Goal: Information Seeking & Learning: Compare options

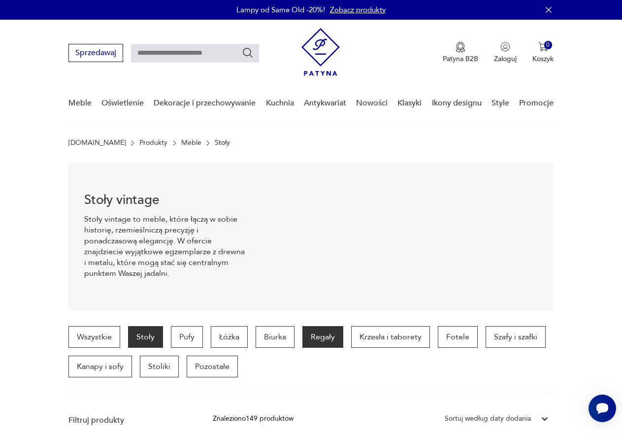
click at [322, 339] on p "Regały" at bounding box center [322, 337] width 41 height 22
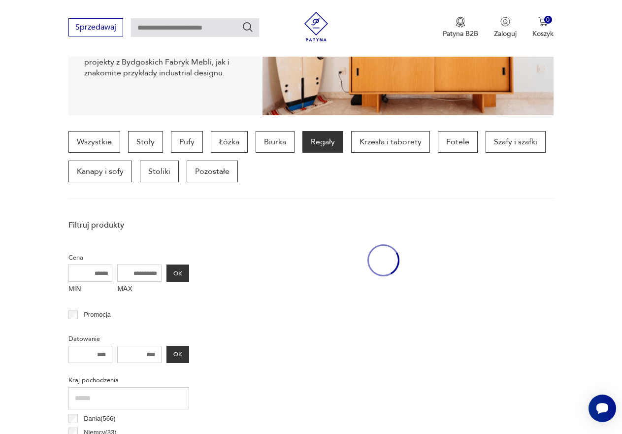
scroll to position [262, 0]
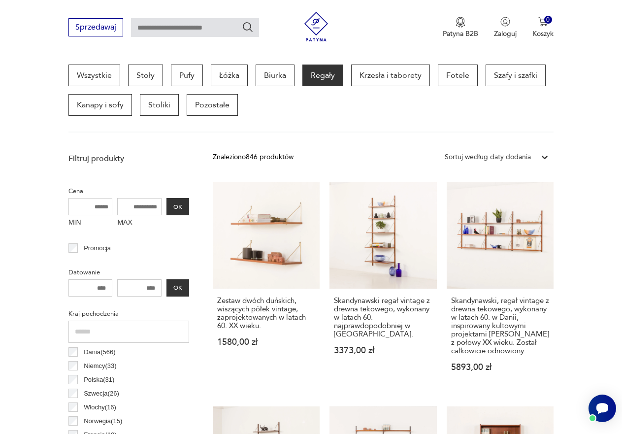
click at [501, 155] on div "Sortuj według daty dodania" at bounding box center [488, 157] width 86 height 11
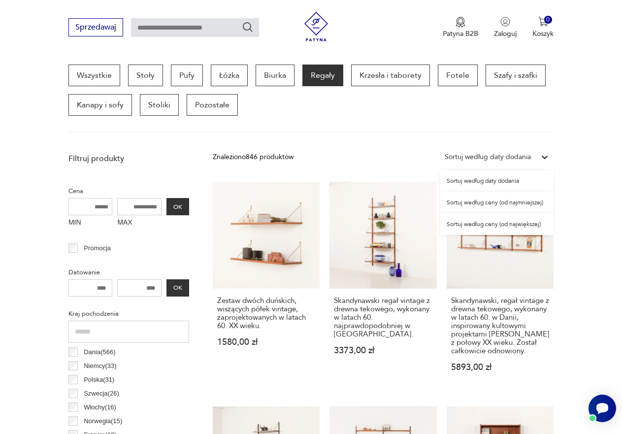
click at [498, 200] on div "Sortuj według ceny (od najmniejszej)" at bounding box center [497, 203] width 114 height 22
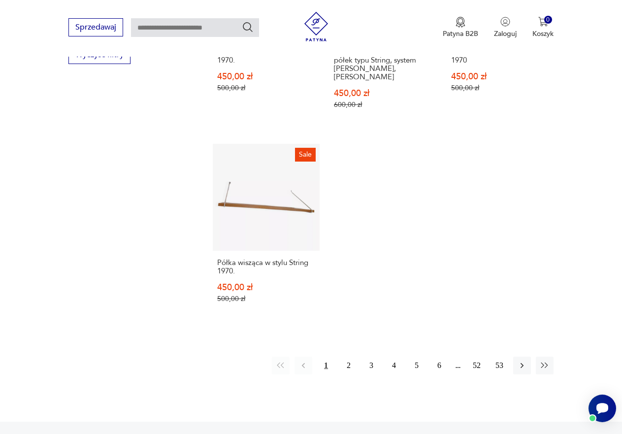
scroll to position [1444, 0]
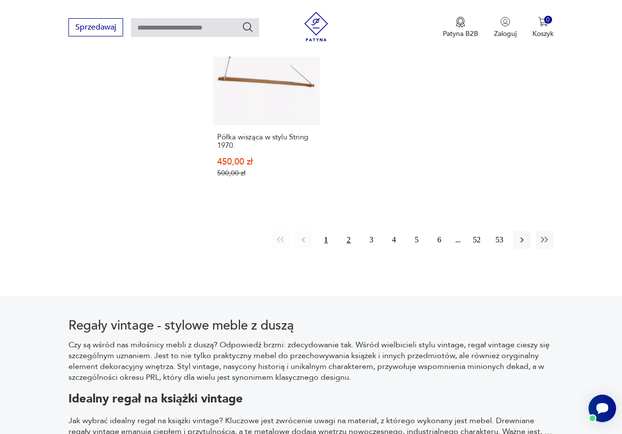
click at [349, 231] on button "2" at bounding box center [349, 240] width 18 height 18
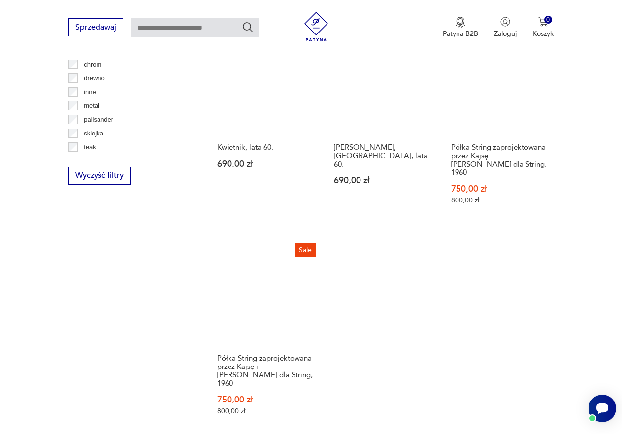
scroll to position [1444, 0]
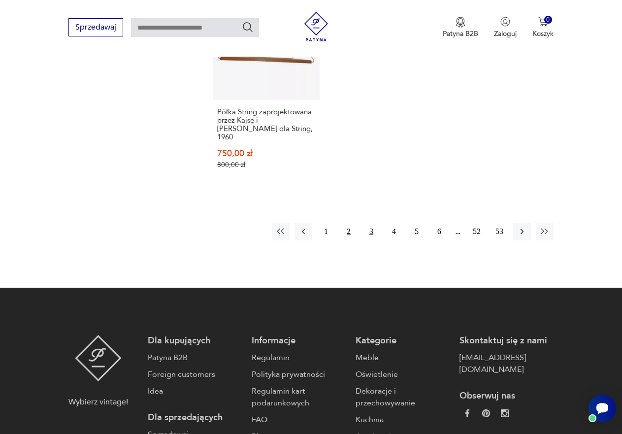
click at [371, 223] on button "3" at bounding box center [372, 232] width 18 height 18
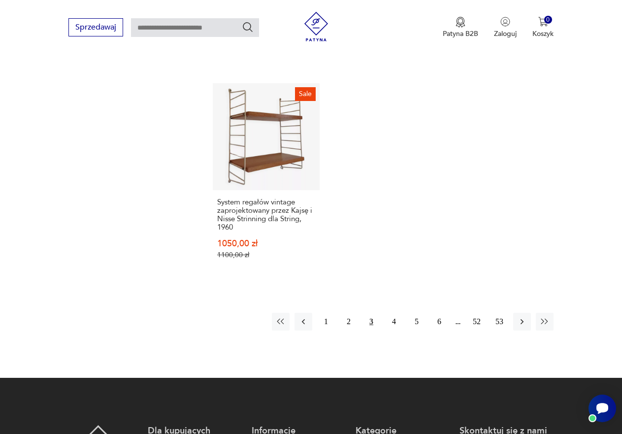
scroll to position [1394, 0]
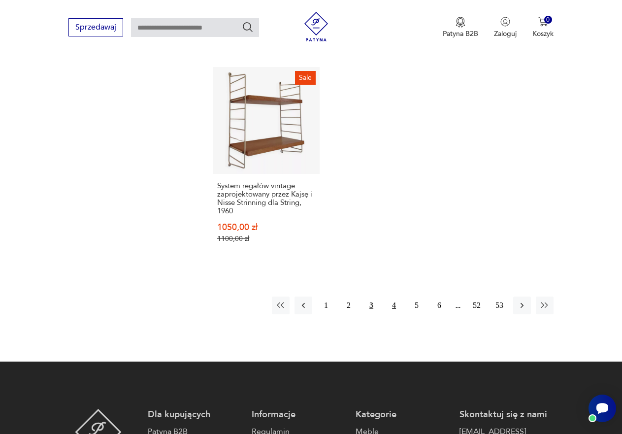
click at [398, 297] on button "4" at bounding box center [394, 306] width 18 height 18
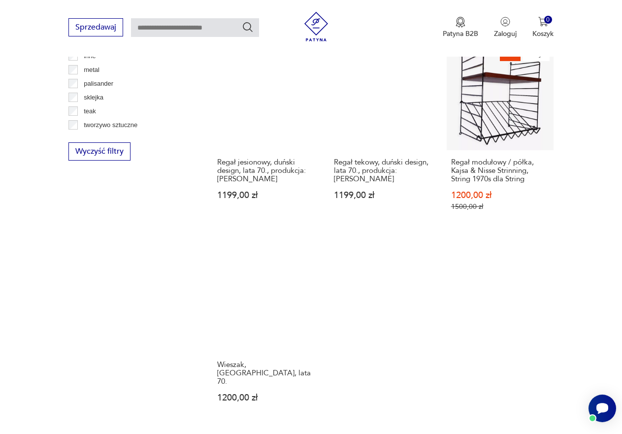
scroll to position [1394, 0]
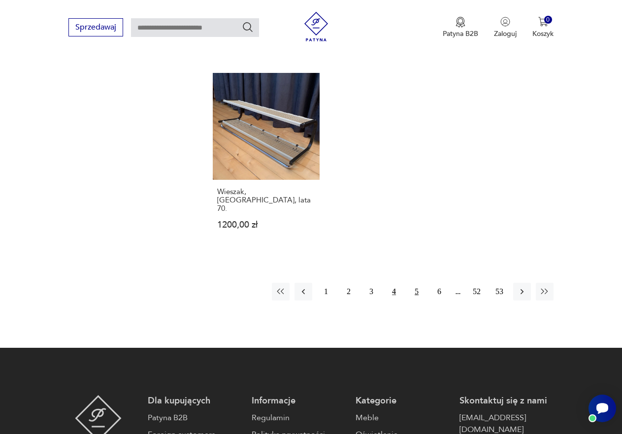
click at [415, 283] on button "5" at bounding box center [417, 292] width 18 height 18
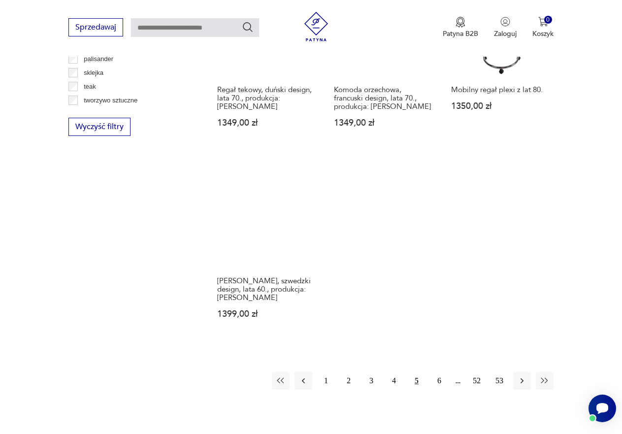
scroll to position [1247, 0]
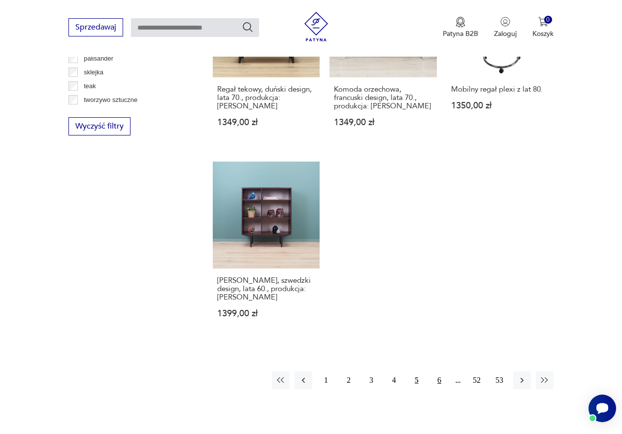
click at [438, 371] on button "6" at bounding box center [440, 380] width 18 height 18
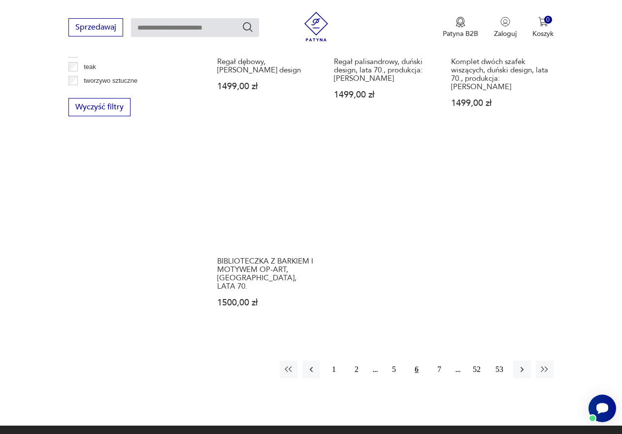
scroll to position [1296, 0]
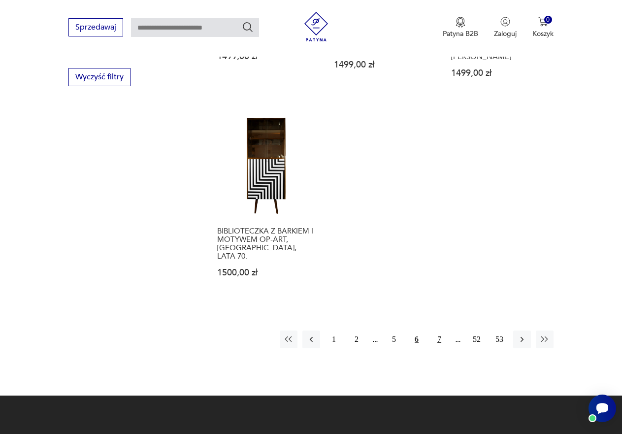
click at [439, 331] on button "7" at bounding box center [440, 340] width 18 height 18
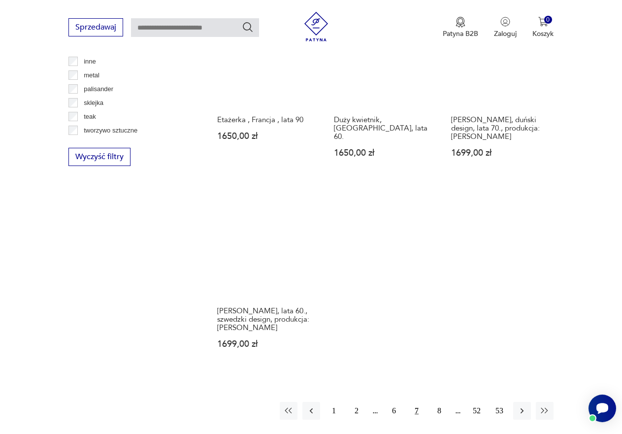
scroll to position [1247, 0]
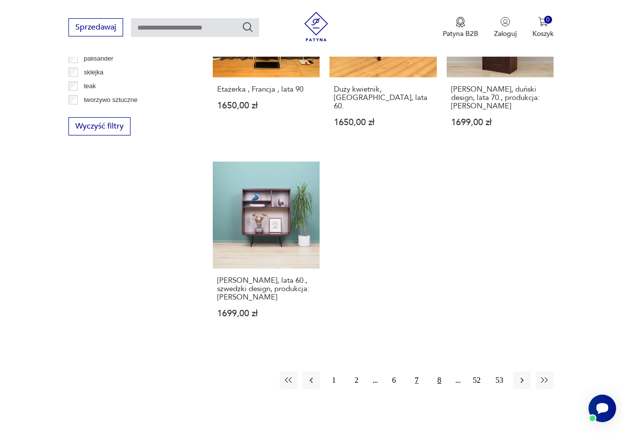
click at [438, 379] on button "8" at bounding box center [440, 380] width 18 height 18
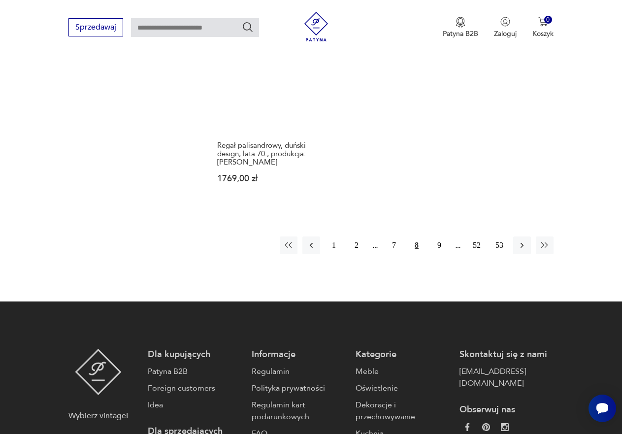
scroll to position [1394, 0]
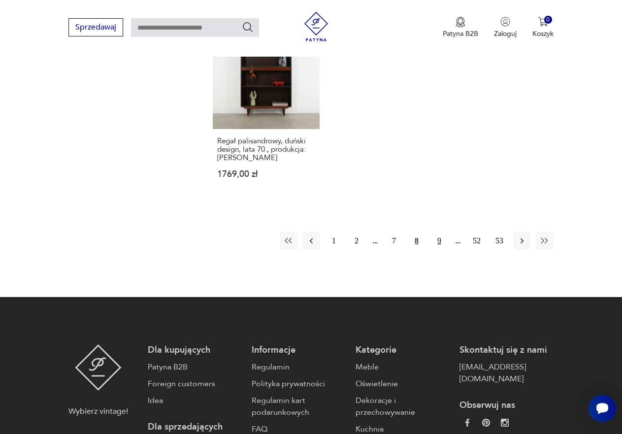
click at [438, 241] on button "9" at bounding box center [440, 241] width 18 height 18
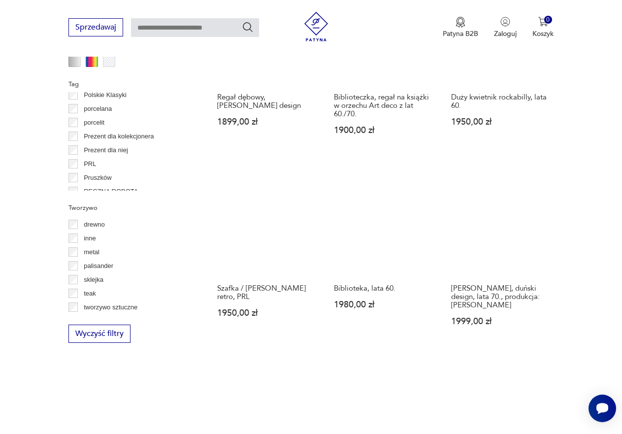
scroll to position [1247, 0]
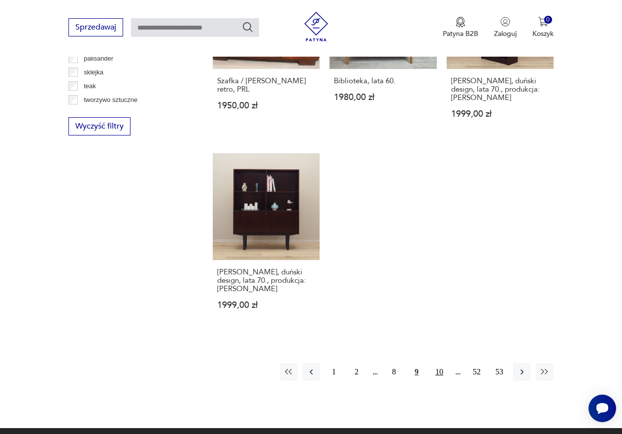
click at [437, 373] on button "10" at bounding box center [440, 372] width 18 height 18
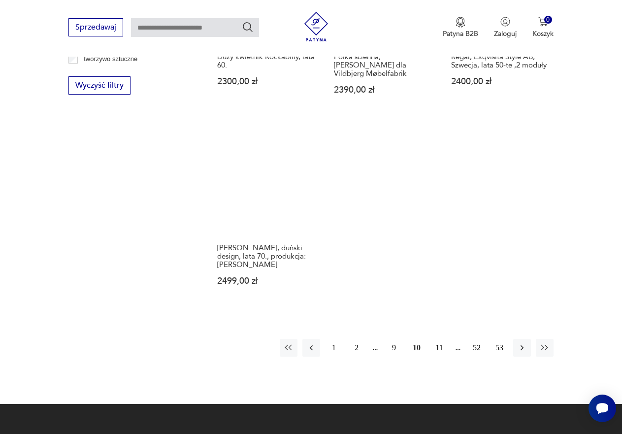
scroll to position [1296, 0]
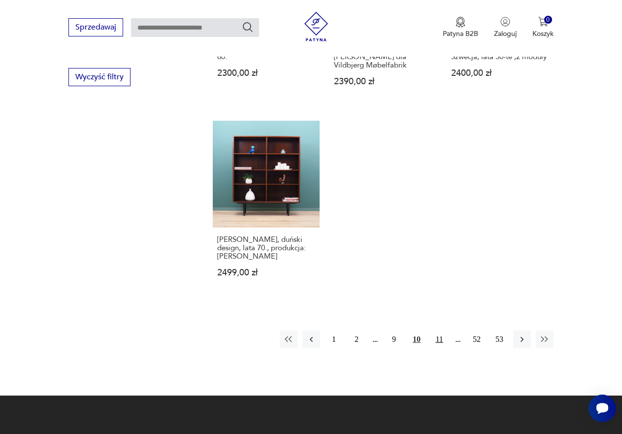
click at [436, 331] on button "11" at bounding box center [440, 340] width 18 height 18
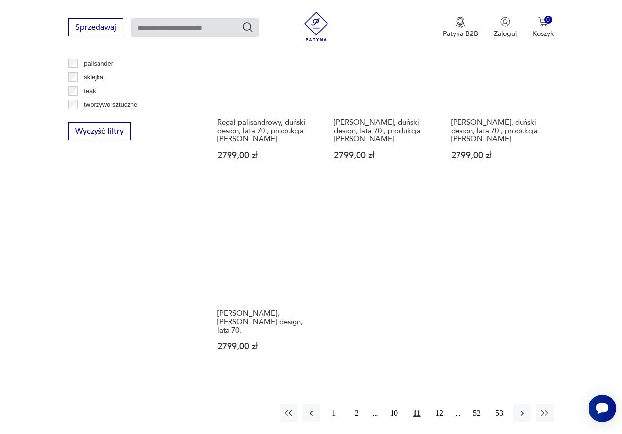
scroll to position [1247, 0]
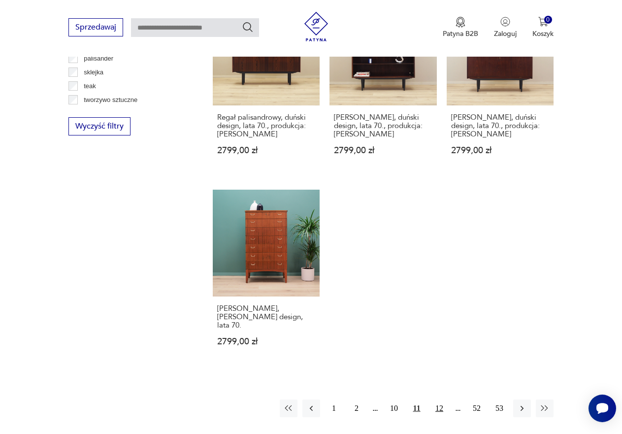
click at [441, 399] on button "12" at bounding box center [440, 408] width 18 height 18
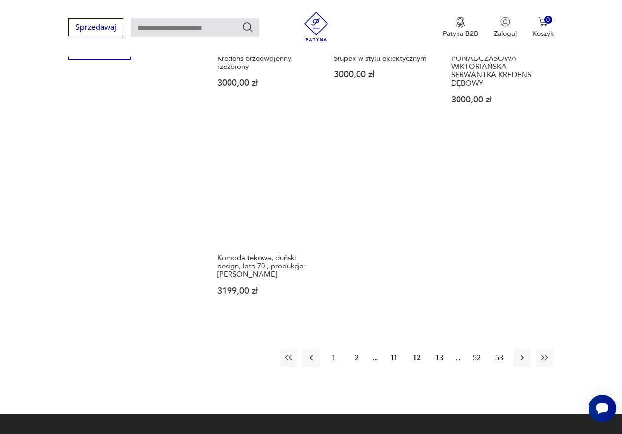
scroll to position [1394, 0]
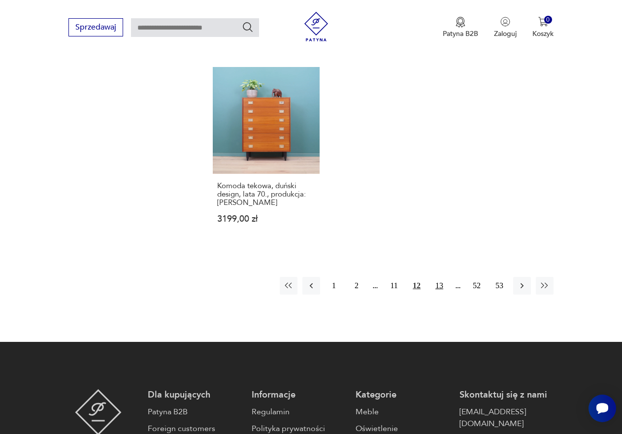
click at [435, 277] on button "13" at bounding box center [440, 286] width 18 height 18
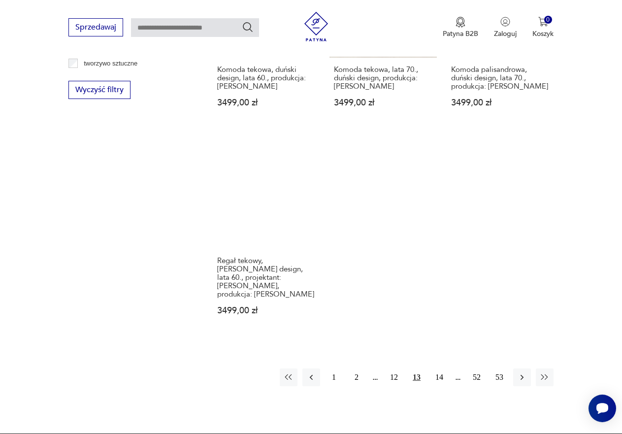
scroll to position [1296, 0]
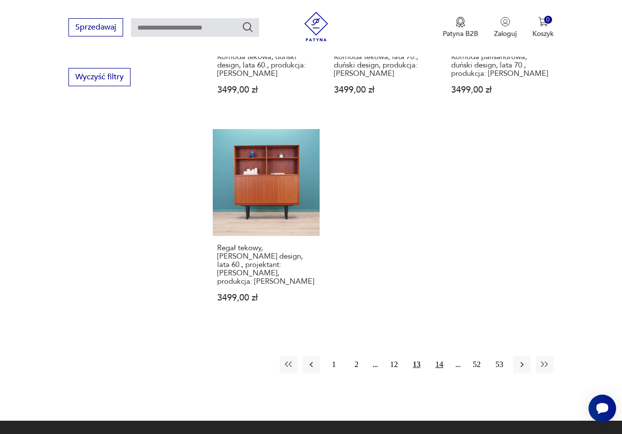
click at [439, 357] on button "14" at bounding box center [440, 365] width 18 height 18
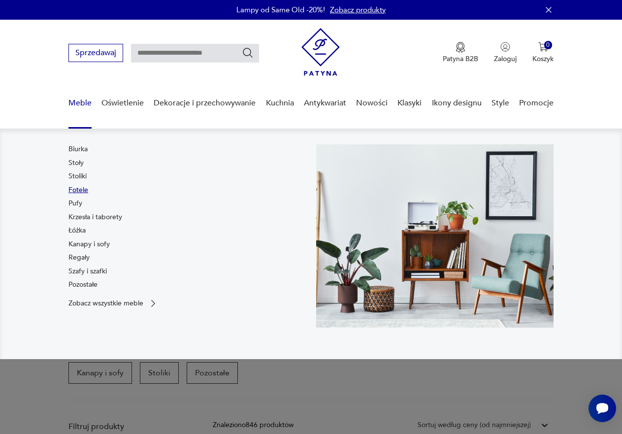
click at [82, 188] on link "Fotele" at bounding box center [78, 190] width 20 height 10
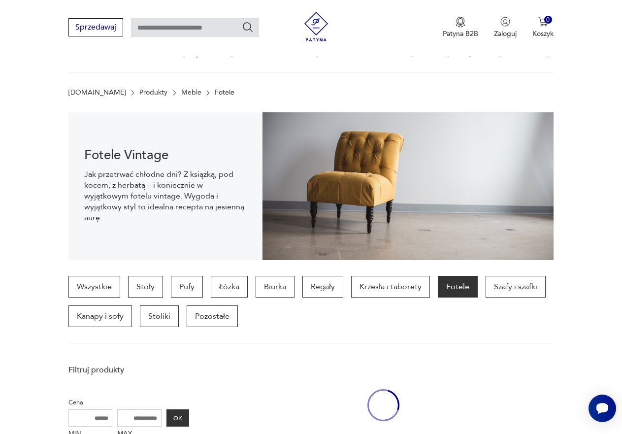
scroll to position [262, 0]
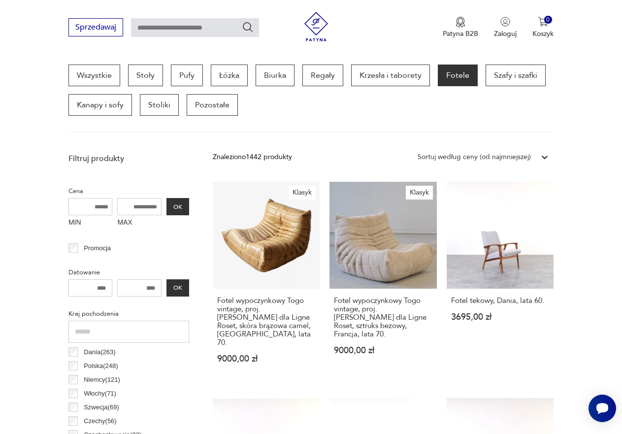
click at [542, 155] on icon at bounding box center [545, 157] width 10 height 10
click at [458, 203] on div "Sortuj według ceny (od najmniejszej)" at bounding box center [483, 203] width 141 height 22
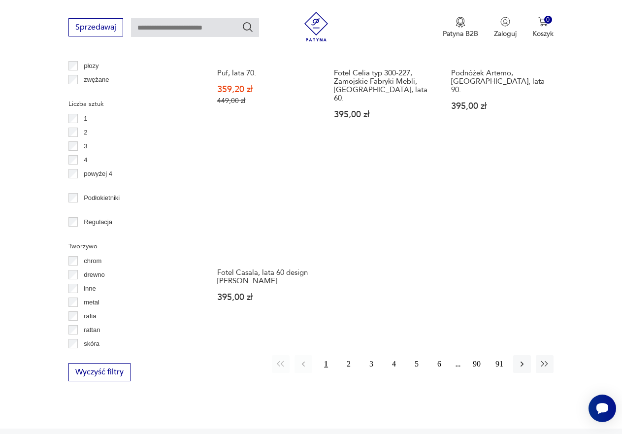
scroll to position [1247, 0]
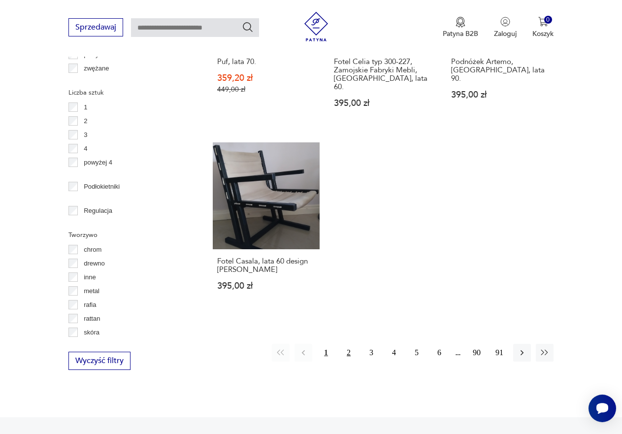
click at [349, 344] on button "2" at bounding box center [349, 353] width 18 height 18
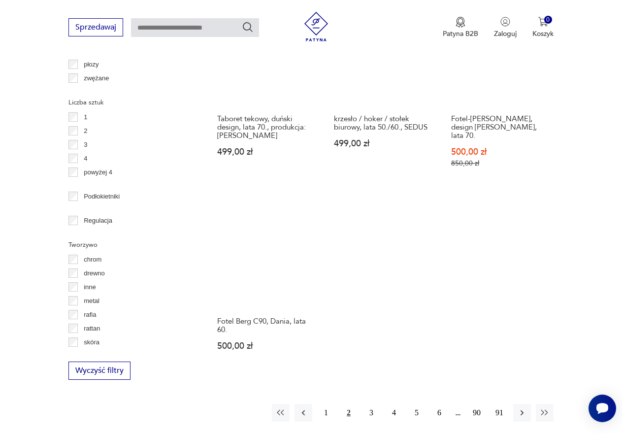
scroll to position [1247, 0]
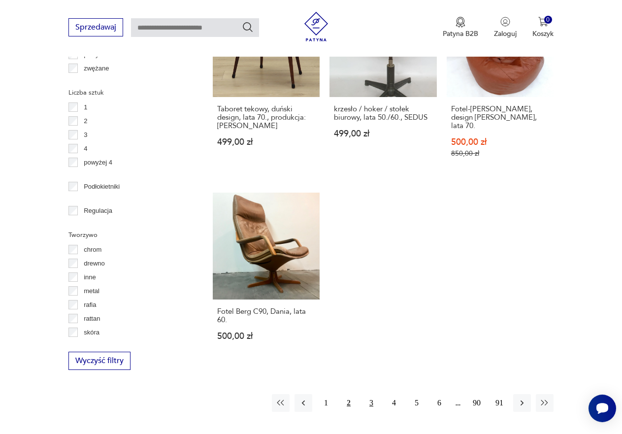
click at [370, 394] on button "3" at bounding box center [372, 403] width 18 height 18
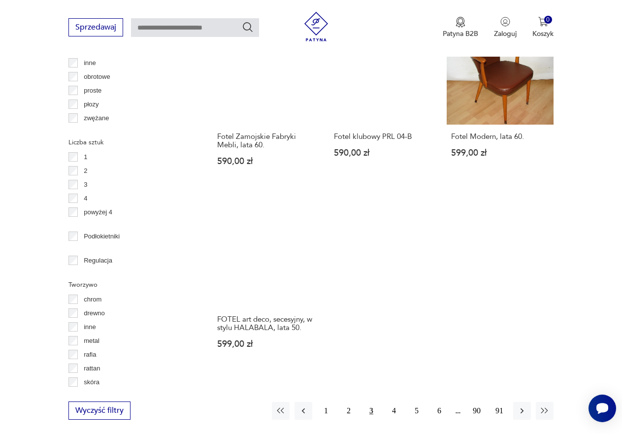
scroll to position [1197, 0]
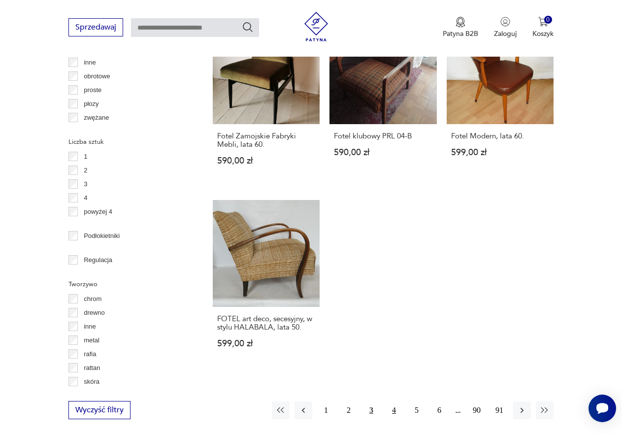
click at [393, 401] on button "4" at bounding box center [394, 410] width 18 height 18
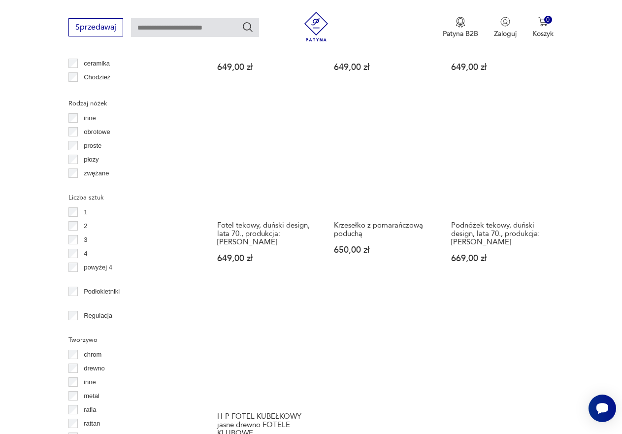
scroll to position [1247, 0]
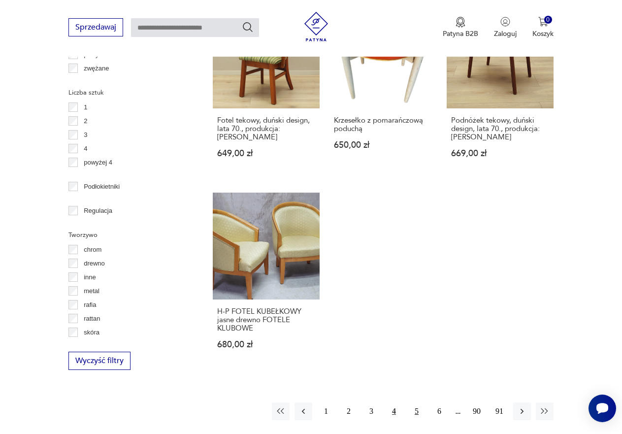
click at [419, 402] on button "5" at bounding box center [417, 411] width 18 height 18
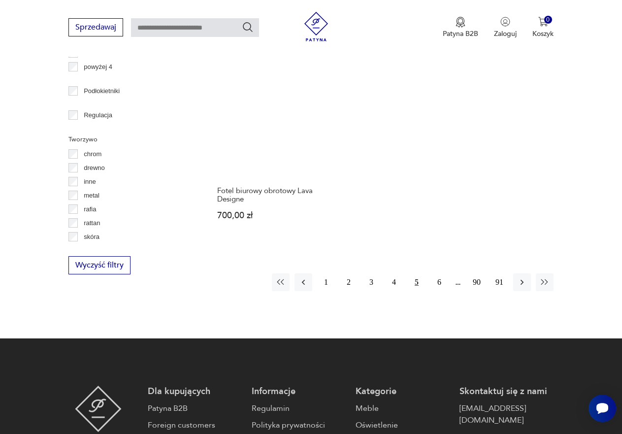
scroll to position [1345, 0]
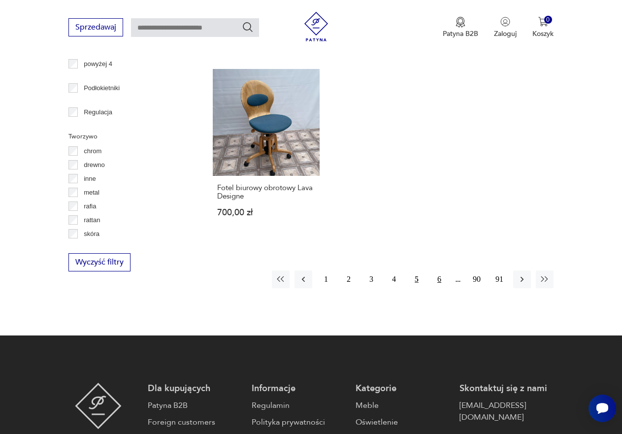
click at [437, 279] on button "6" at bounding box center [440, 279] width 18 height 18
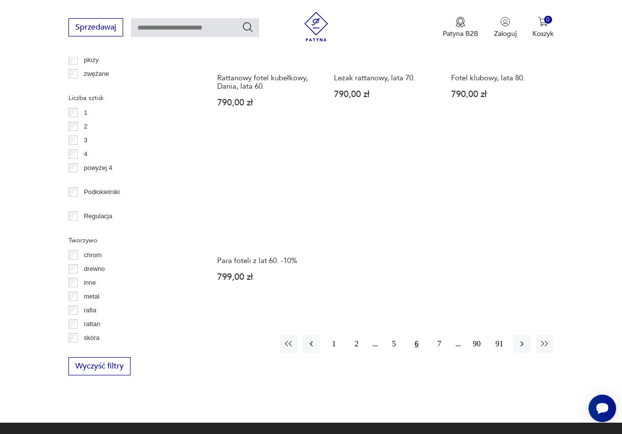
scroll to position [1247, 0]
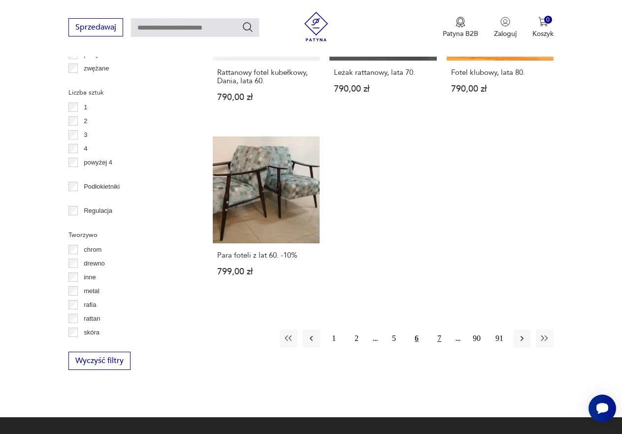
click at [437, 330] on button "7" at bounding box center [440, 339] width 18 height 18
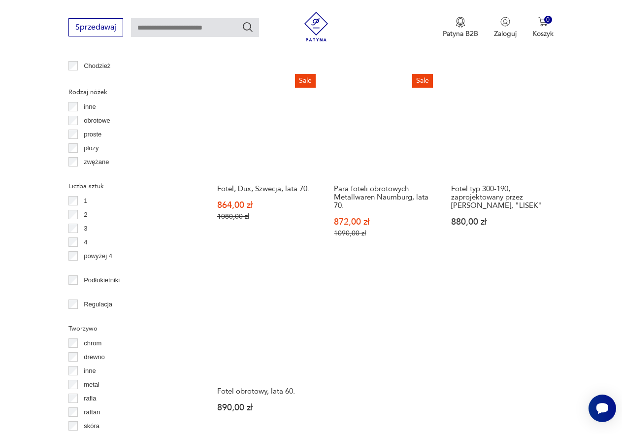
scroll to position [1197, 0]
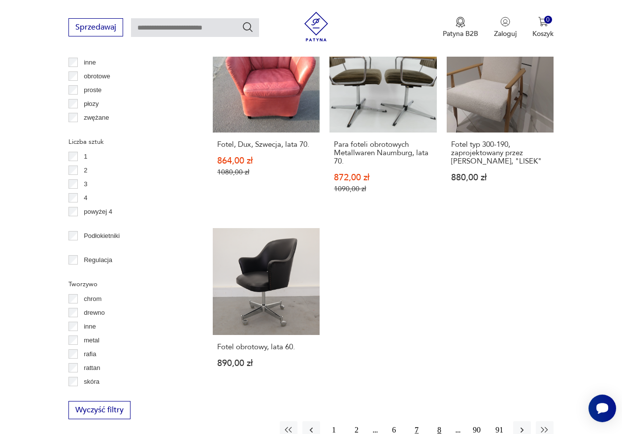
click at [438, 421] on button "8" at bounding box center [440, 430] width 18 height 18
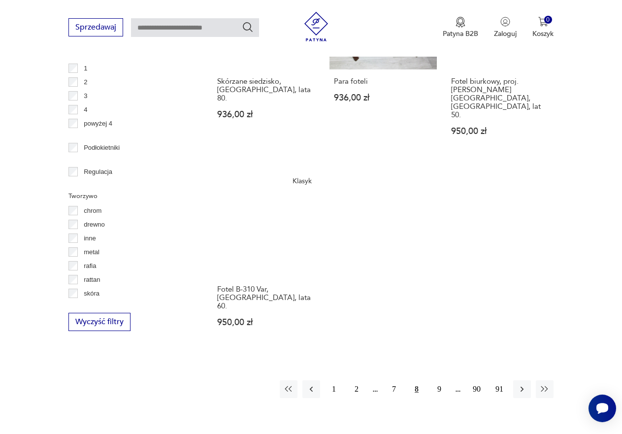
scroll to position [1296, 0]
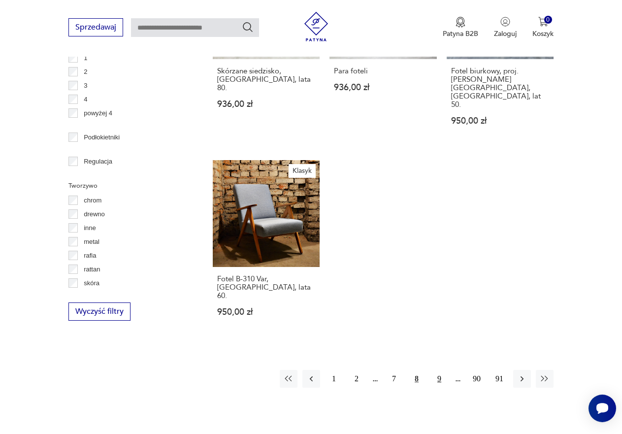
click at [437, 370] on button "9" at bounding box center [440, 379] width 18 height 18
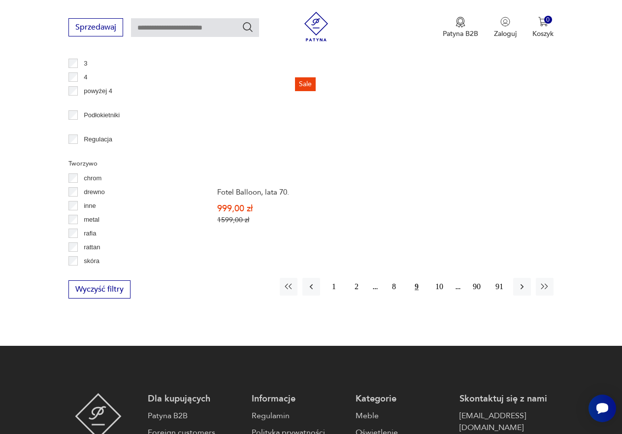
scroll to position [1345, 0]
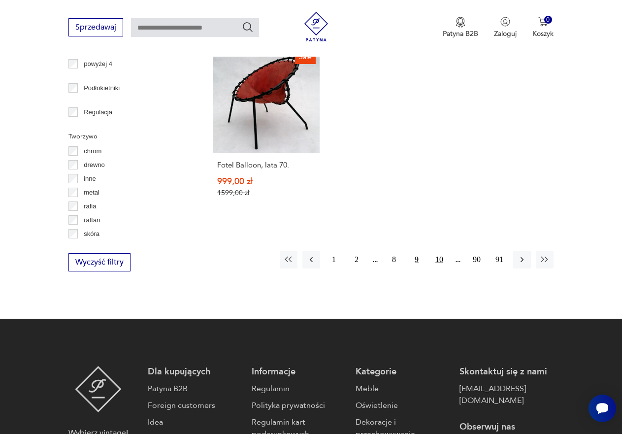
click at [438, 251] on button "10" at bounding box center [440, 260] width 18 height 18
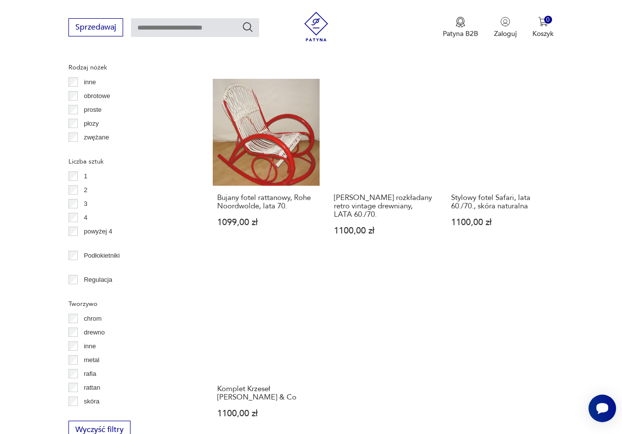
scroll to position [1197, 0]
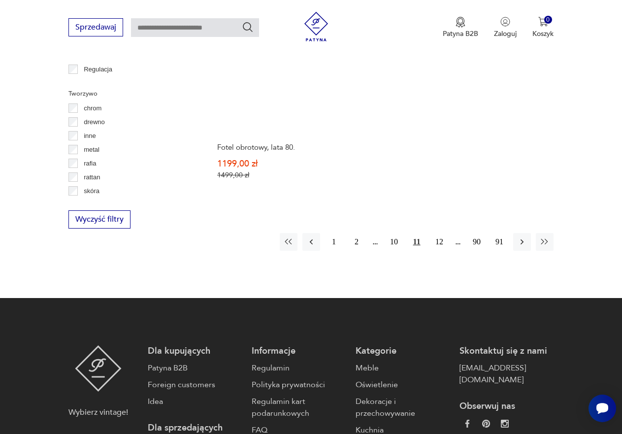
scroll to position [1394, 0]
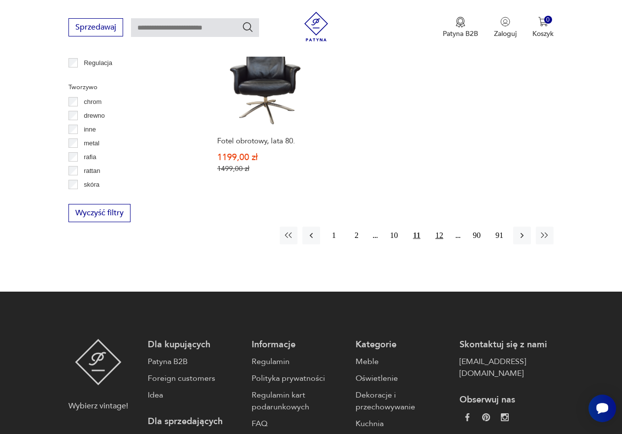
click at [439, 227] on button "12" at bounding box center [440, 236] width 18 height 18
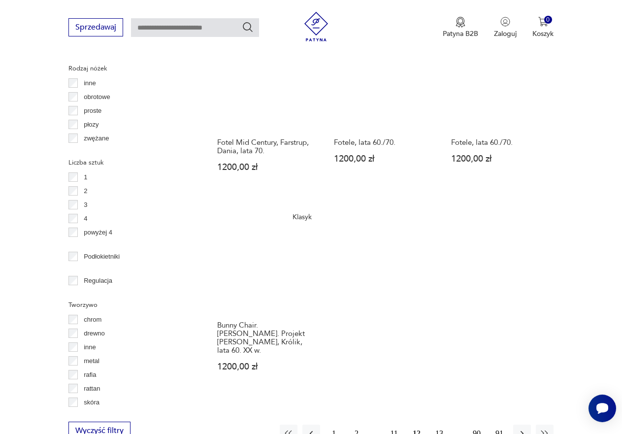
scroll to position [1197, 0]
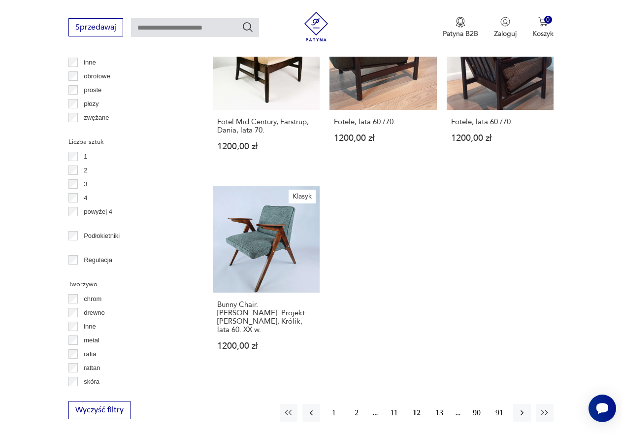
click at [437, 404] on button "13" at bounding box center [440, 413] width 18 height 18
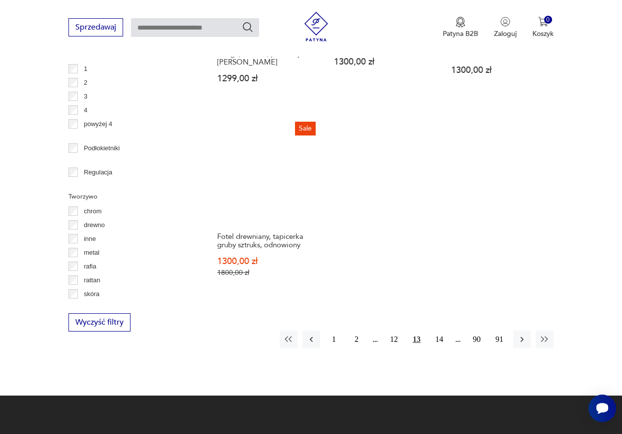
scroll to position [1296, 0]
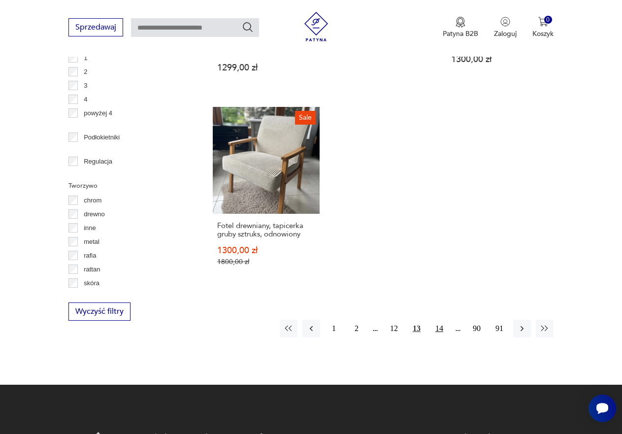
click at [438, 320] on button "14" at bounding box center [440, 329] width 18 height 18
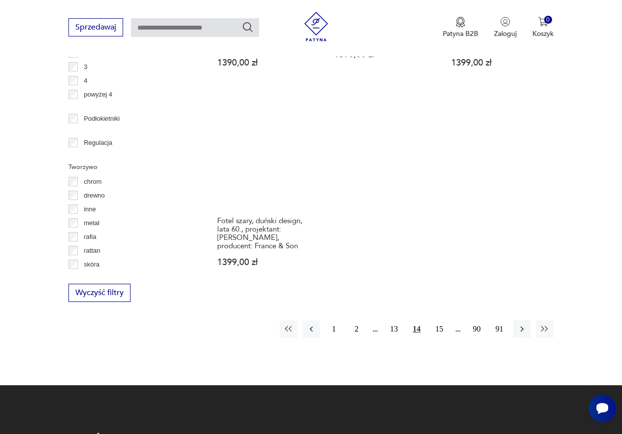
scroll to position [1345, 0]
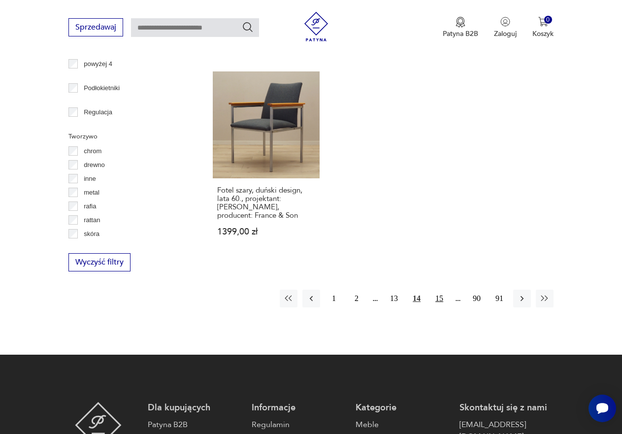
click at [435, 290] on button "15" at bounding box center [440, 299] width 18 height 18
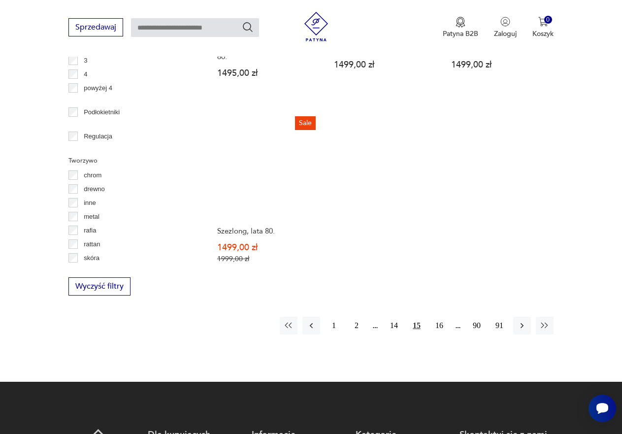
scroll to position [1345, 0]
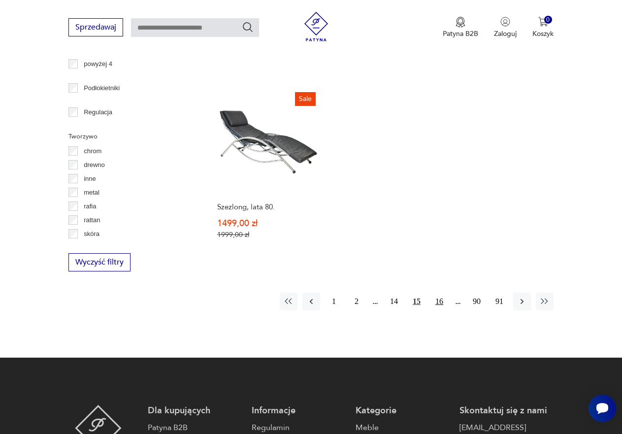
click at [441, 293] on button "16" at bounding box center [440, 302] width 18 height 18
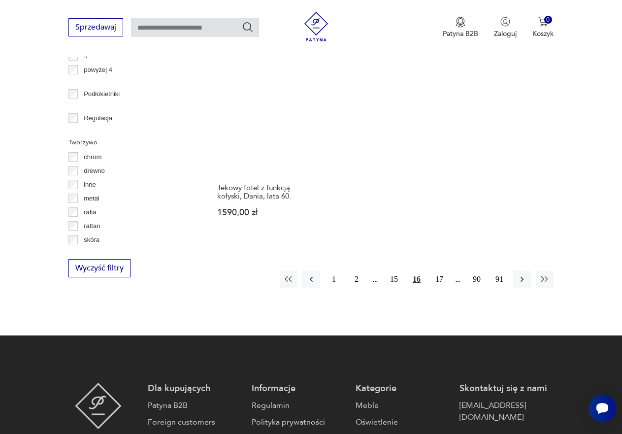
scroll to position [1345, 0]
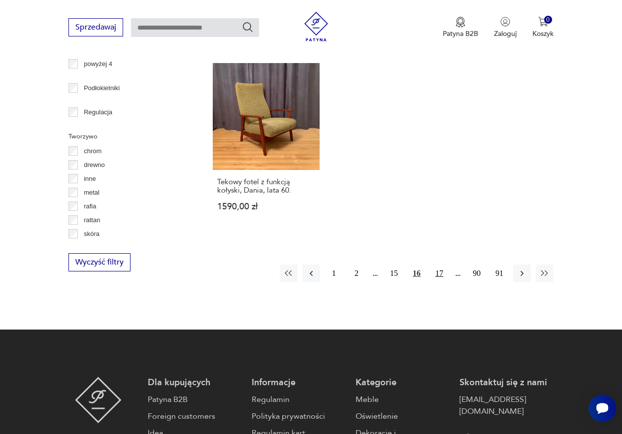
click at [438, 265] on button "17" at bounding box center [440, 274] width 18 height 18
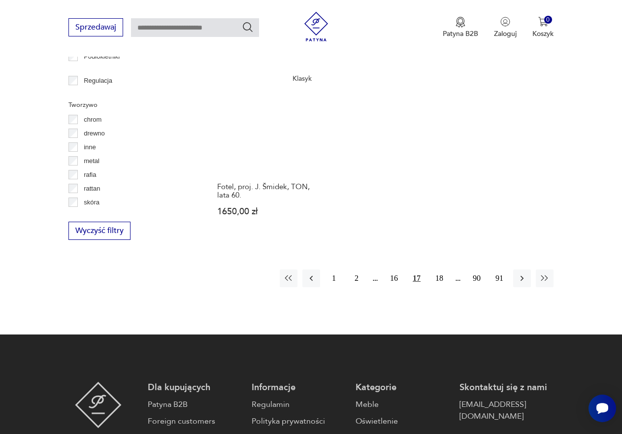
scroll to position [1394, 0]
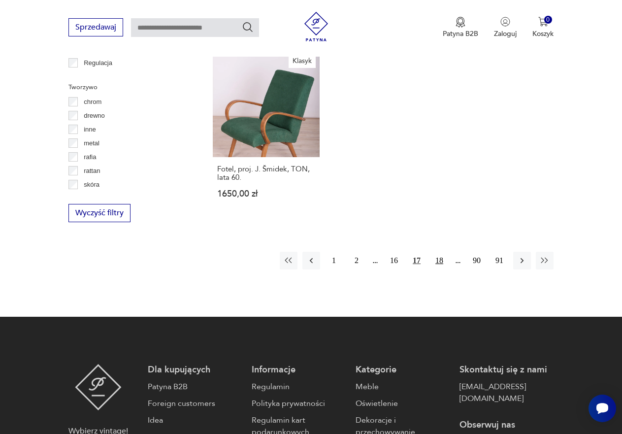
click at [438, 252] on button "18" at bounding box center [440, 261] width 18 height 18
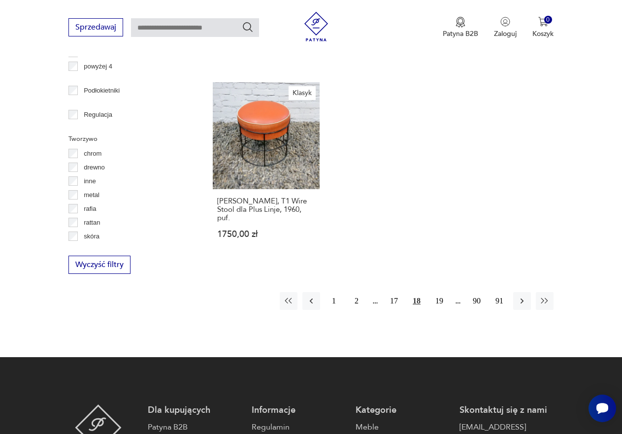
scroll to position [1345, 0]
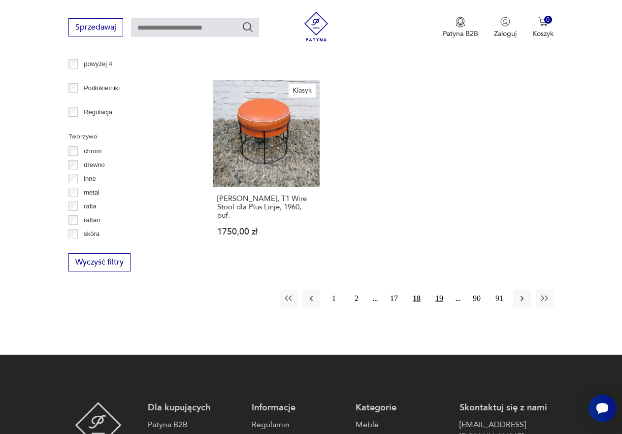
click at [438, 290] on button "19" at bounding box center [440, 299] width 18 height 18
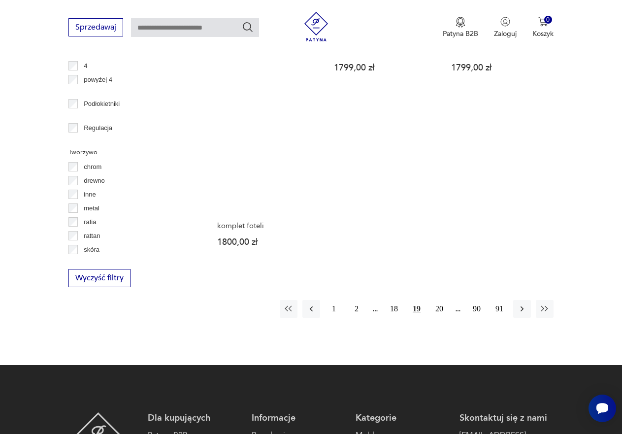
scroll to position [1345, 0]
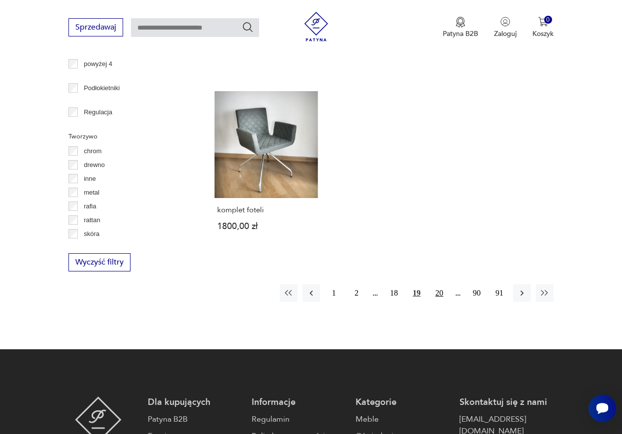
click at [436, 284] on button "20" at bounding box center [440, 293] width 18 height 18
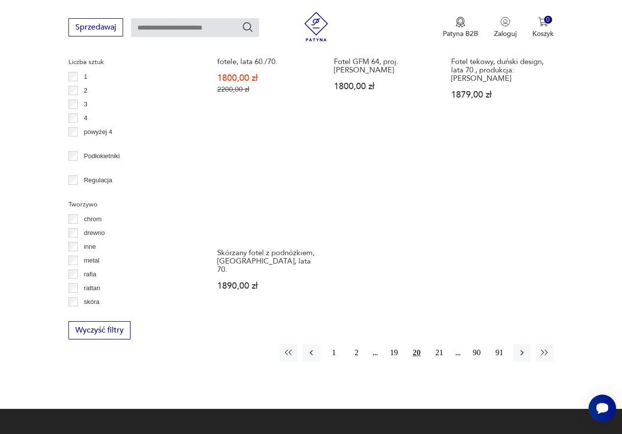
scroll to position [1296, 0]
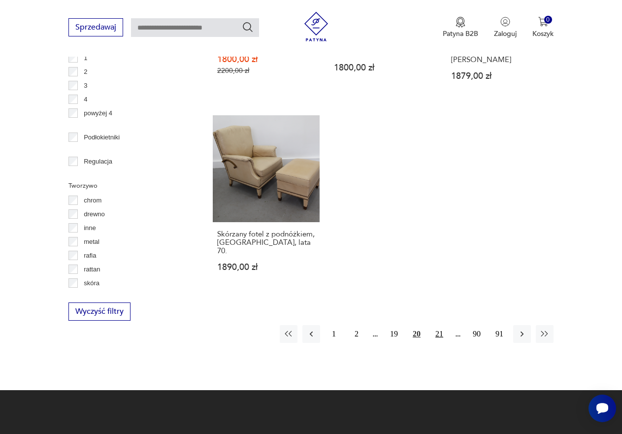
click at [434, 325] on button "21" at bounding box center [440, 334] width 18 height 18
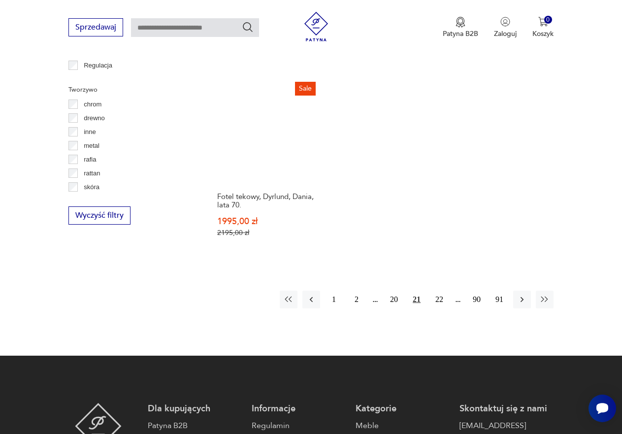
scroll to position [1394, 0]
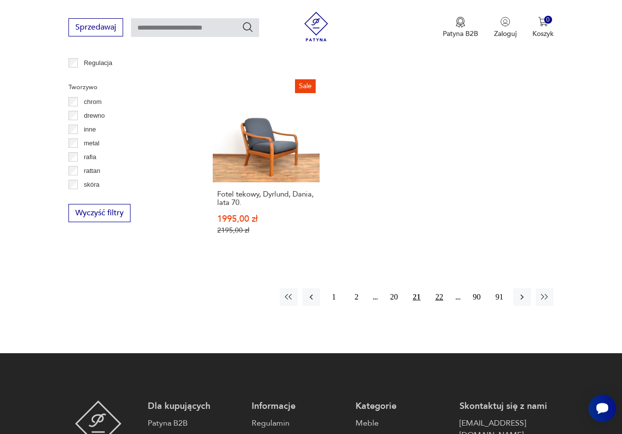
click at [435, 288] on button "22" at bounding box center [440, 297] width 18 height 18
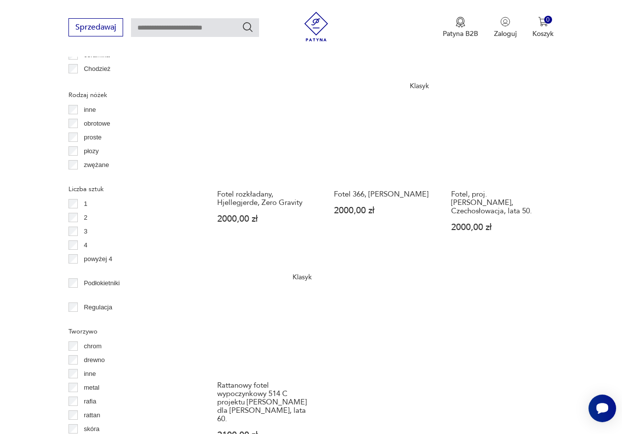
scroll to position [1148, 0]
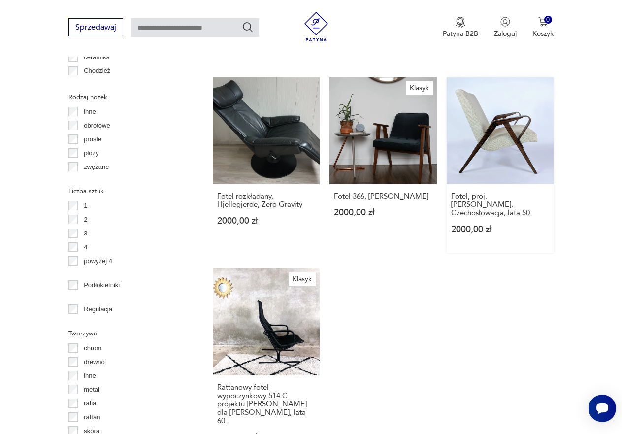
click at [496, 125] on link "Fotel, proj. [PERSON_NAME], Czechosłowacja, lata 50. 2000,00 zł" at bounding box center [500, 164] width 107 height 175
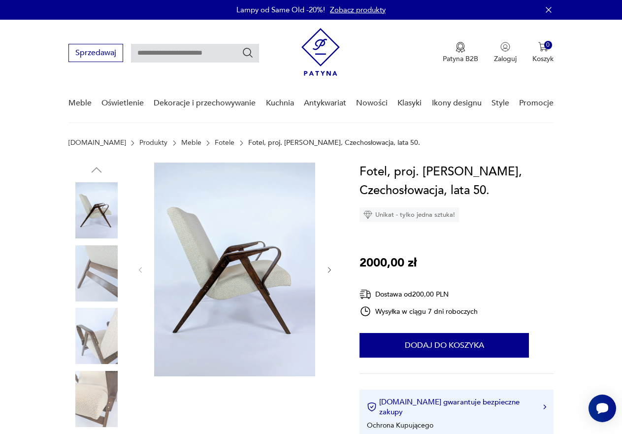
click at [95, 269] on img at bounding box center [96, 273] width 56 height 56
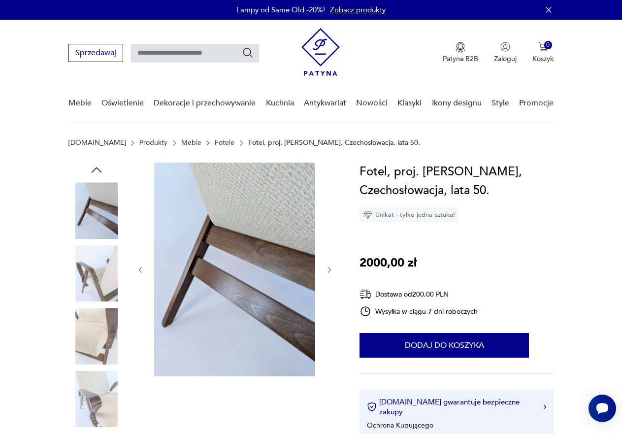
click at [92, 322] on img at bounding box center [96, 336] width 56 height 56
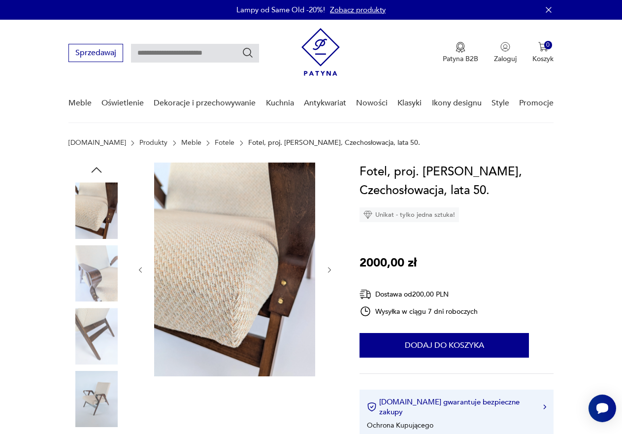
click at [88, 385] on img at bounding box center [96, 399] width 56 height 56
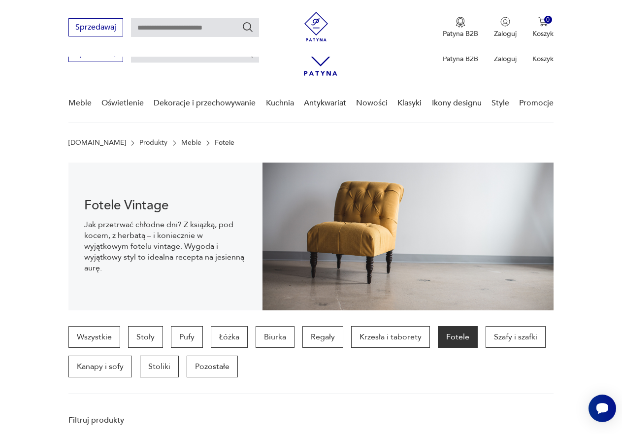
scroll to position [1239, 0]
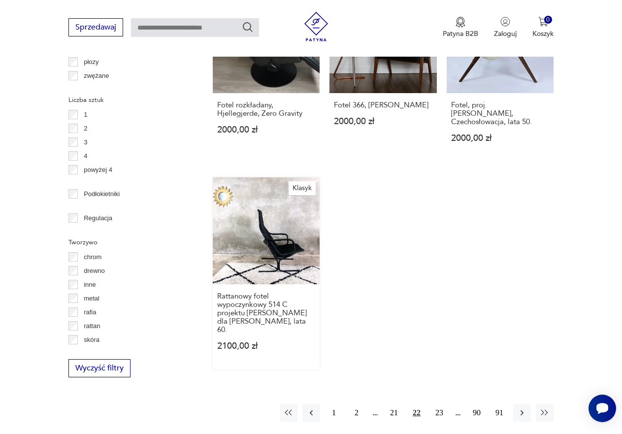
click at [271, 225] on link "Klasyk Rattanowy fotel wypoczynkowy 514 C projektu [PERSON_NAME] dla [PERSON_NA…" at bounding box center [266, 273] width 107 height 192
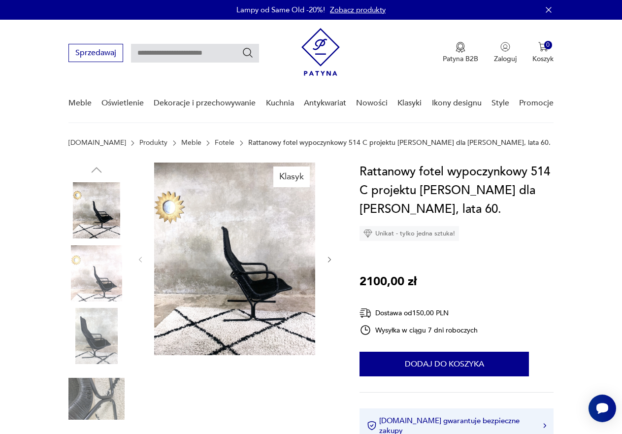
click at [104, 211] on img at bounding box center [96, 210] width 56 height 56
click at [87, 348] on img at bounding box center [96, 336] width 56 height 56
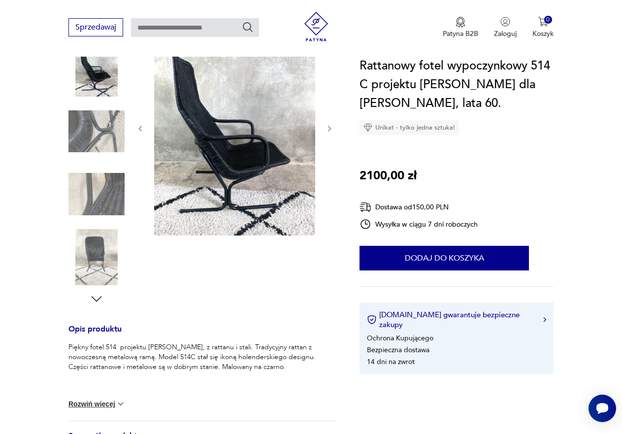
scroll to position [148, 0]
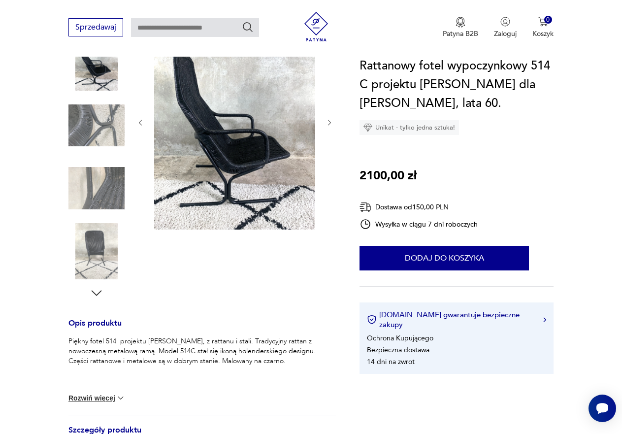
click at [89, 255] on img at bounding box center [96, 251] width 56 height 56
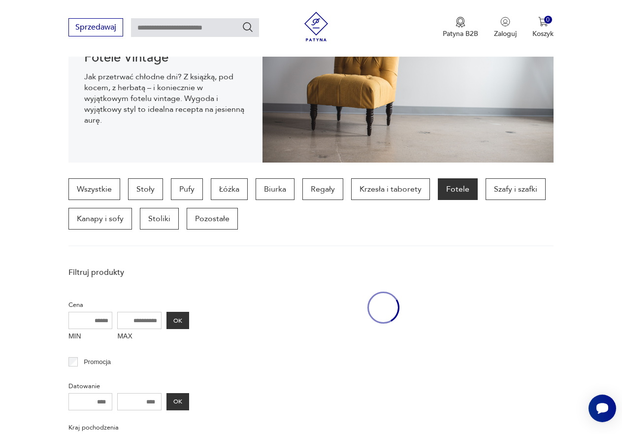
scroll to position [1330, 0]
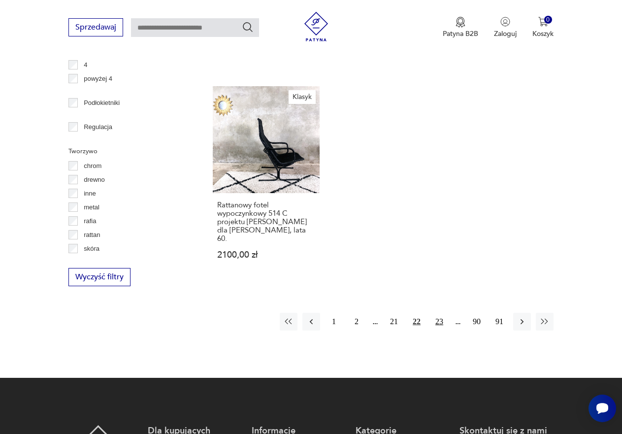
click at [436, 313] on button "23" at bounding box center [440, 322] width 18 height 18
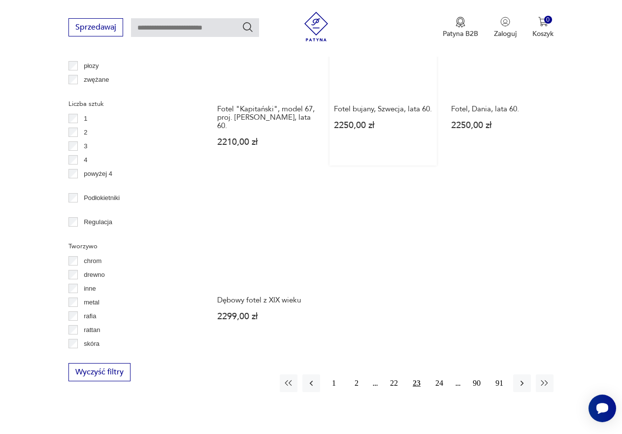
scroll to position [1247, 0]
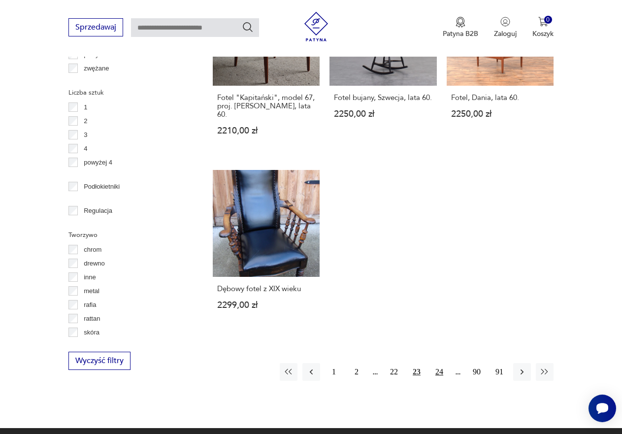
click at [435, 363] on button "24" at bounding box center [440, 372] width 18 height 18
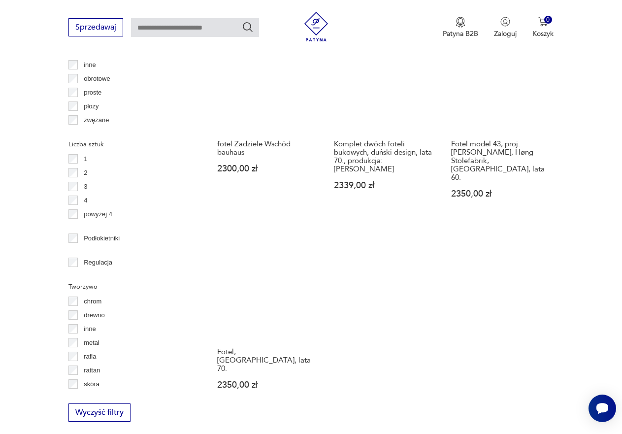
scroll to position [1197, 0]
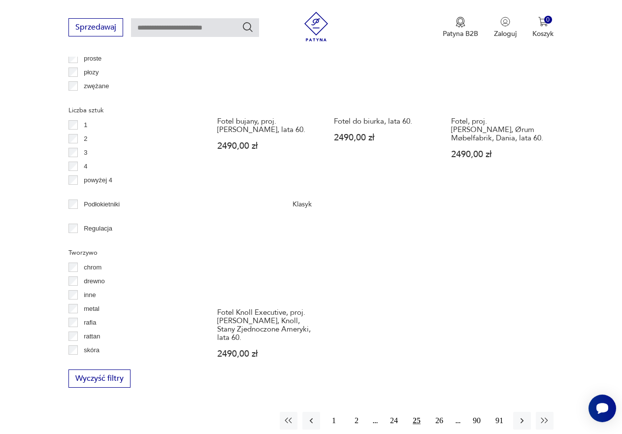
scroll to position [1247, 0]
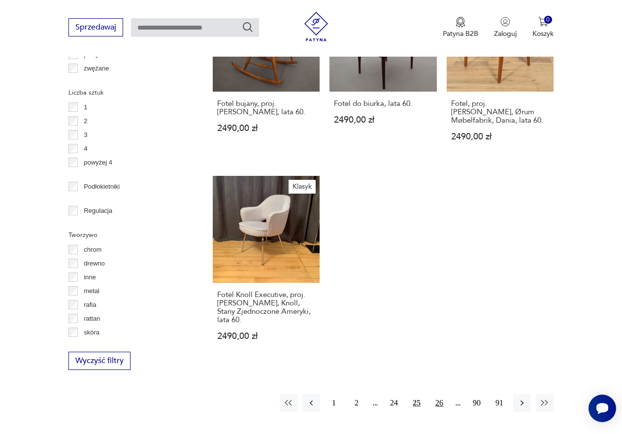
click at [438, 394] on button "26" at bounding box center [440, 403] width 18 height 18
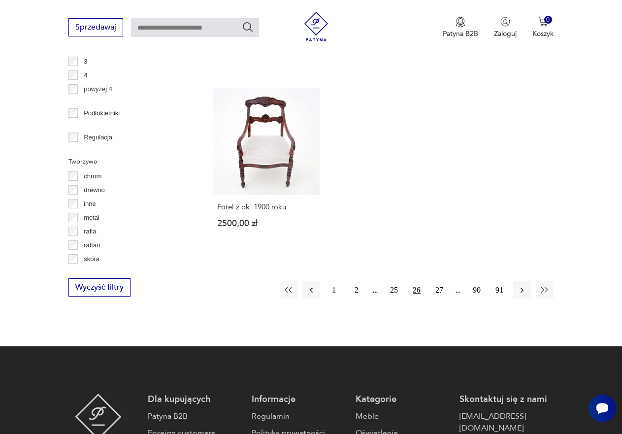
scroll to position [1345, 0]
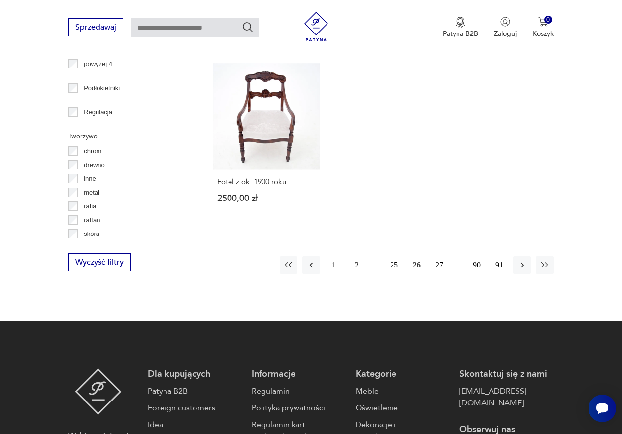
click at [438, 256] on button "27" at bounding box center [440, 265] width 18 height 18
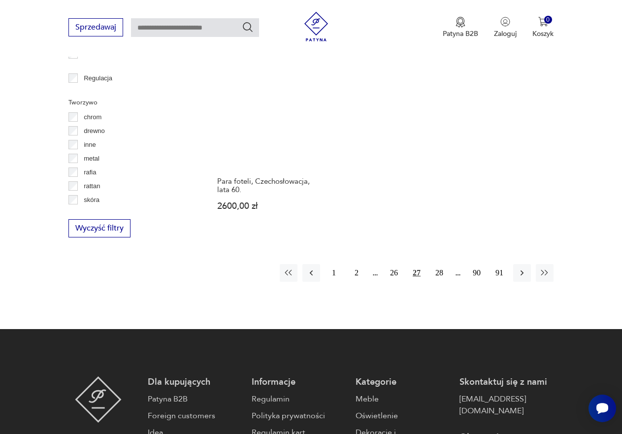
scroll to position [1394, 0]
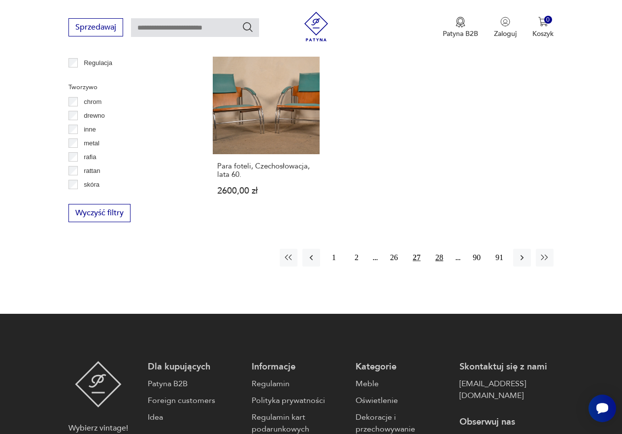
click at [439, 249] on button "28" at bounding box center [440, 258] width 18 height 18
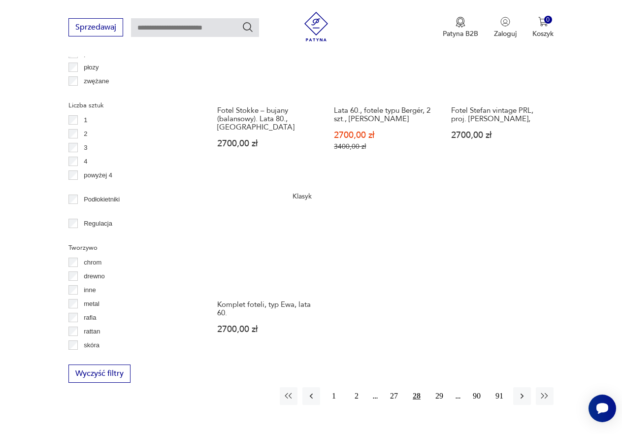
scroll to position [1444, 0]
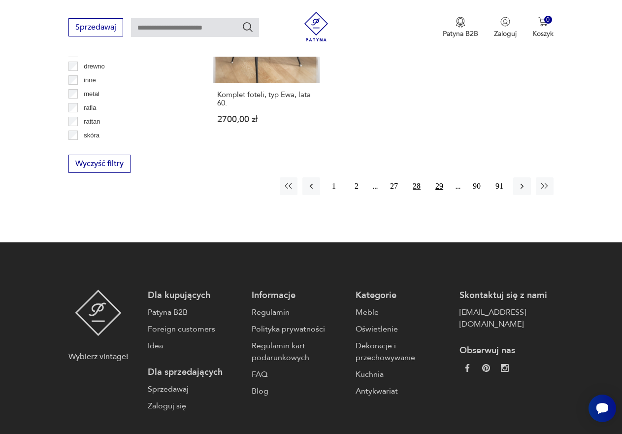
click at [439, 177] on button "29" at bounding box center [440, 186] width 18 height 18
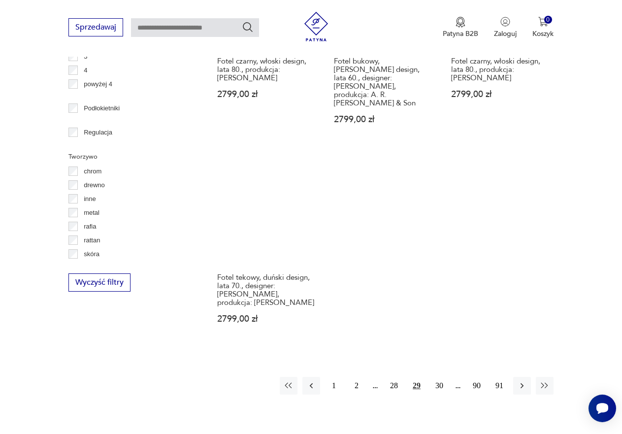
scroll to position [1345, 0]
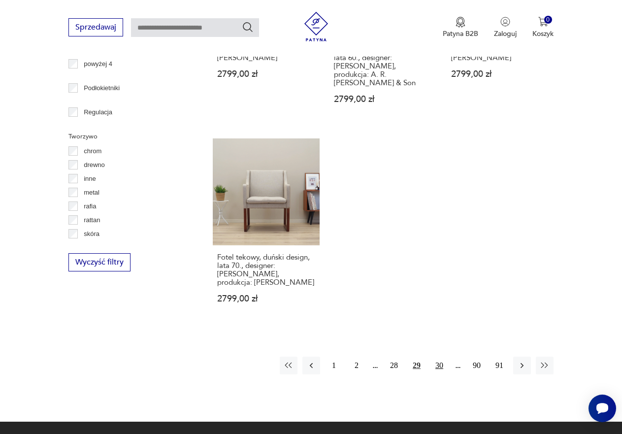
click at [438, 357] on button "30" at bounding box center [440, 366] width 18 height 18
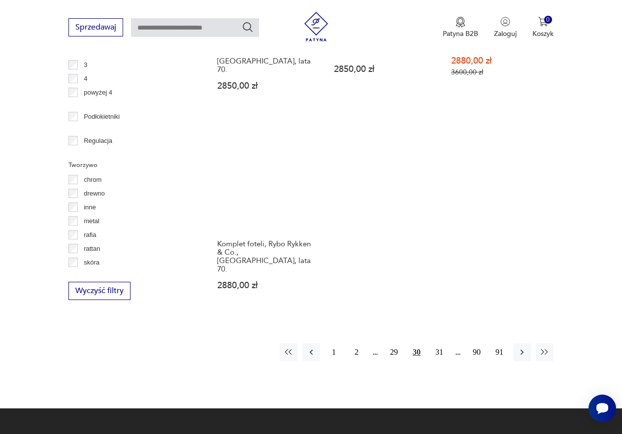
scroll to position [1345, 0]
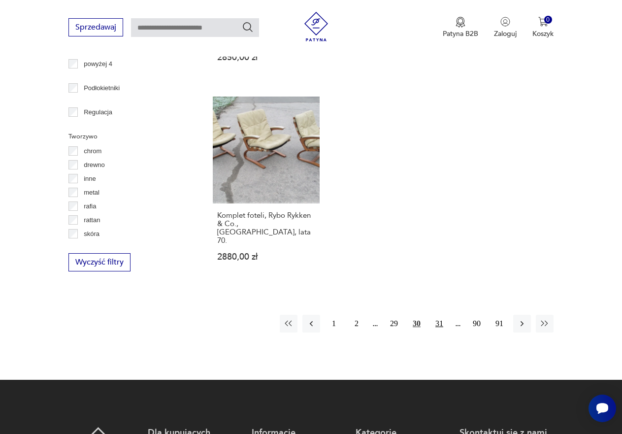
click at [439, 315] on button "31" at bounding box center [440, 324] width 18 height 18
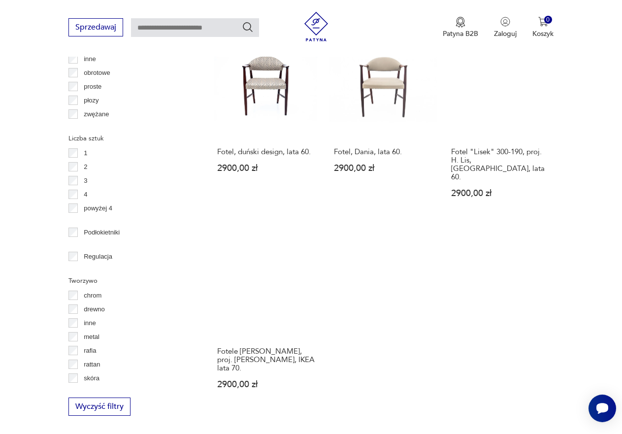
scroll to position [1247, 0]
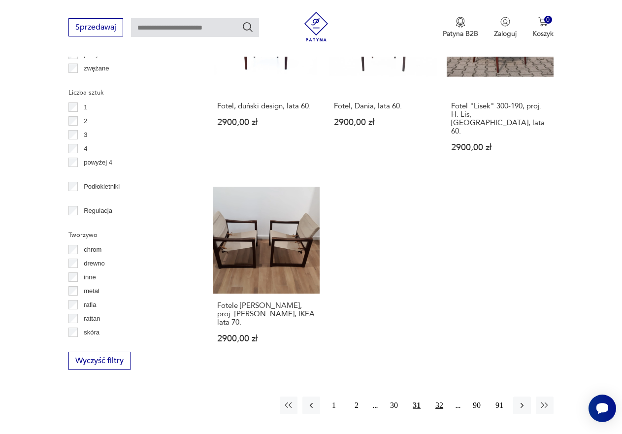
click at [441, 397] on button "32" at bounding box center [440, 406] width 18 height 18
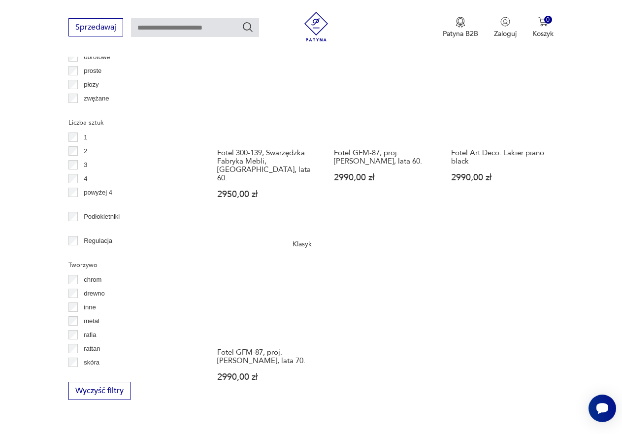
scroll to position [1394, 0]
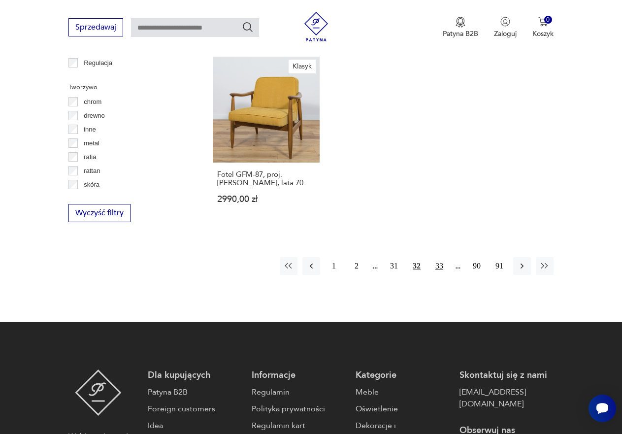
click at [440, 257] on button "33" at bounding box center [440, 266] width 18 height 18
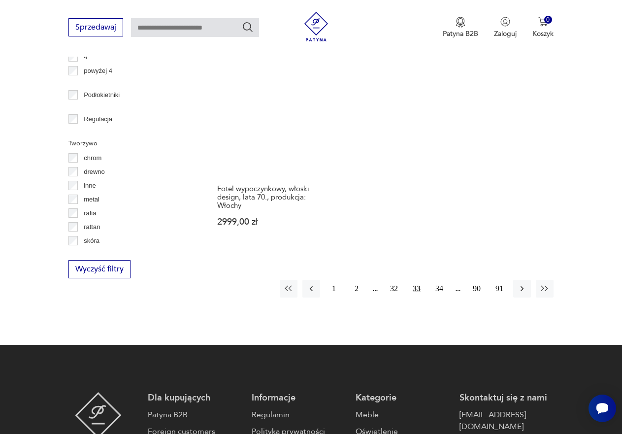
scroll to position [1394, 0]
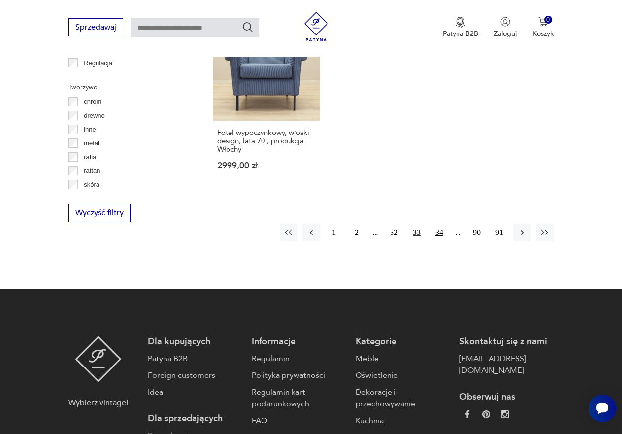
click at [442, 225] on button "34" at bounding box center [440, 233] width 18 height 18
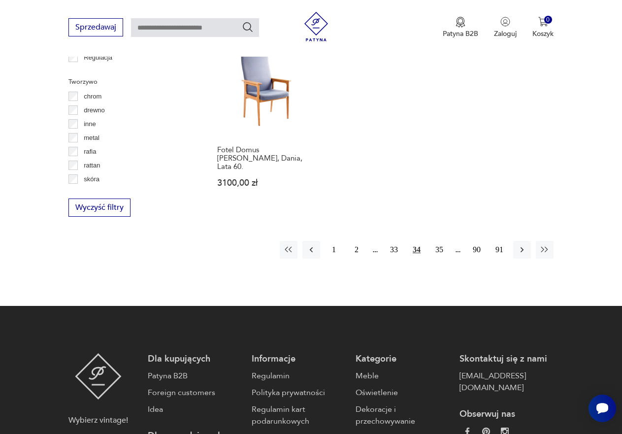
scroll to position [1444, 0]
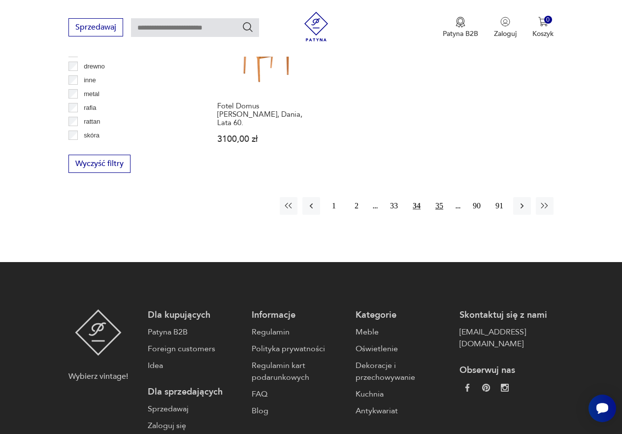
click at [438, 197] on button "35" at bounding box center [440, 206] width 18 height 18
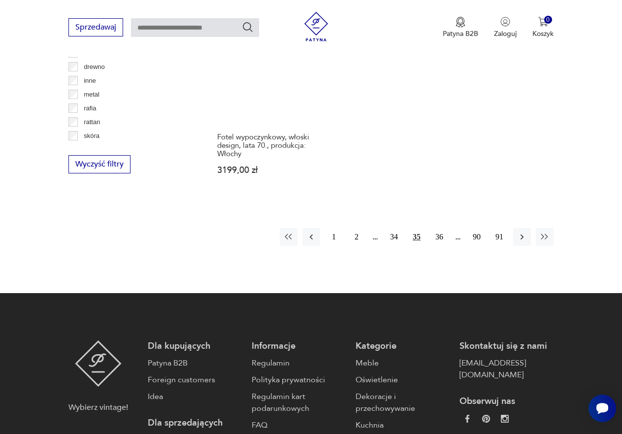
scroll to position [1444, 0]
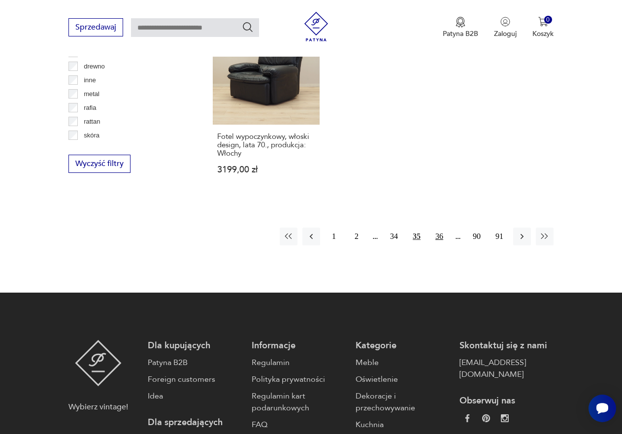
click at [439, 228] on button "36" at bounding box center [440, 237] width 18 height 18
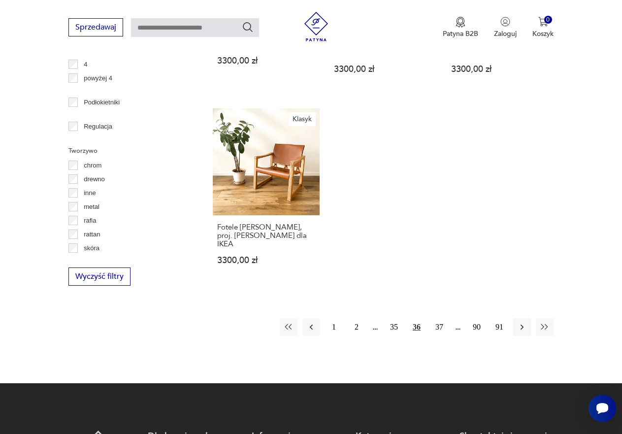
scroll to position [1394, 0]
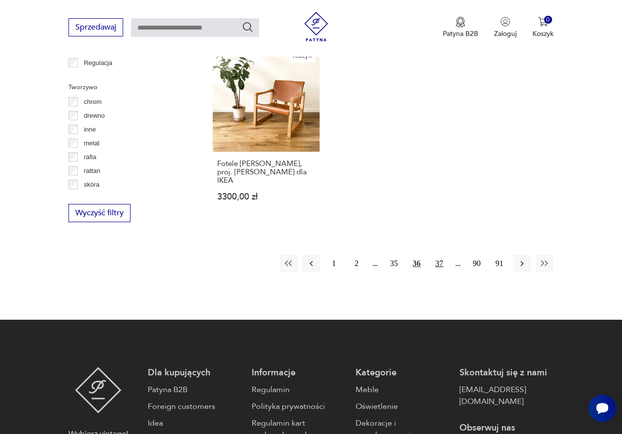
click at [435, 255] on button "37" at bounding box center [440, 264] width 18 height 18
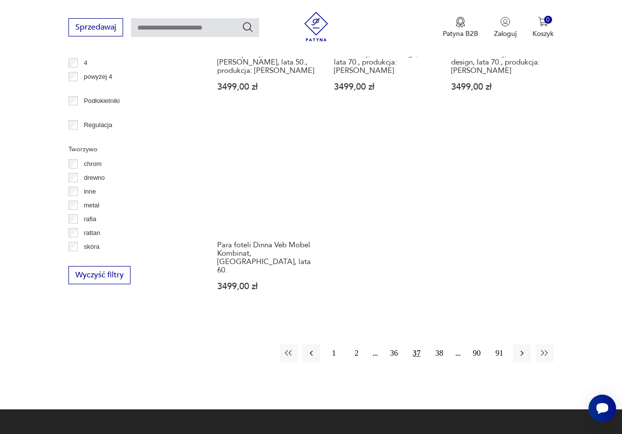
scroll to position [1394, 0]
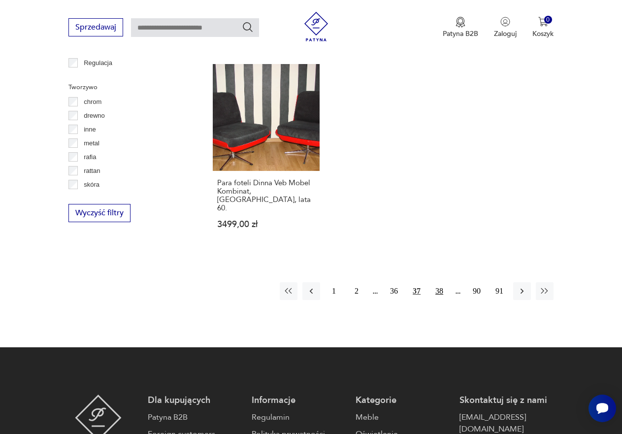
click at [440, 282] on button "38" at bounding box center [440, 291] width 18 height 18
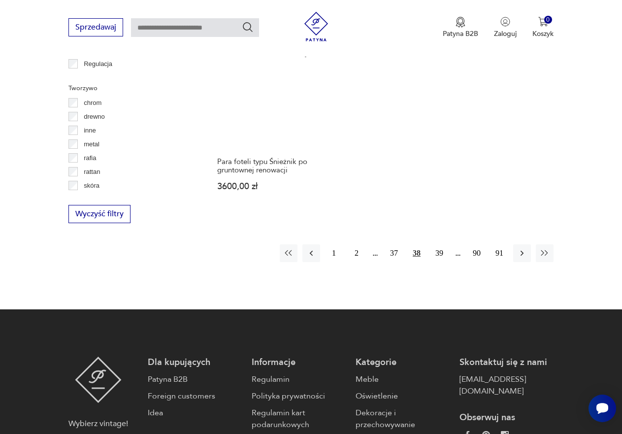
scroll to position [1394, 0]
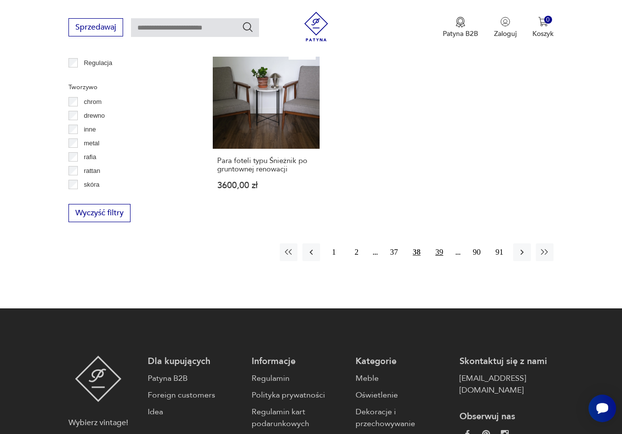
click at [442, 243] on button "39" at bounding box center [440, 252] width 18 height 18
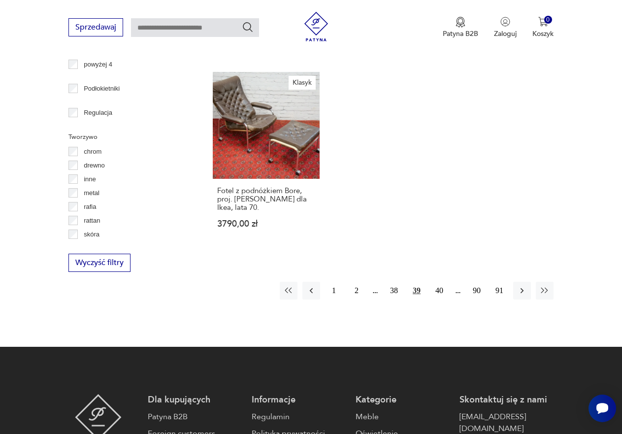
scroll to position [1345, 0]
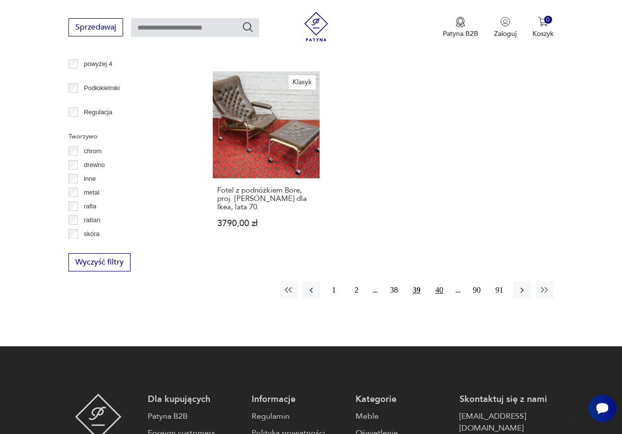
click at [442, 281] on button "40" at bounding box center [440, 290] width 18 height 18
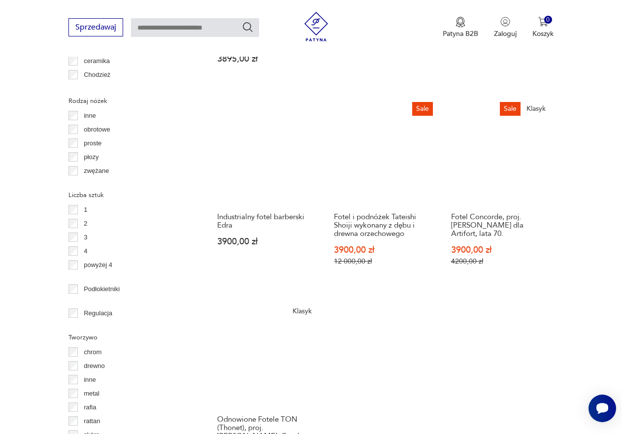
scroll to position [1296, 0]
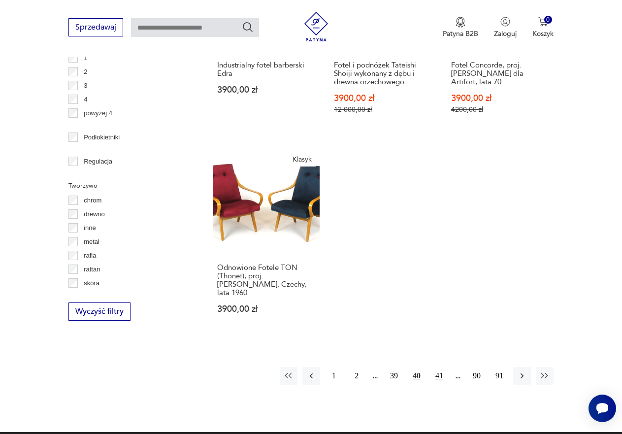
click at [437, 367] on button "41" at bounding box center [440, 376] width 18 height 18
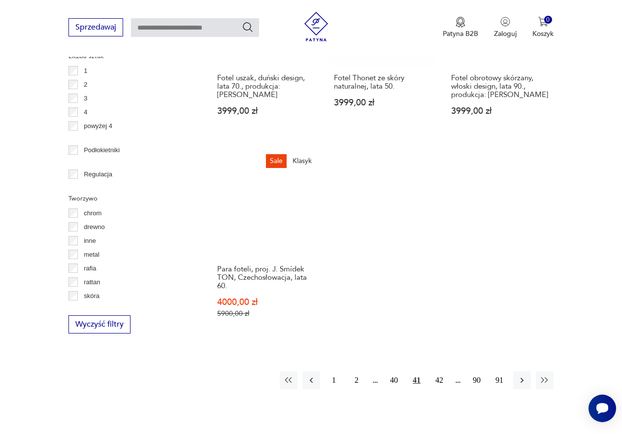
scroll to position [1296, 0]
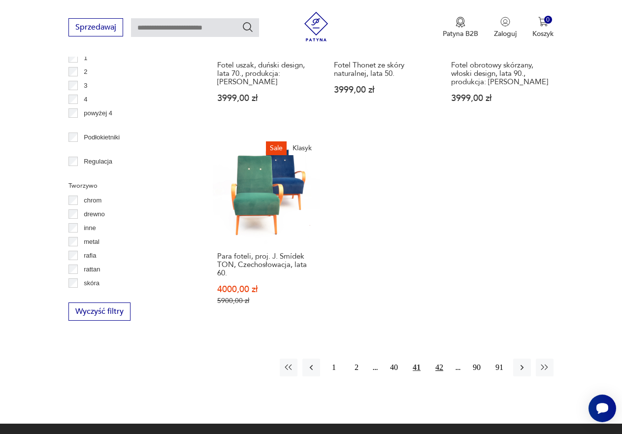
click at [439, 359] on button "42" at bounding box center [440, 368] width 18 height 18
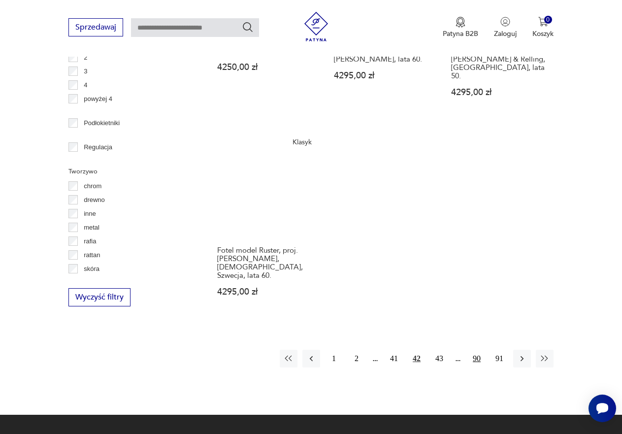
scroll to position [1345, 0]
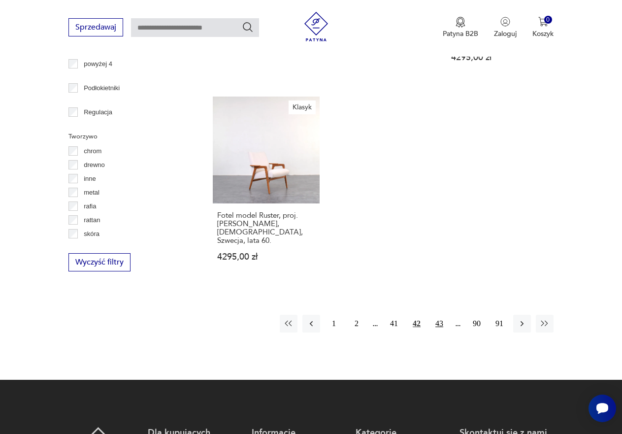
click at [438, 315] on button "43" at bounding box center [440, 324] width 18 height 18
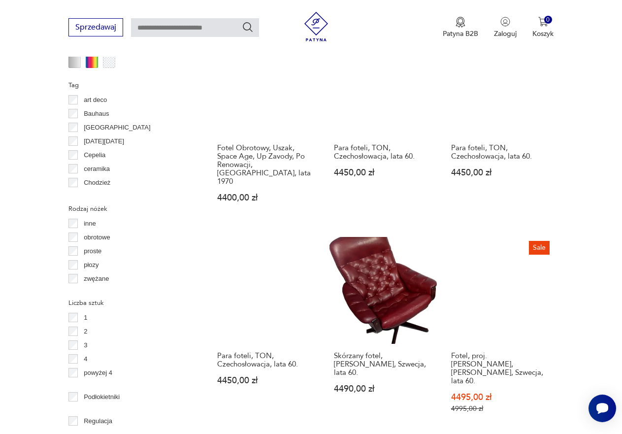
scroll to position [1247, 0]
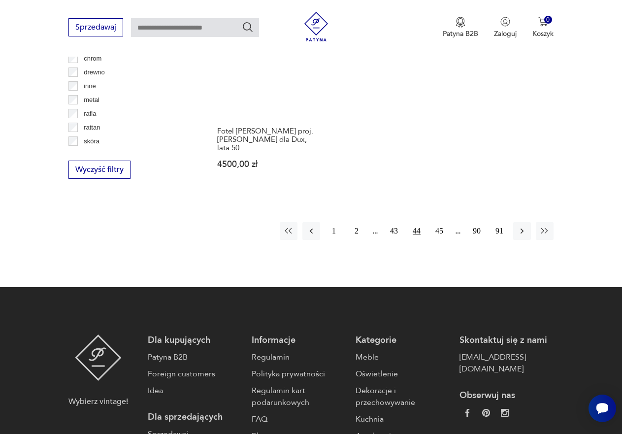
scroll to position [1444, 0]
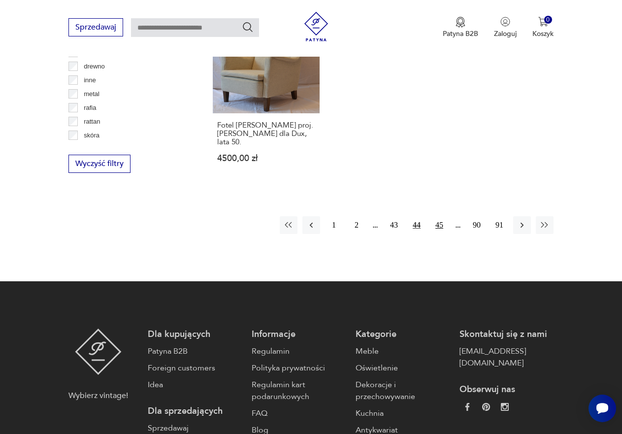
click at [440, 216] on button "45" at bounding box center [440, 225] width 18 height 18
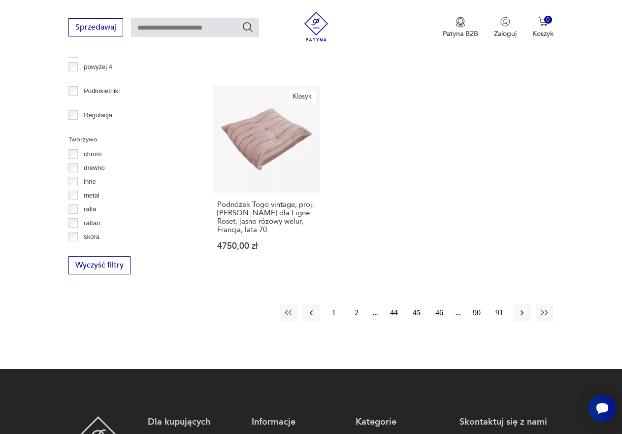
scroll to position [1345, 0]
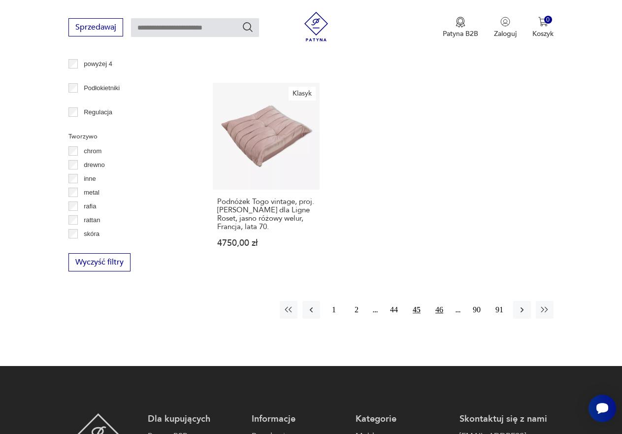
click at [438, 301] on button "46" at bounding box center [440, 310] width 18 height 18
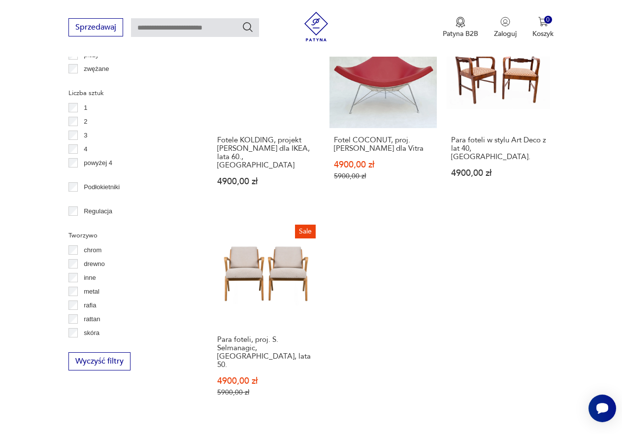
scroll to position [1247, 0]
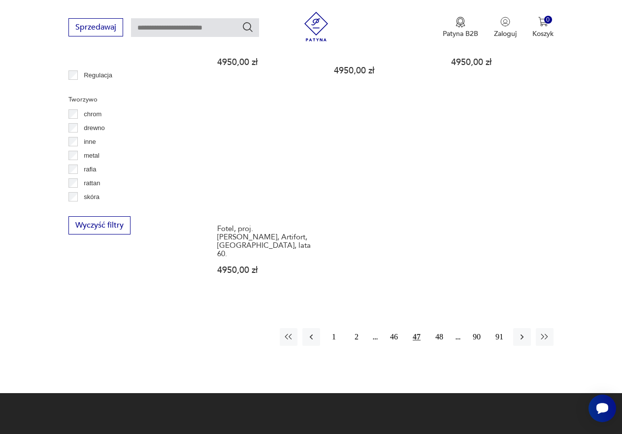
scroll to position [1394, 0]
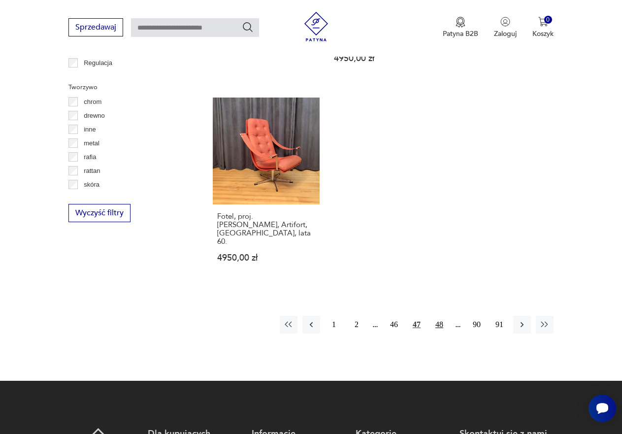
click at [440, 316] on button "48" at bounding box center [440, 325] width 18 height 18
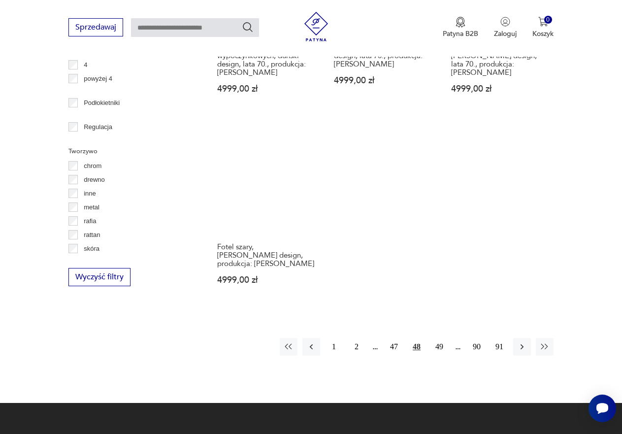
scroll to position [1345, 0]
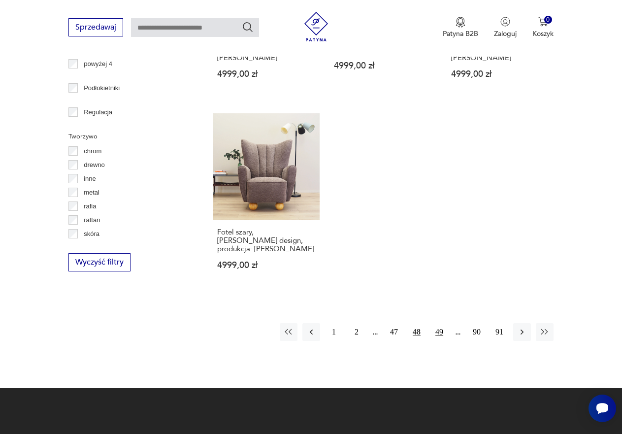
click at [436, 323] on button "49" at bounding box center [440, 332] width 18 height 18
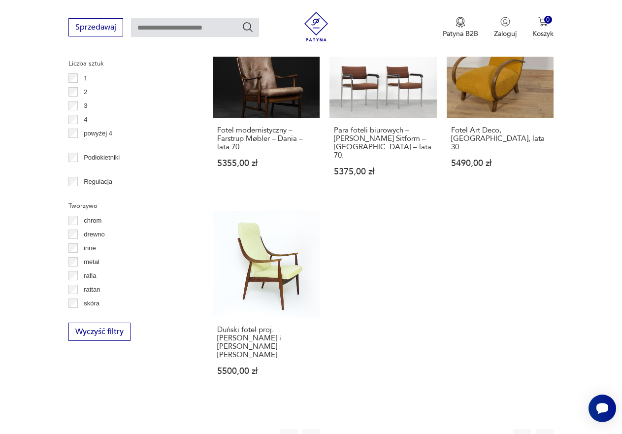
scroll to position [1444, 0]
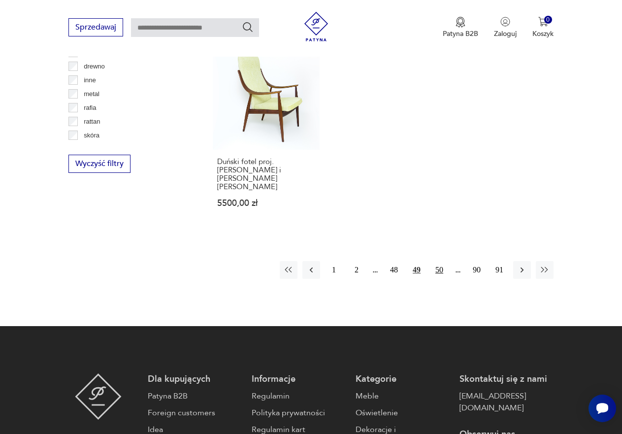
click at [436, 261] on button "50" at bounding box center [440, 270] width 18 height 18
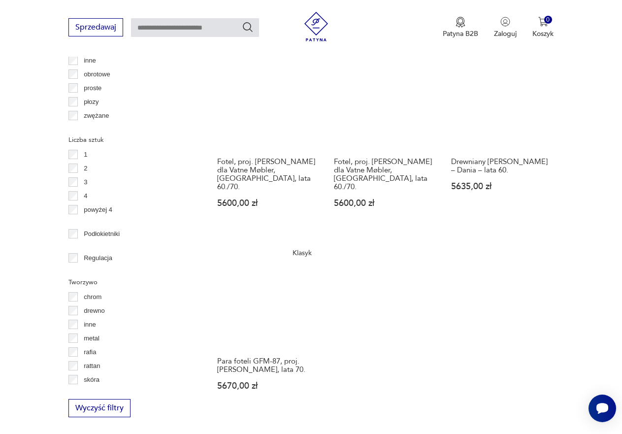
scroll to position [1247, 0]
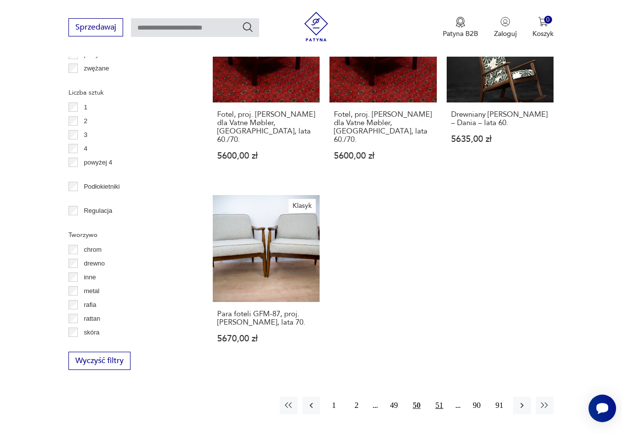
click at [442, 397] on button "51" at bounding box center [440, 406] width 18 height 18
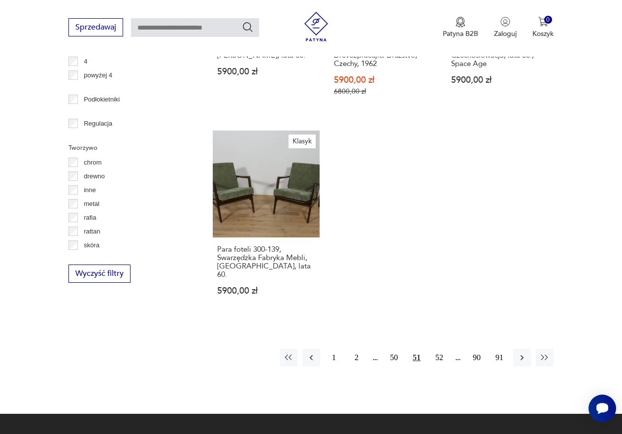
scroll to position [1345, 0]
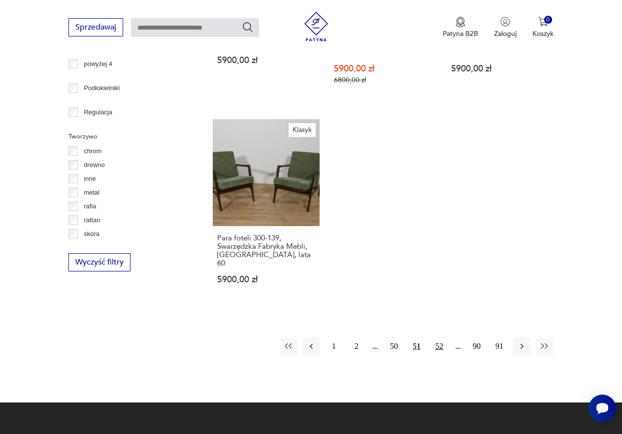
click at [440, 337] on button "52" at bounding box center [440, 346] width 18 height 18
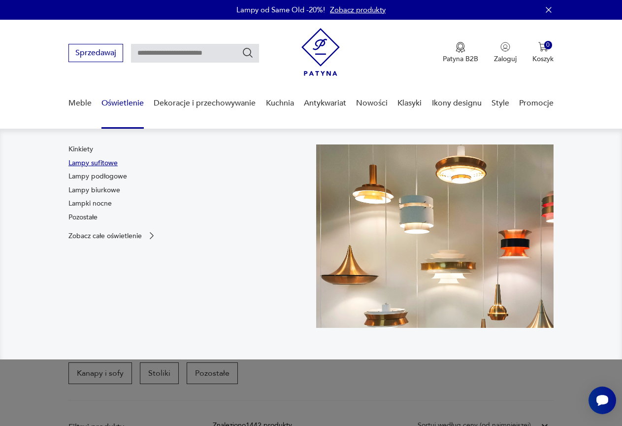
click at [106, 161] on link "Lampy sufitowe" at bounding box center [92, 163] width 49 height 10
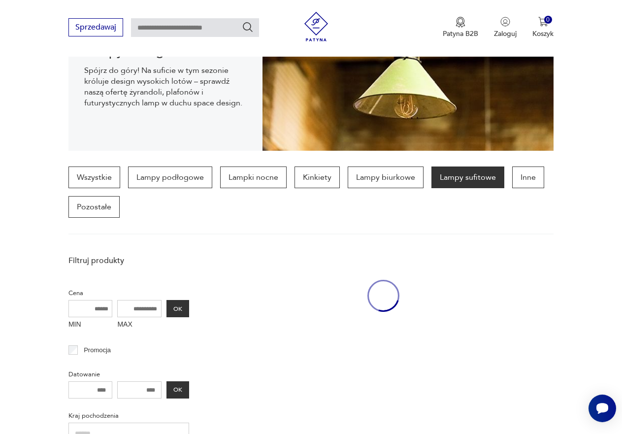
scroll to position [262, 0]
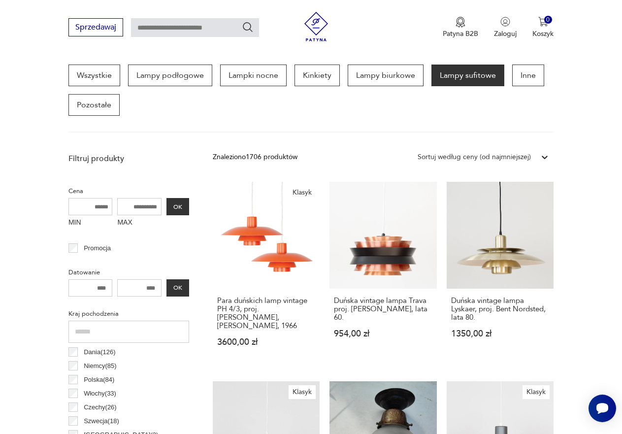
click at [548, 157] on icon at bounding box center [545, 157] width 10 height 10
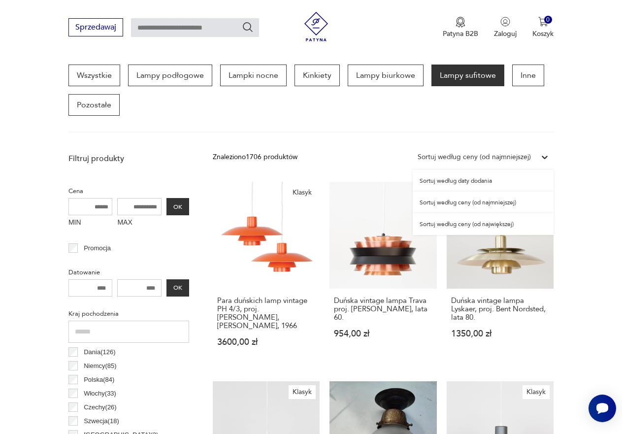
click at [487, 200] on div "Sortuj według ceny (od najmniejszej)" at bounding box center [483, 203] width 141 height 22
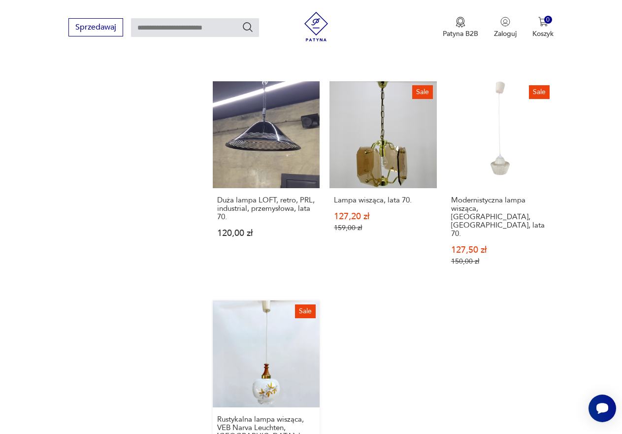
scroll to position [1345, 0]
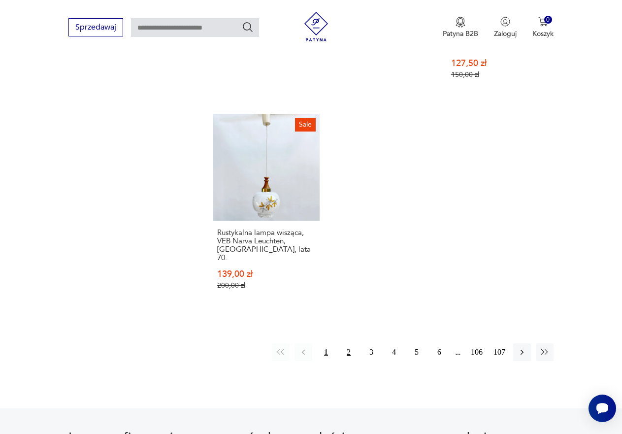
click at [348, 343] on button "2" at bounding box center [349, 352] width 18 height 18
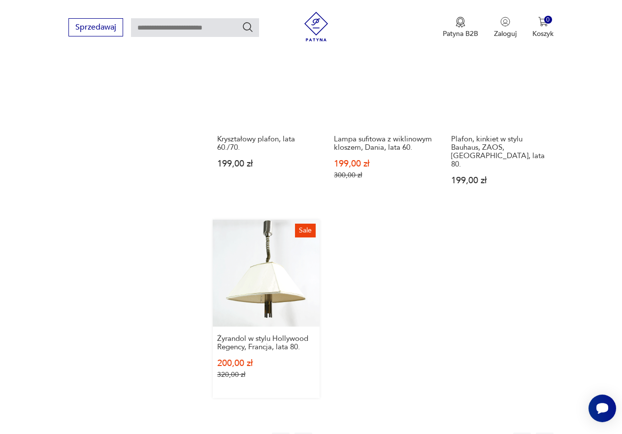
scroll to position [1296, 0]
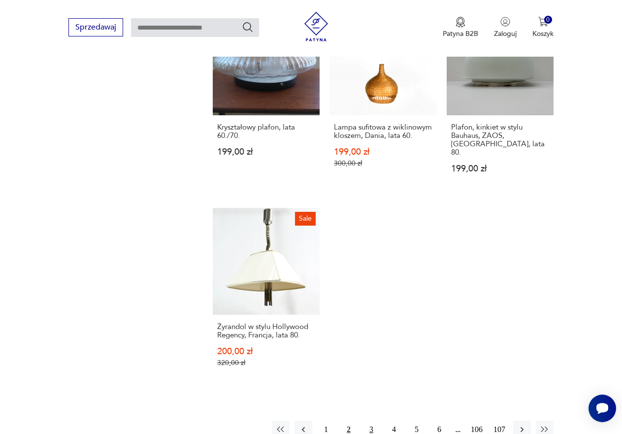
click at [371, 421] on button "3" at bounding box center [372, 430] width 18 height 18
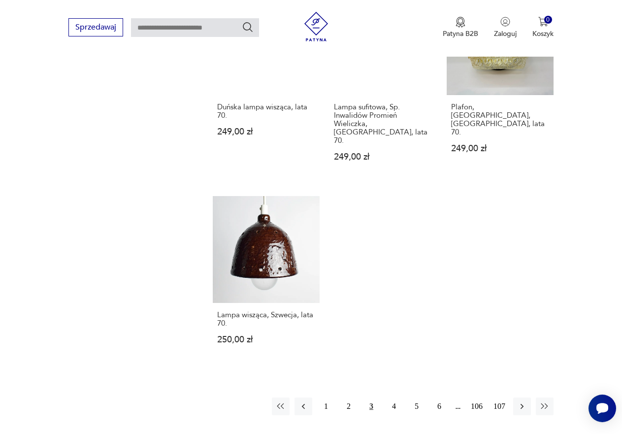
scroll to position [1296, 0]
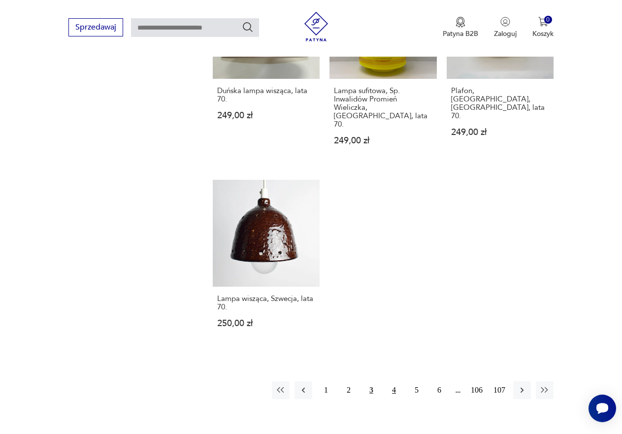
click at [394, 381] on button "4" at bounding box center [394, 390] width 18 height 18
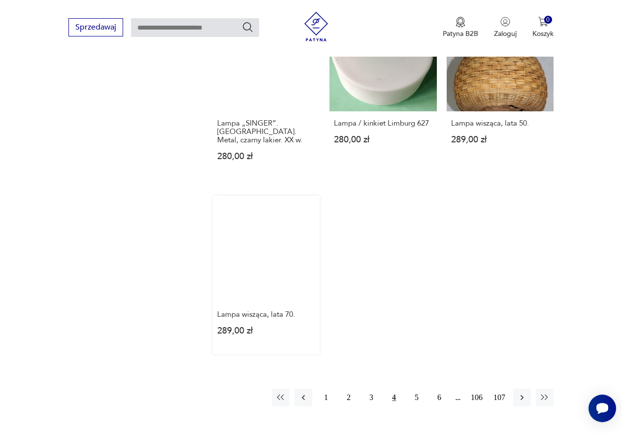
scroll to position [1247, 0]
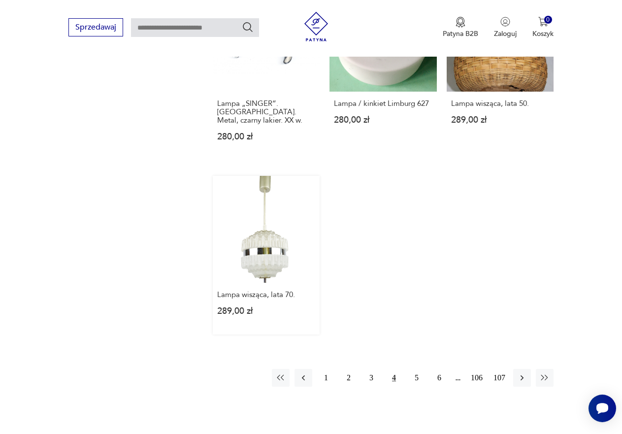
click at [262, 225] on link "Lampa wisząca, lata 70. 289,00 zł" at bounding box center [266, 255] width 107 height 159
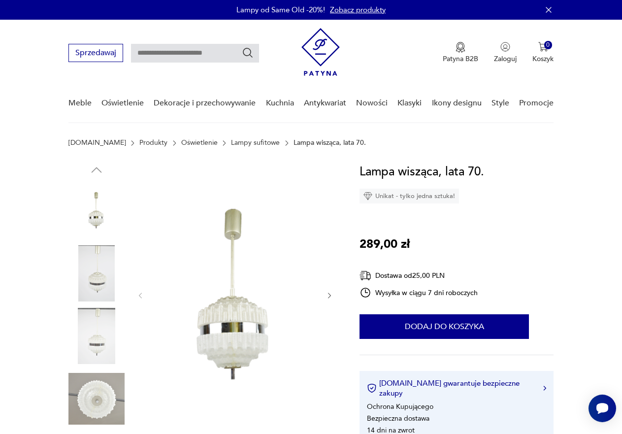
click at [97, 212] on img at bounding box center [96, 210] width 56 height 56
click at [100, 274] on img at bounding box center [96, 273] width 56 height 56
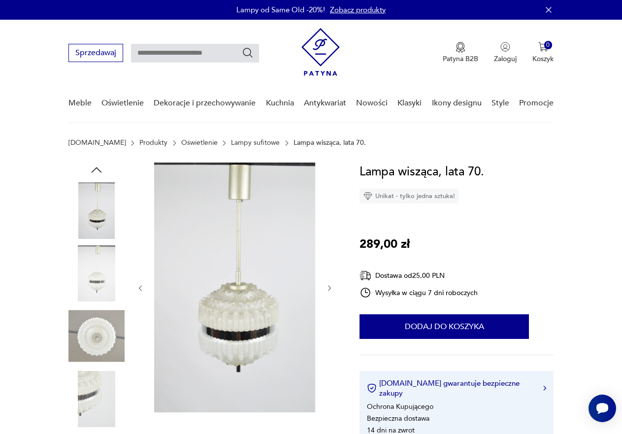
click at [97, 333] on img at bounding box center [96, 336] width 56 height 56
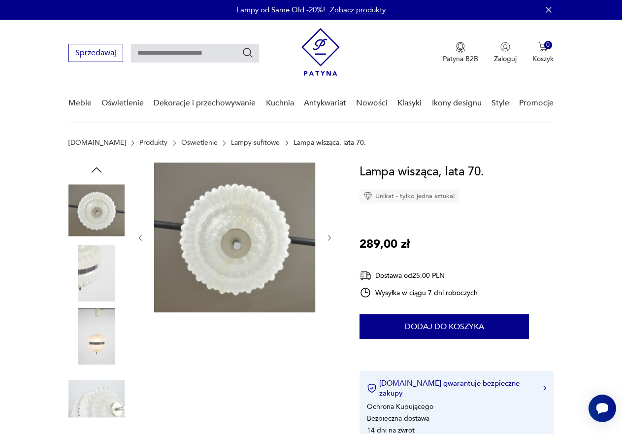
click at [97, 391] on img at bounding box center [96, 399] width 56 height 56
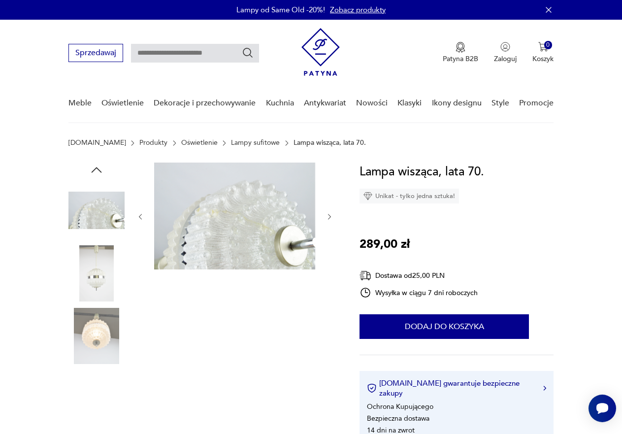
click at [98, 378] on img at bounding box center [96, 399] width 56 height 56
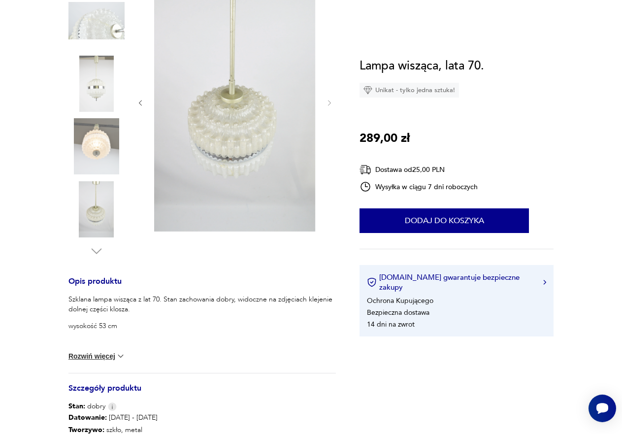
scroll to position [197, 0]
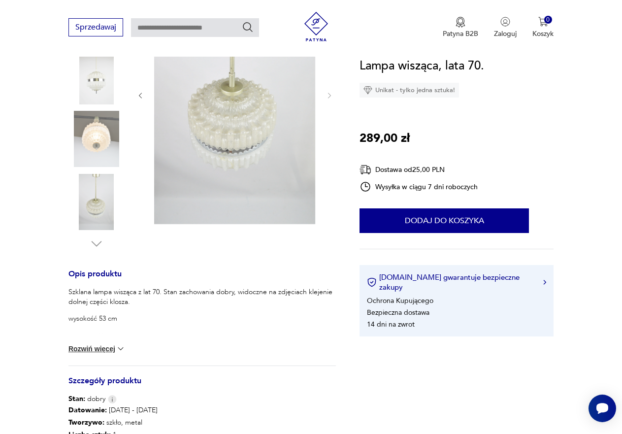
click at [118, 347] on img at bounding box center [121, 349] width 10 height 10
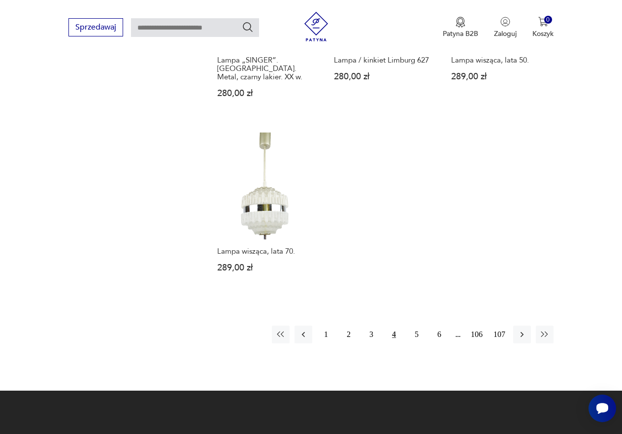
scroll to position [1299, 0]
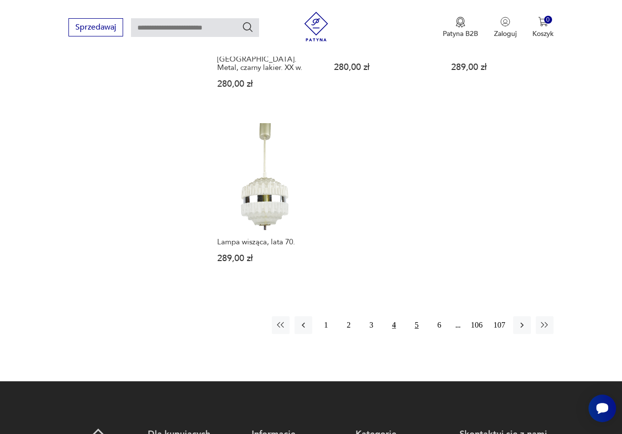
click at [417, 316] on button "5" at bounding box center [417, 325] width 18 height 18
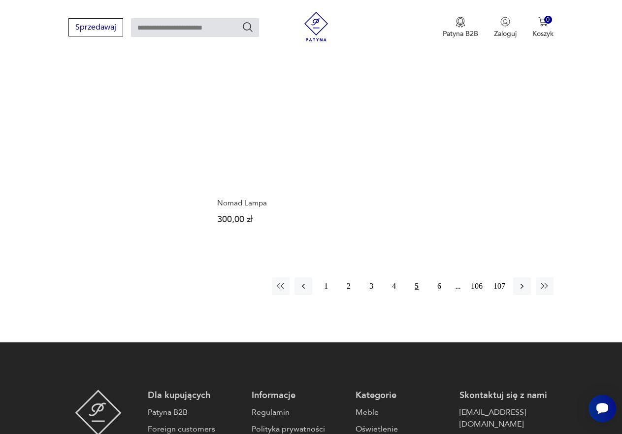
scroll to position [1394, 0]
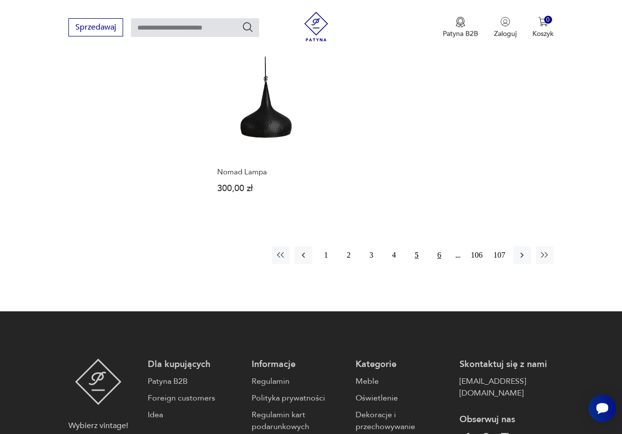
click at [437, 246] on button "6" at bounding box center [440, 255] width 18 height 18
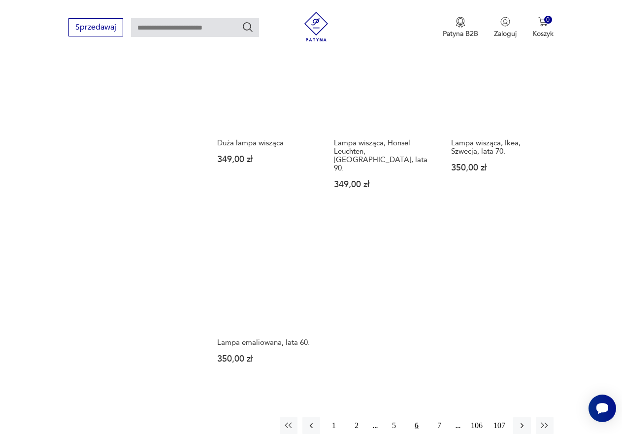
scroll to position [1247, 0]
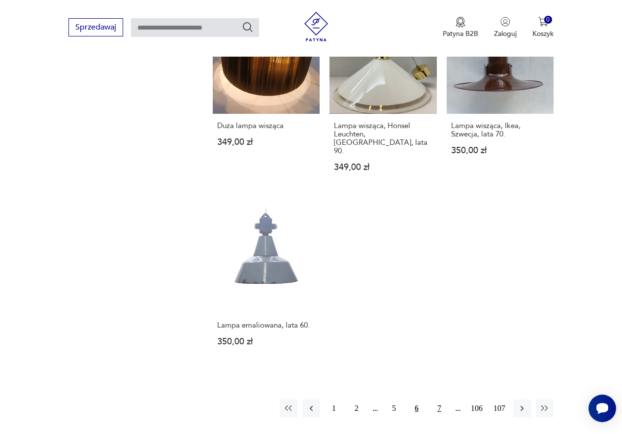
click at [440, 399] on button "7" at bounding box center [440, 408] width 18 height 18
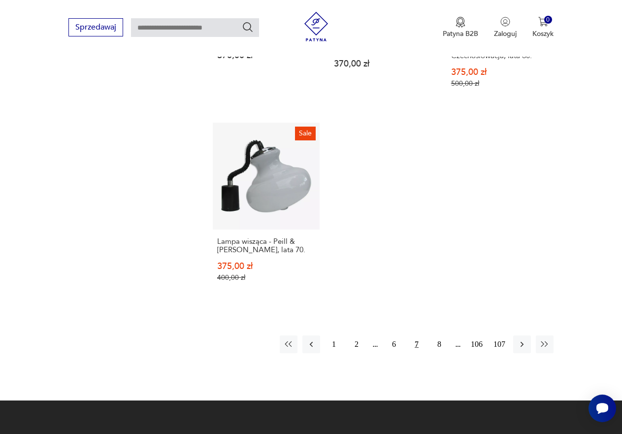
scroll to position [1296, 0]
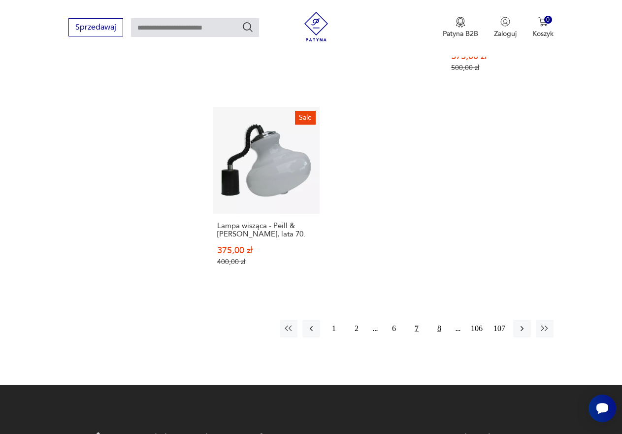
click at [434, 320] on button "8" at bounding box center [440, 329] width 18 height 18
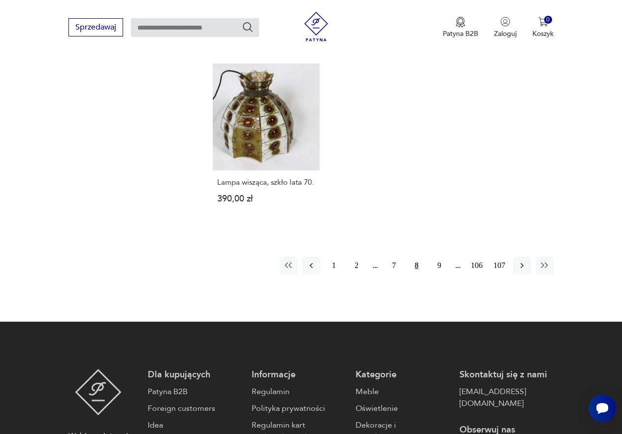
scroll to position [1345, 0]
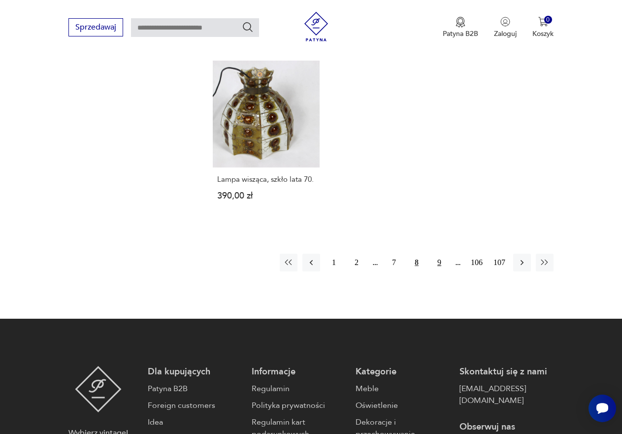
click at [438, 254] on button "9" at bounding box center [440, 263] width 18 height 18
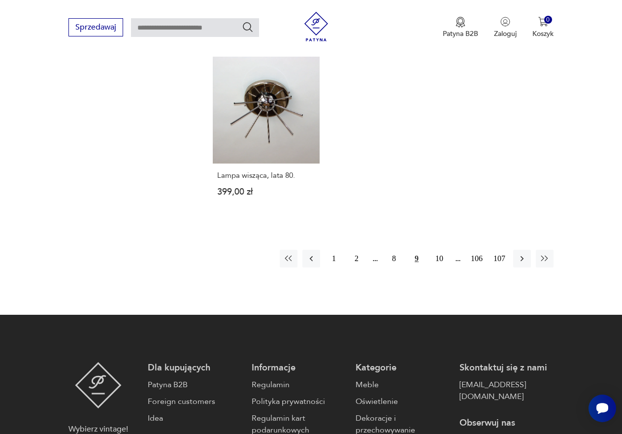
scroll to position [1345, 0]
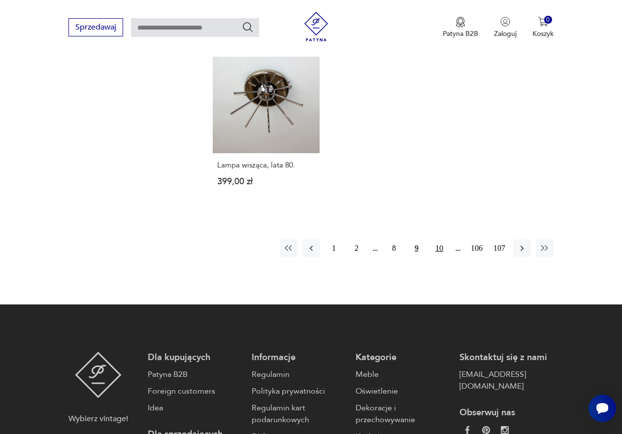
click at [438, 239] on button "10" at bounding box center [440, 248] width 18 height 18
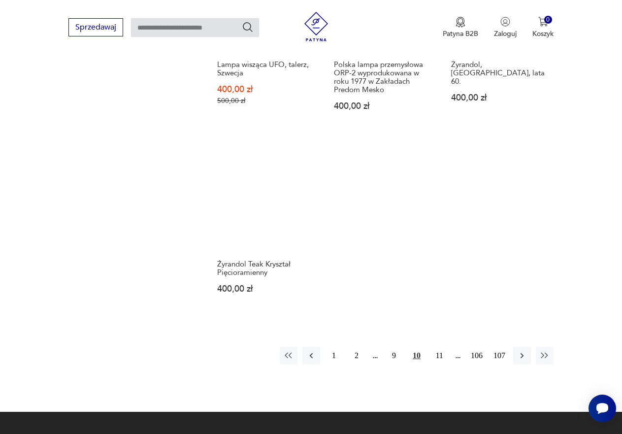
scroll to position [1296, 0]
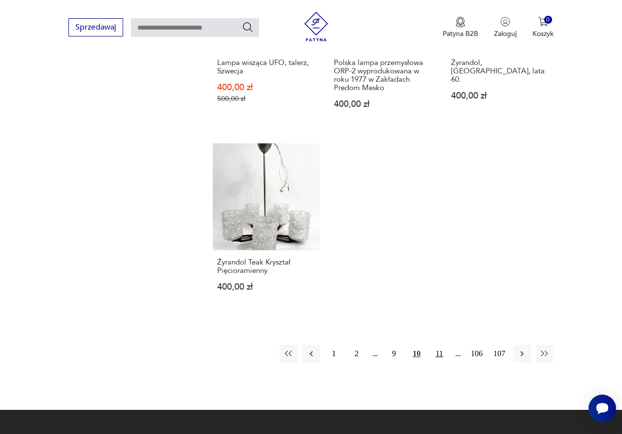
click at [440, 345] on button "11" at bounding box center [440, 354] width 18 height 18
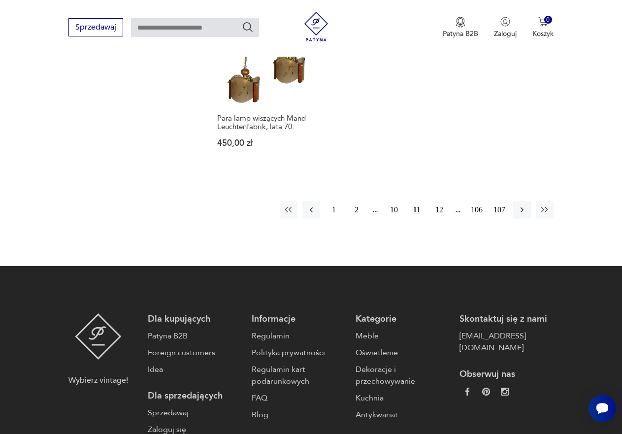
scroll to position [1444, 0]
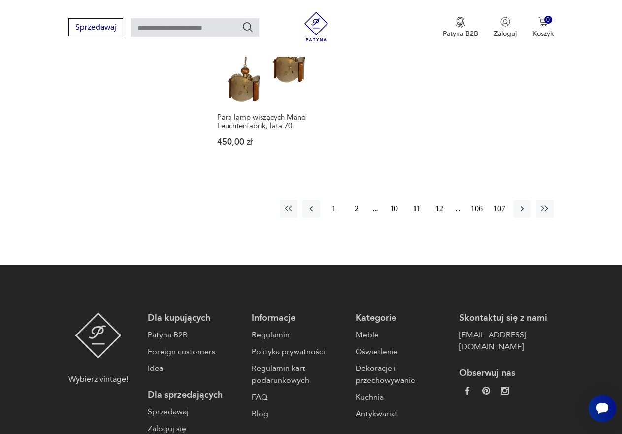
click at [439, 200] on button "12" at bounding box center [440, 209] width 18 height 18
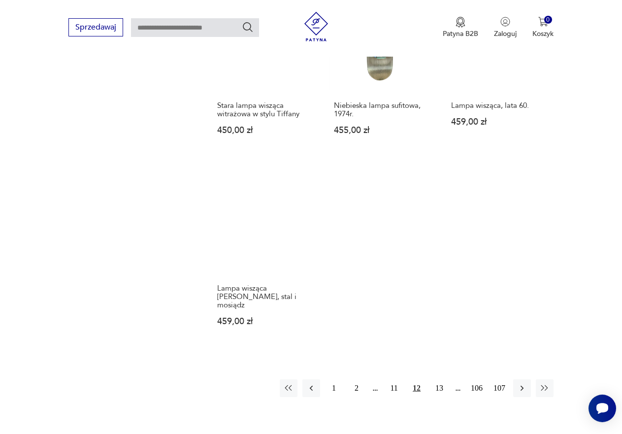
scroll to position [1247, 0]
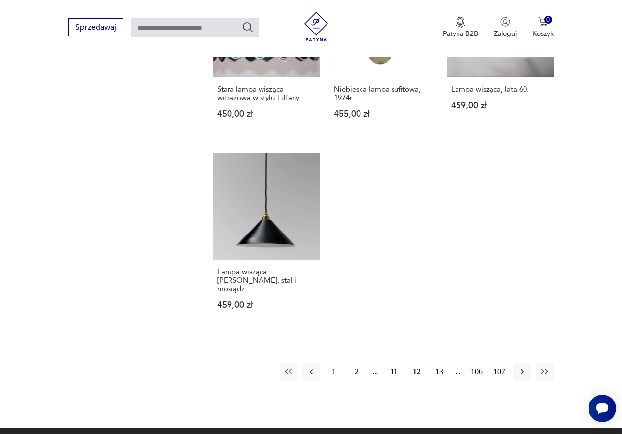
click at [442, 363] on button "13" at bounding box center [440, 372] width 18 height 18
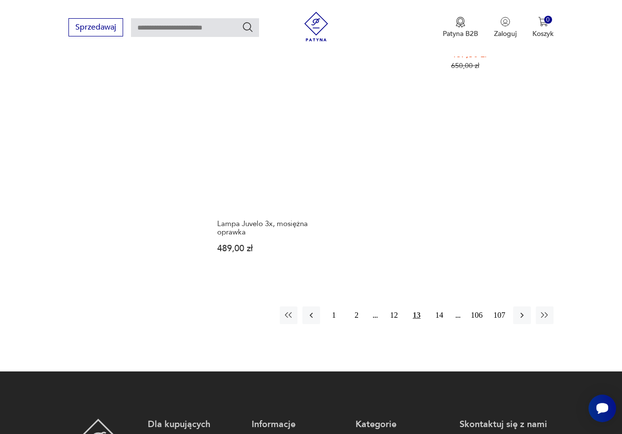
scroll to position [1394, 0]
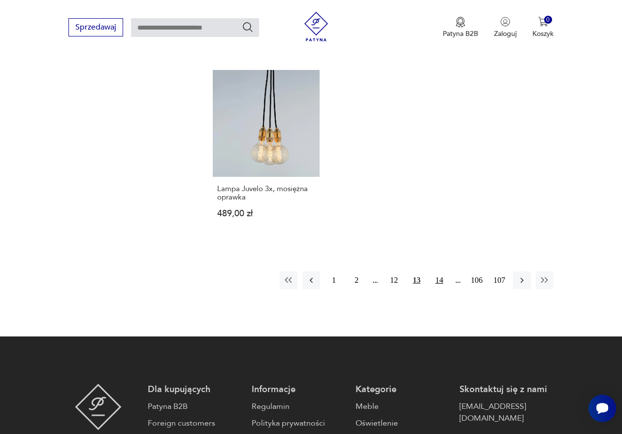
click at [435, 271] on button "14" at bounding box center [440, 280] width 18 height 18
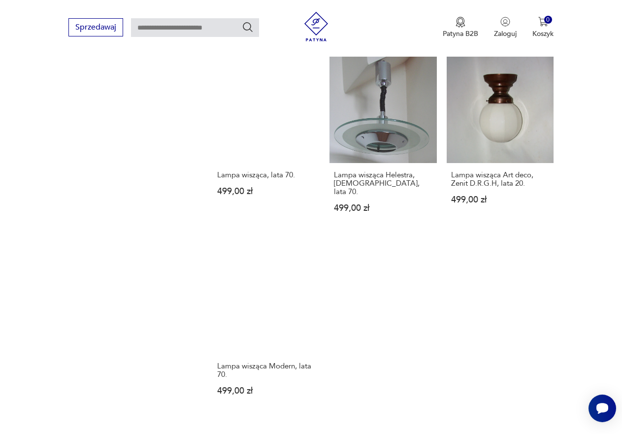
scroll to position [1296, 0]
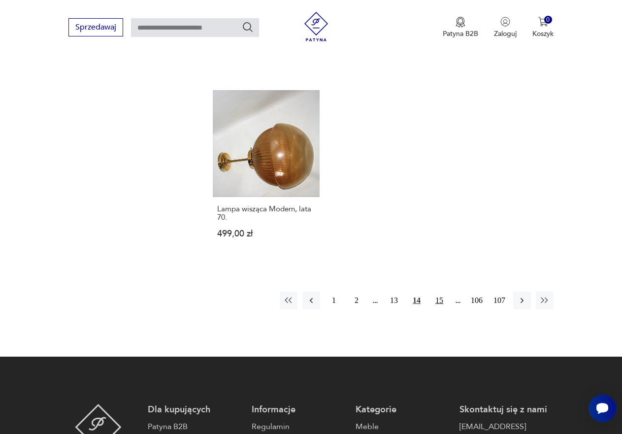
click at [437, 292] on button "15" at bounding box center [440, 301] width 18 height 18
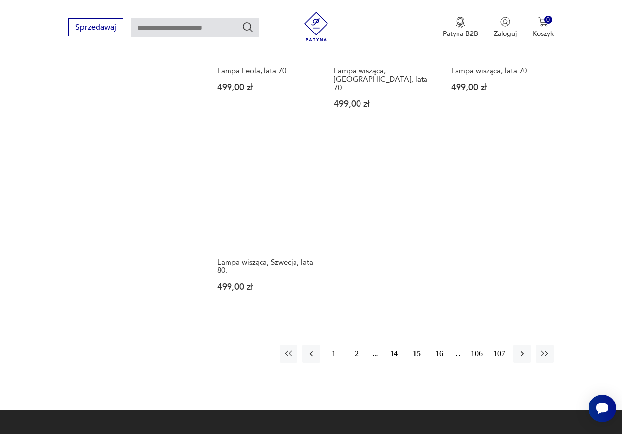
scroll to position [1296, 0]
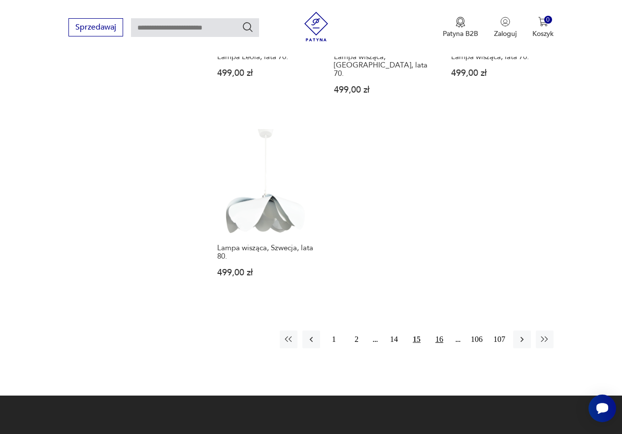
click at [443, 331] on button "16" at bounding box center [440, 340] width 18 height 18
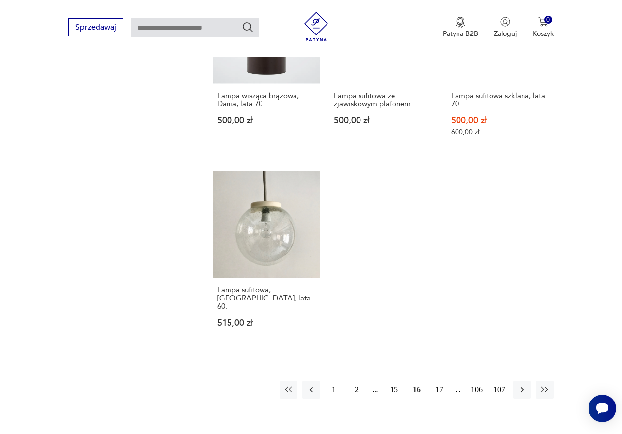
scroll to position [1345, 0]
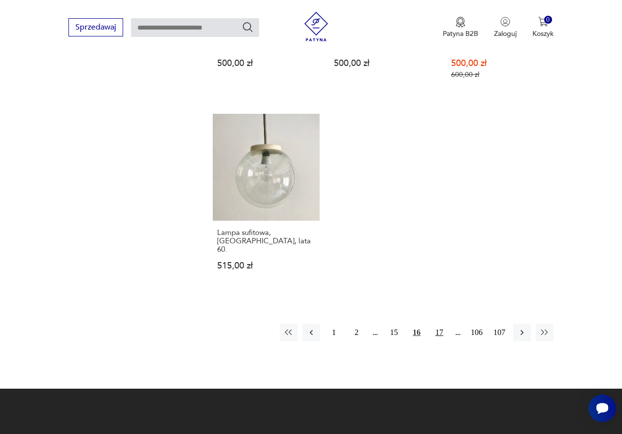
click at [438, 324] on button "17" at bounding box center [440, 333] width 18 height 18
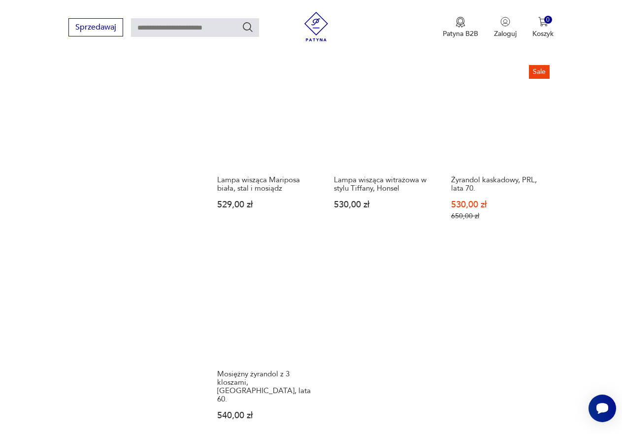
scroll to position [1197, 0]
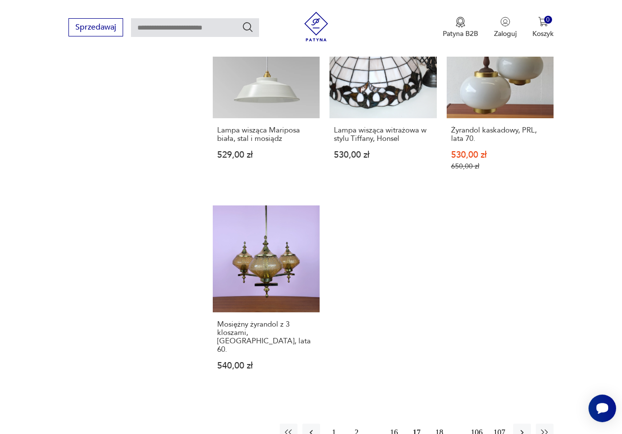
click at [440, 424] on button "18" at bounding box center [440, 433] width 18 height 18
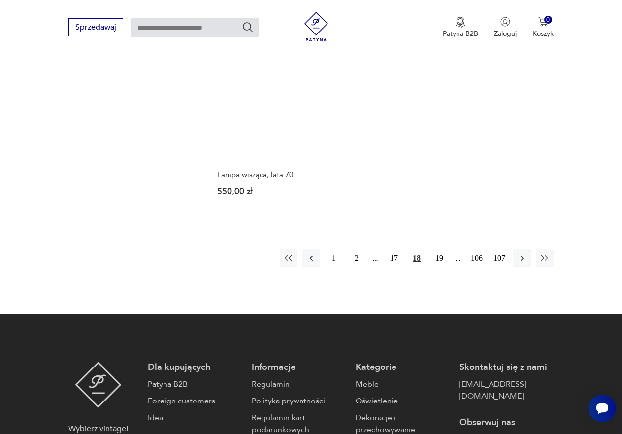
scroll to position [1345, 0]
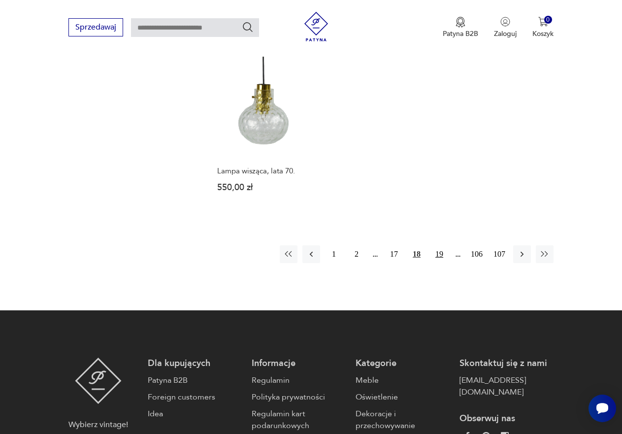
click at [439, 245] on button "19" at bounding box center [440, 254] width 18 height 18
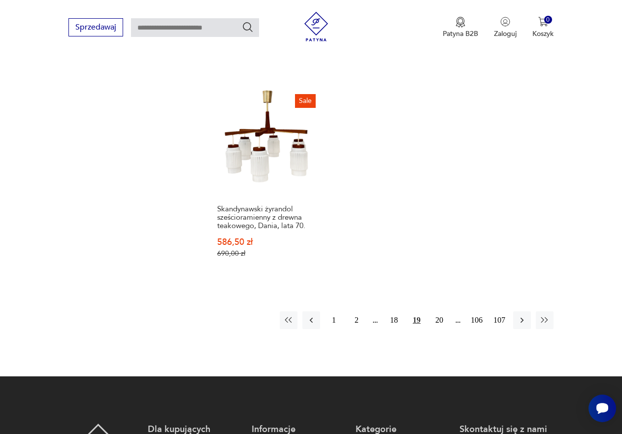
scroll to position [1394, 0]
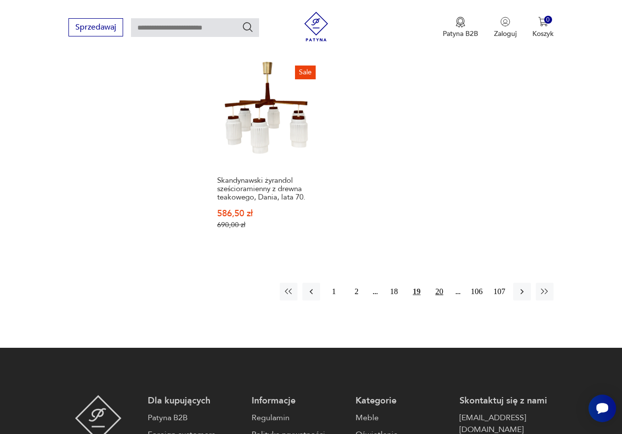
click at [436, 283] on button "20" at bounding box center [440, 292] width 18 height 18
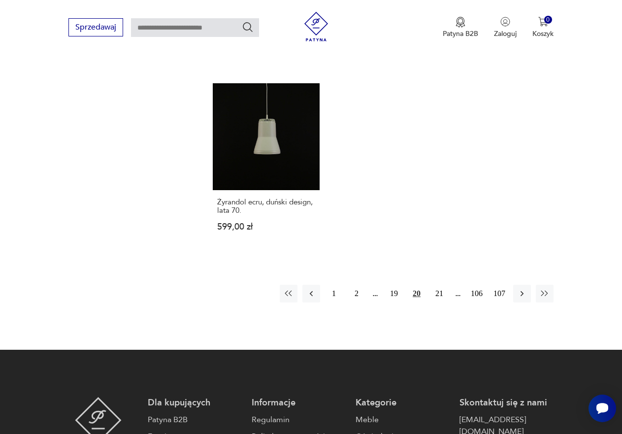
scroll to position [1345, 0]
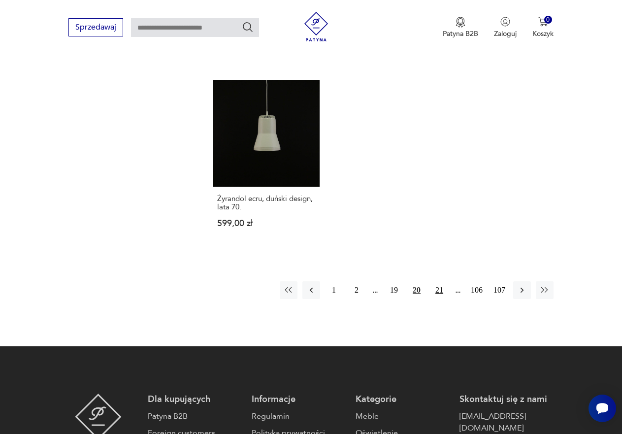
click at [435, 281] on button "21" at bounding box center [440, 290] width 18 height 18
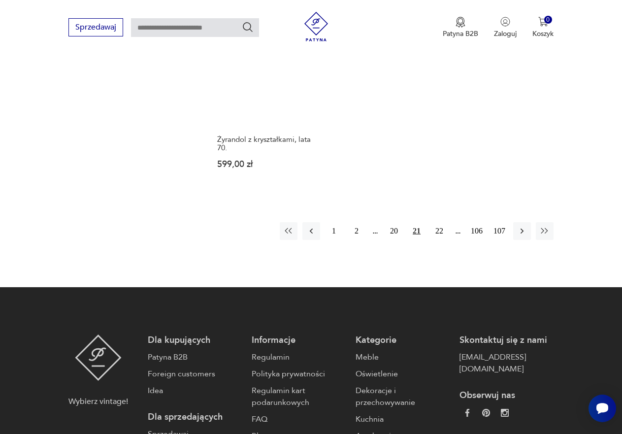
scroll to position [1394, 0]
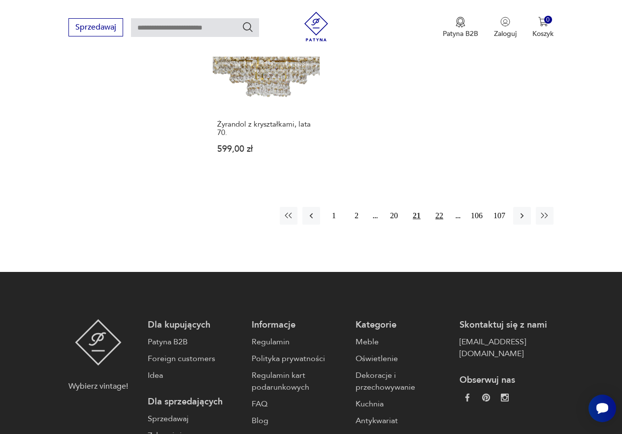
click at [439, 207] on button "22" at bounding box center [440, 216] width 18 height 18
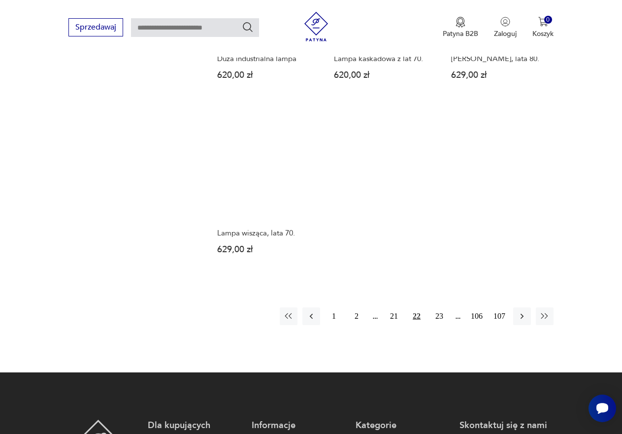
scroll to position [1296, 0]
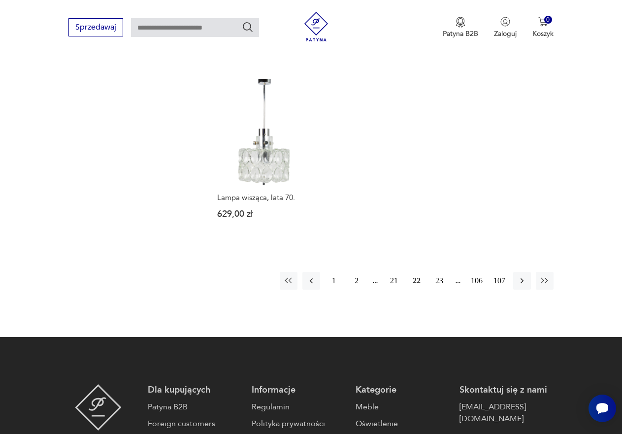
click at [436, 272] on button "23" at bounding box center [440, 281] width 18 height 18
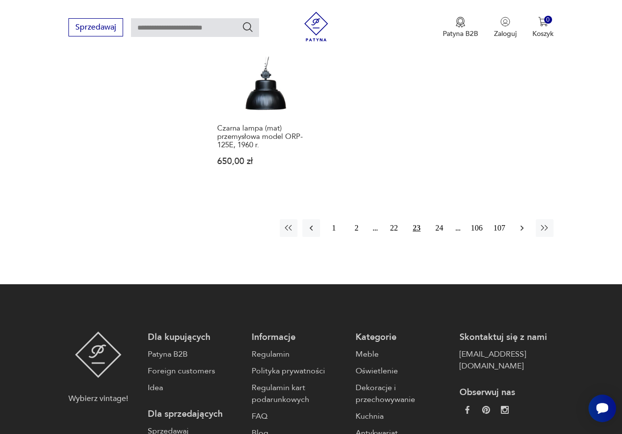
scroll to position [1394, 0]
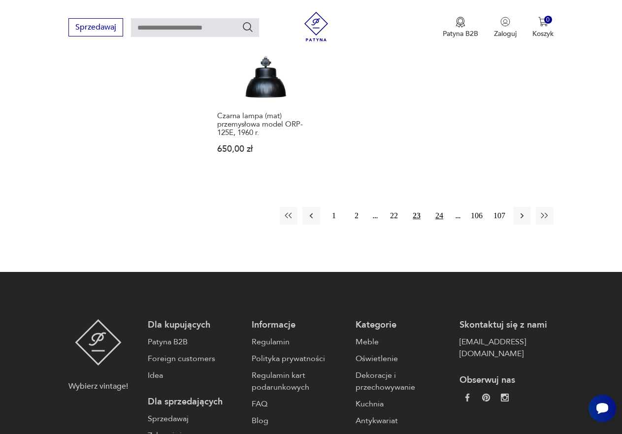
click at [436, 207] on button "24" at bounding box center [440, 216] width 18 height 18
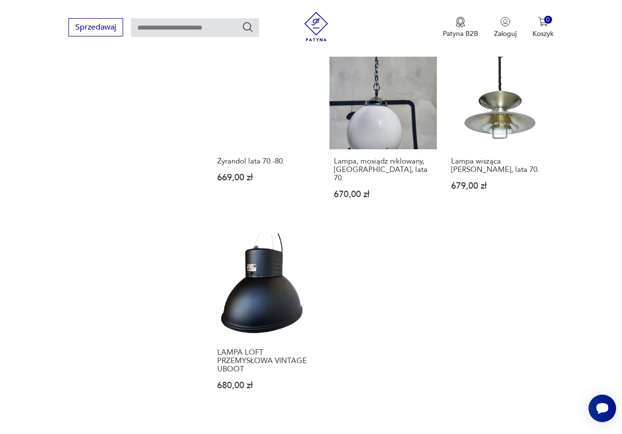
scroll to position [1247, 0]
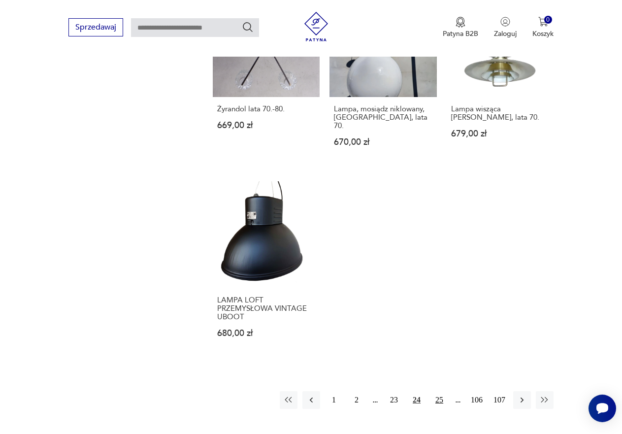
click at [439, 391] on button "25" at bounding box center [440, 400] width 18 height 18
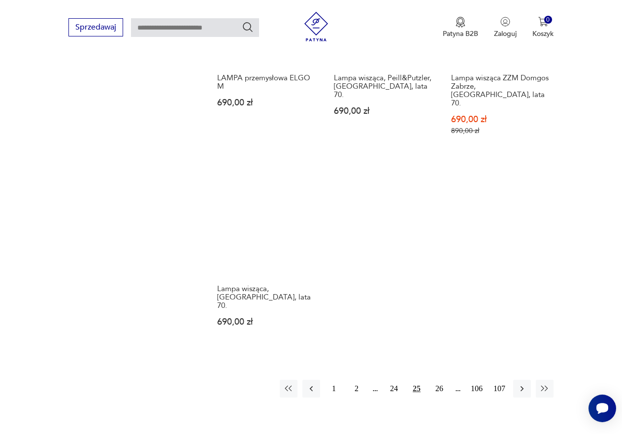
scroll to position [1444, 0]
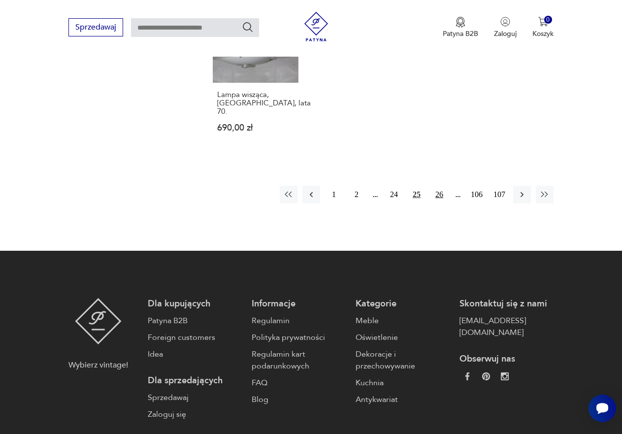
click at [442, 186] on button "26" at bounding box center [440, 195] width 18 height 18
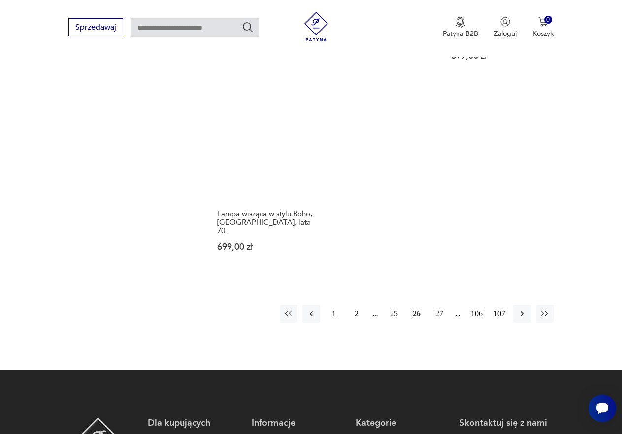
scroll to position [1345, 0]
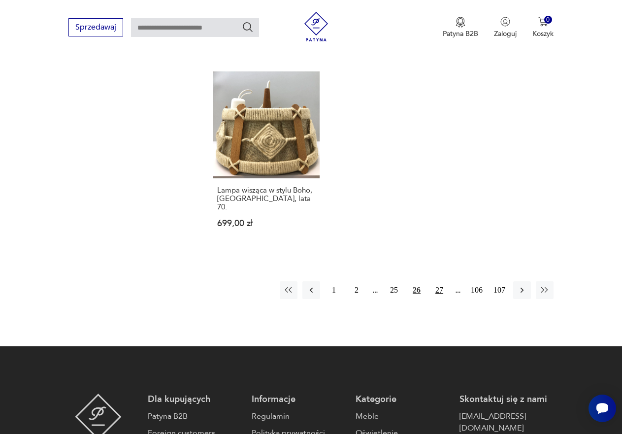
click at [435, 281] on button "27" at bounding box center [440, 290] width 18 height 18
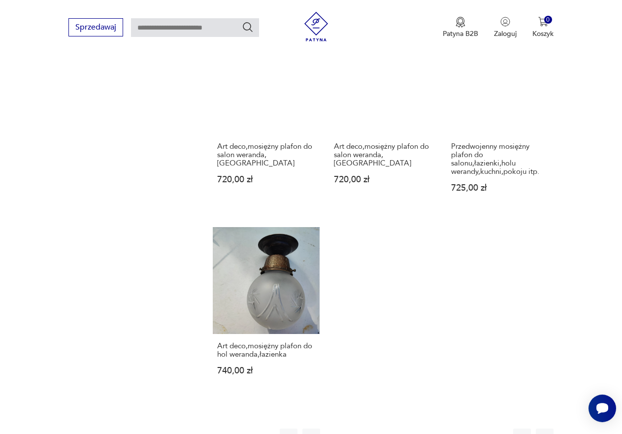
scroll to position [1247, 0]
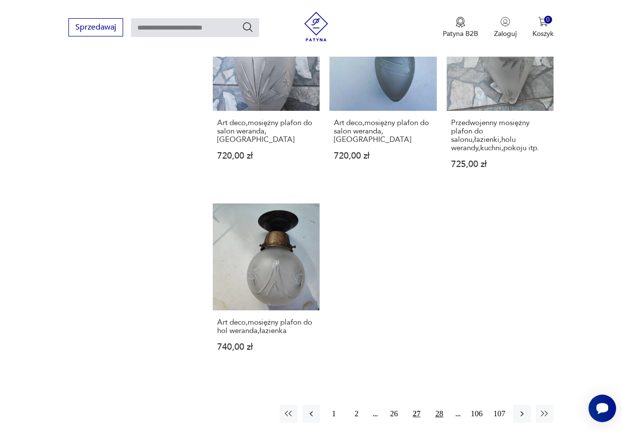
click at [442, 405] on button "28" at bounding box center [440, 414] width 18 height 18
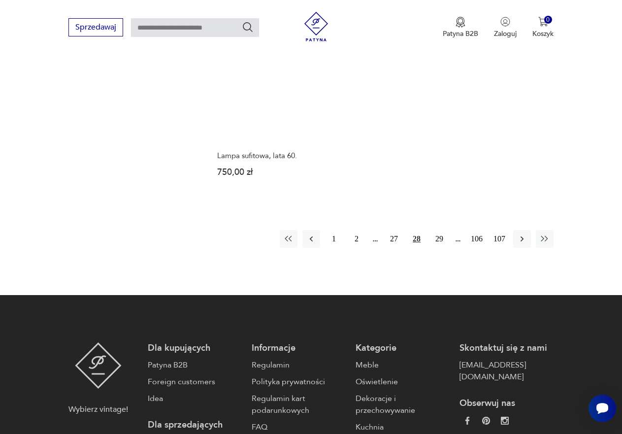
scroll to position [1345, 0]
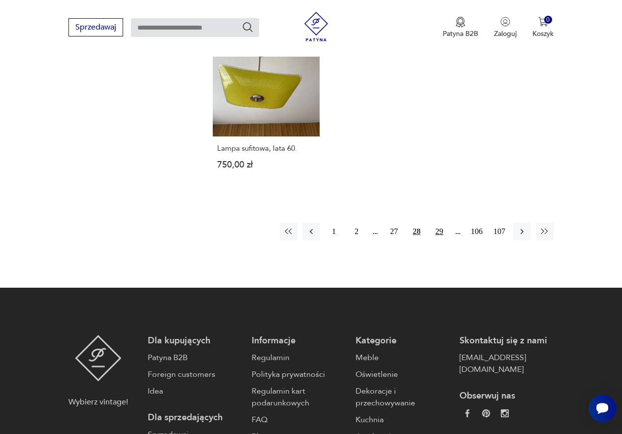
click at [439, 231] on button "29" at bounding box center [440, 232] width 18 height 18
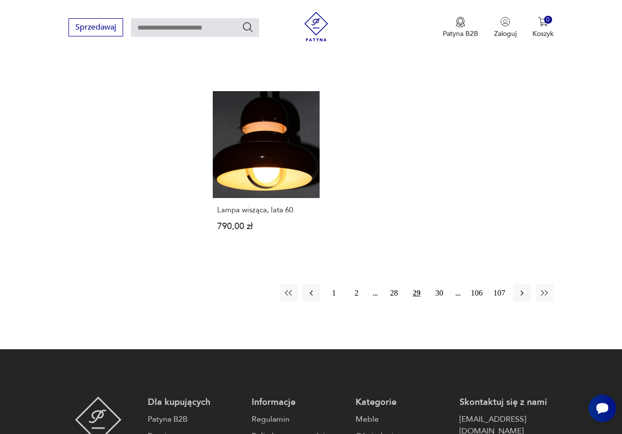
scroll to position [1394, 0]
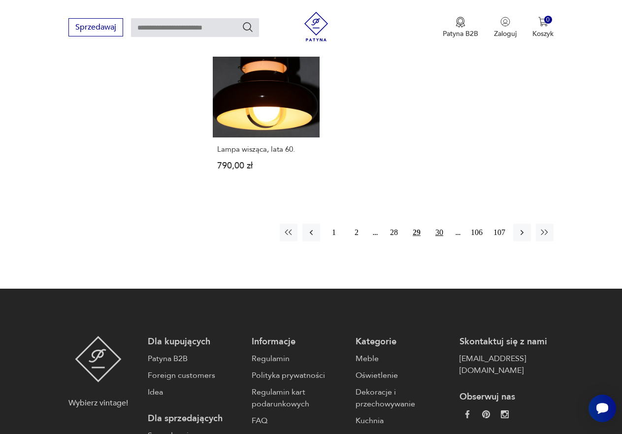
click at [437, 224] on button "30" at bounding box center [440, 233] width 18 height 18
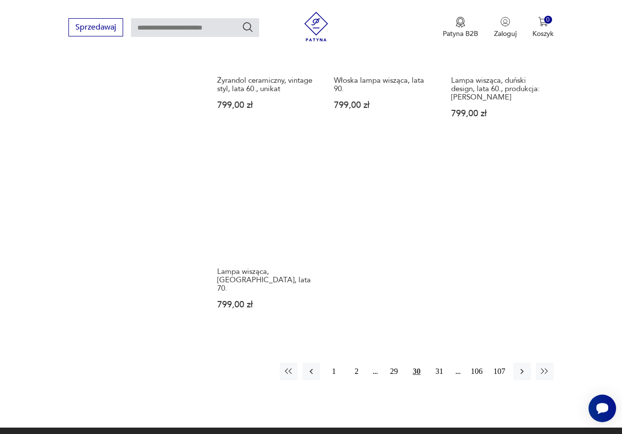
scroll to position [1247, 0]
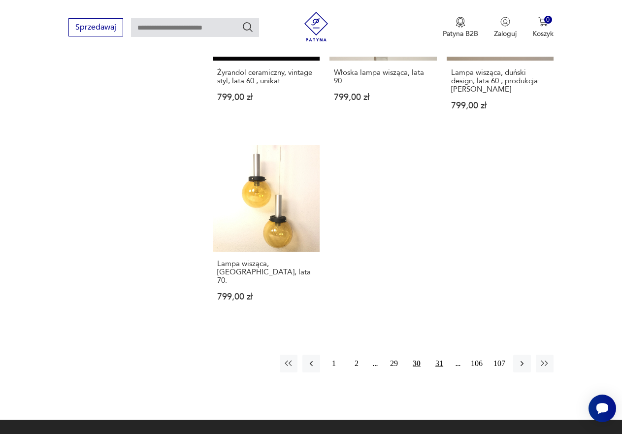
click at [440, 355] on button "31" at bounding box center [440, 364] width 18 height 18
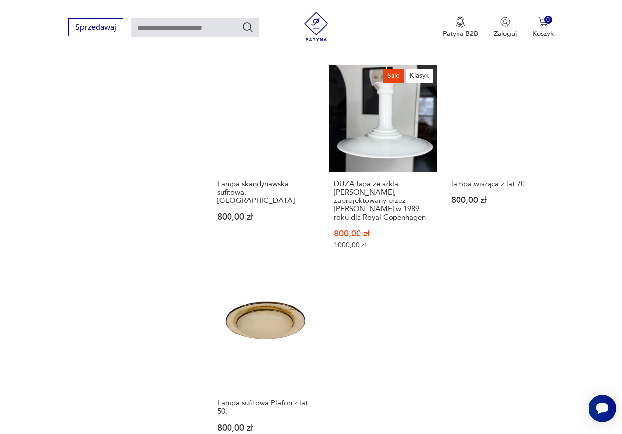
scroll to position [1197, 0]
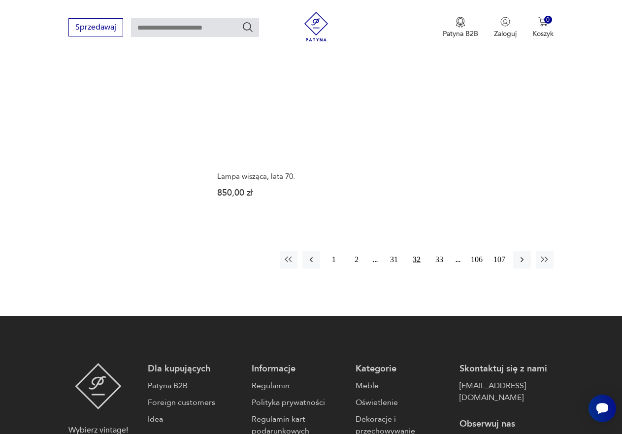
scroll to position [1345, 0]
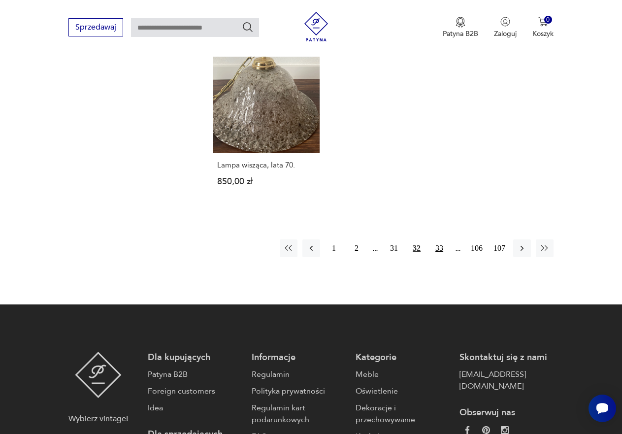
click at [438, 239] on button "33" at bounding box center [440, 248] width 18 height 18
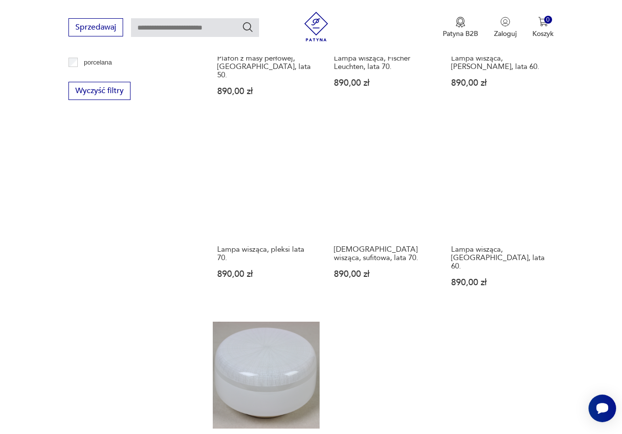
scroll to position [1197, 0]
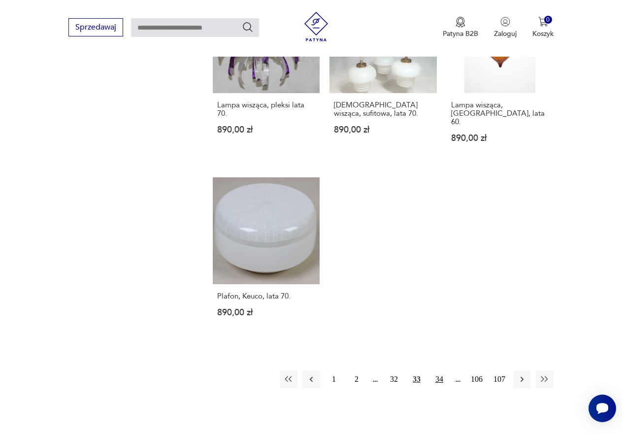
click at [438, 370] on button "34" at bounding box center [440, 379] width 18 height 18
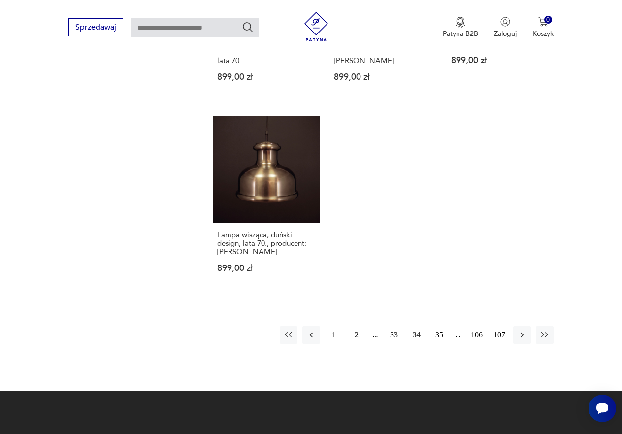
scroll to position [1296, 0]
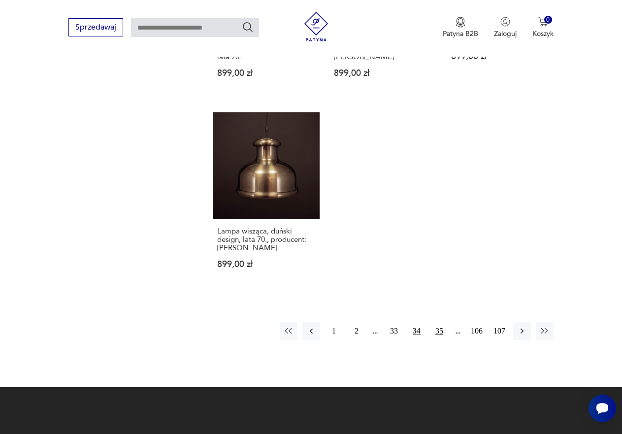
click at [437, 322] on button "35" at bounding box center [440, 331] width 18 height 18
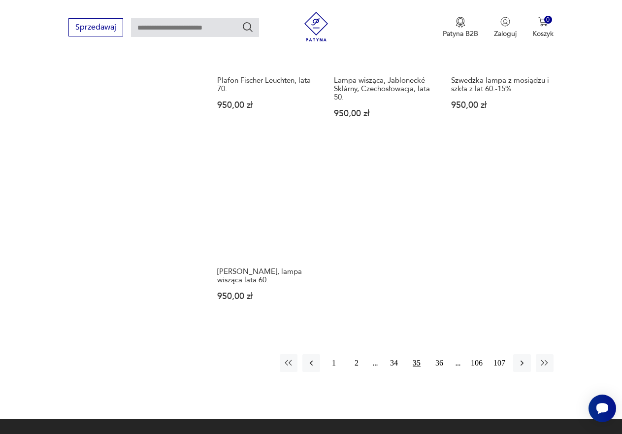
scroll to position [1247, 0]
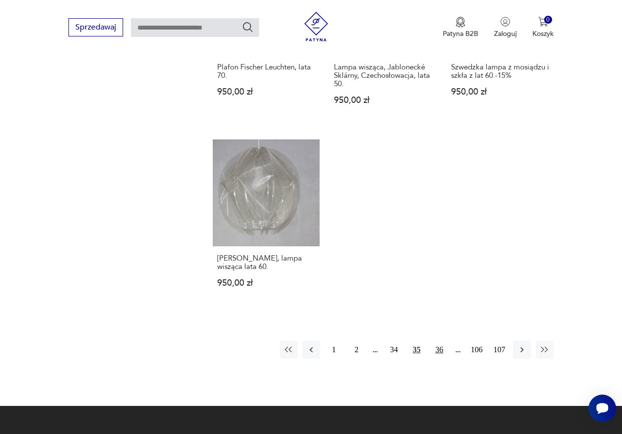
click at [440, 349] on button "36" at bounding box center [440, 350] width 18 height 18
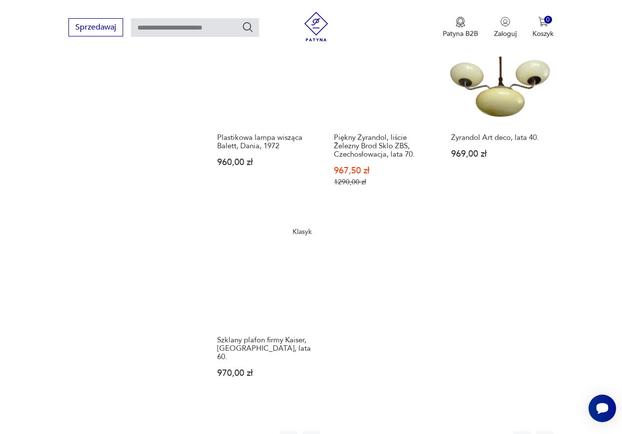
scroll to position [1197, 0]
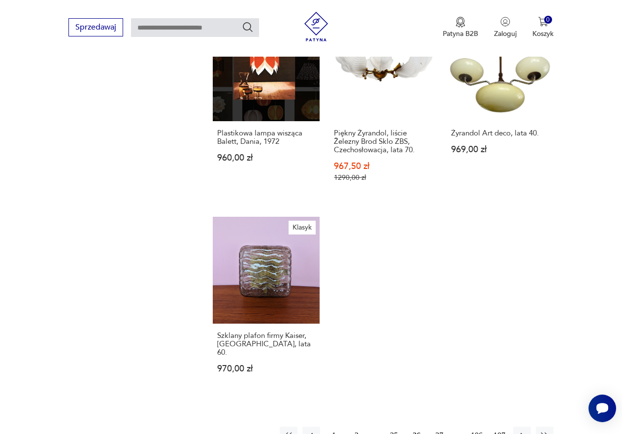
click at [440, 427] on button "37" at bounding box center [440, 436] width 18 height 18
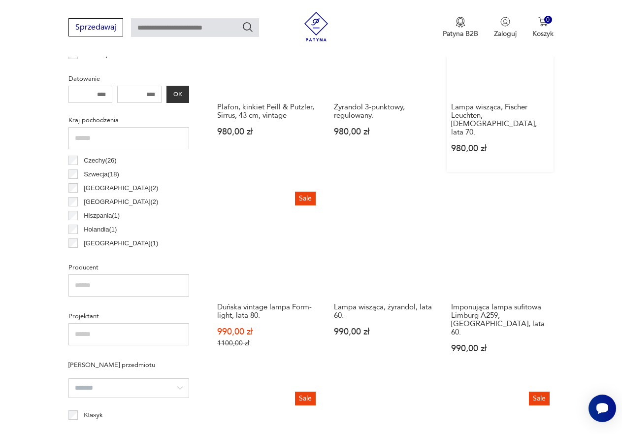
scroll to position [459, 0]
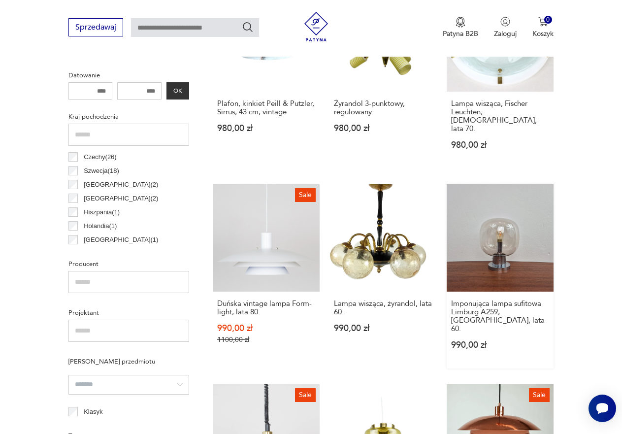
drag, startPoint x: 392, startPoint y: 265, endPoint x: 547, endPoint y: 269, distance: 155.2
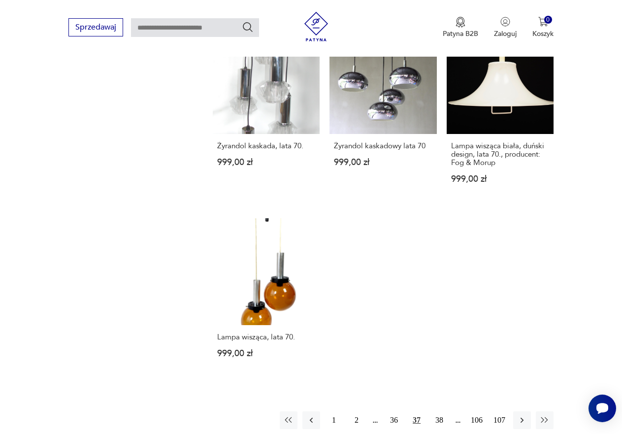
scroll to position [1247, 0]
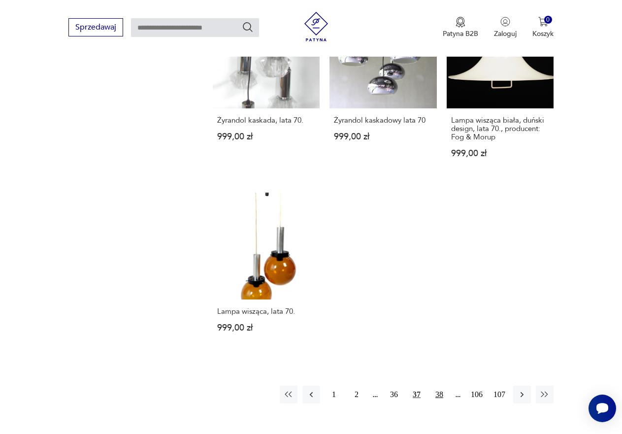
click at [438, 386] on button "38" at bounding box center [440, 395] width 18 height 18
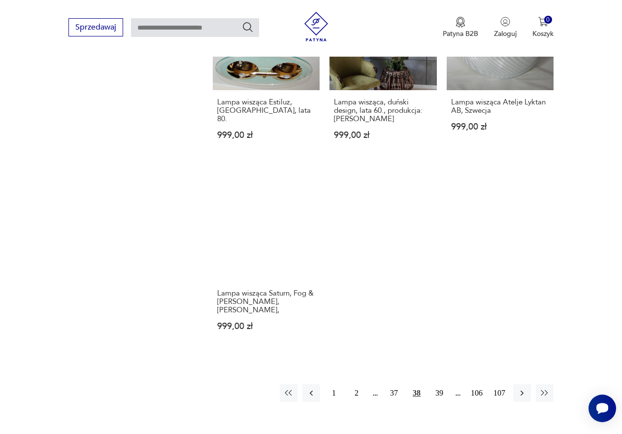
scroll to position [1247, 0]
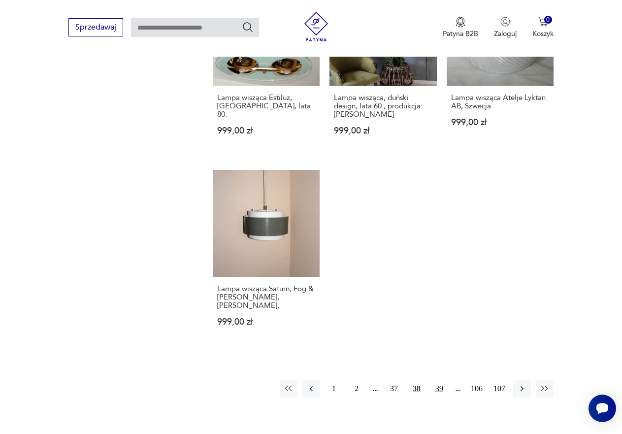
click at [440, 380] on button "39" at bounding box center [440, 389] width 18 height 18
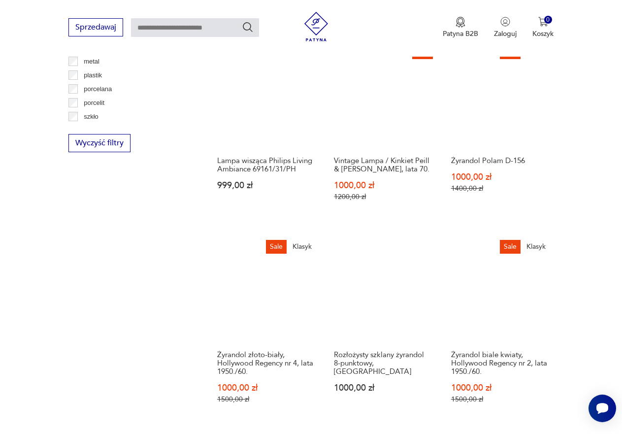
scroll to position [1000, 0]
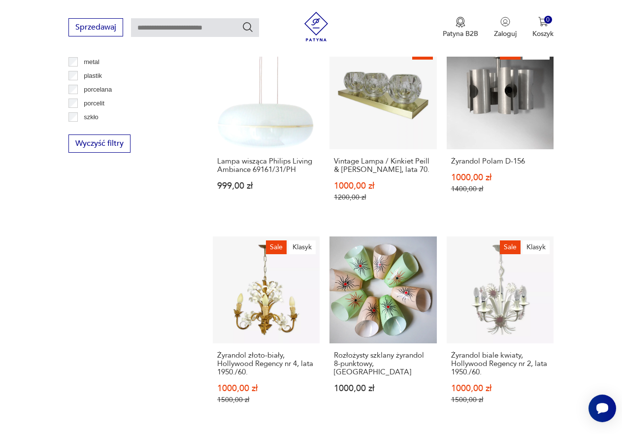
drag, startPoint x: 156, startPoint y: 341, endPoint x: 110, endPoint y: 360, distance: 49.3
click at [156, 341] on div "Filtruj produkty Cena MIN MAX OK Promocja Datowanie OK Kraj pochodzenia Włochy …" at bounding box center [128, 45] width 121 height 1263
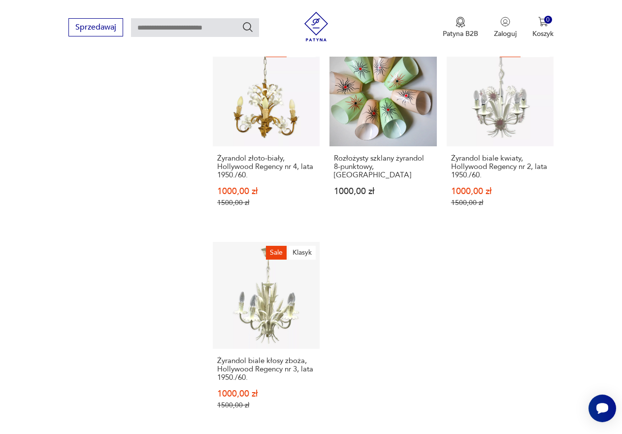
scroll to position [1394, 0]
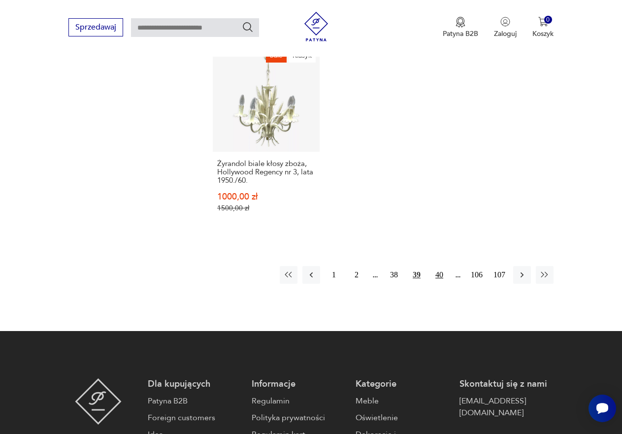
click at [436, 266] on button "40" at bounding box center [440, 275] width 18 height 18
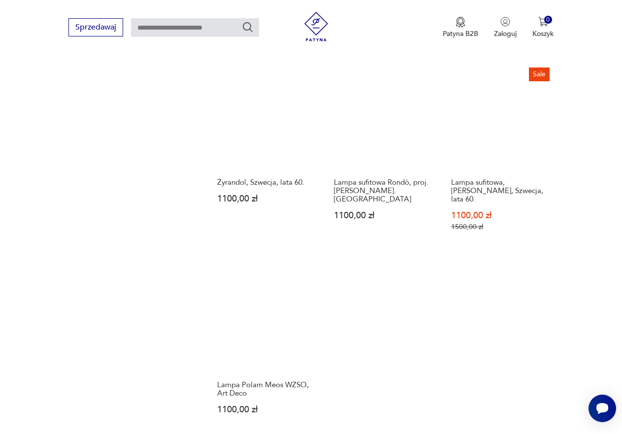
scroll to position [1296, 0]
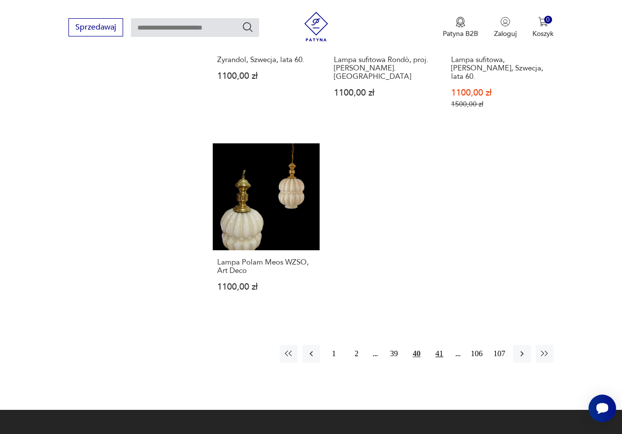
click at [438, 345] on button "41" at bounding box center [440, 354] width 18 height 18
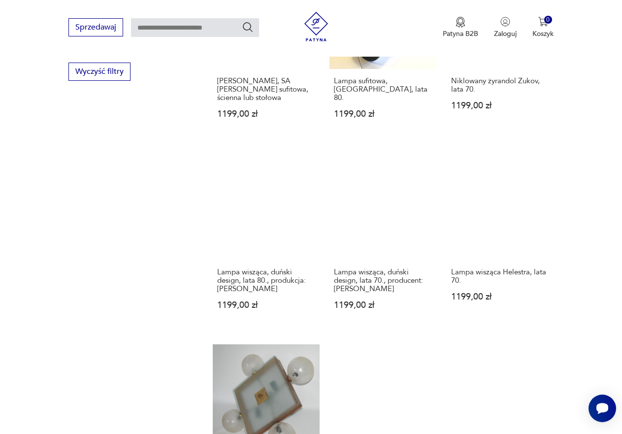
scroll to position [1197, 0]
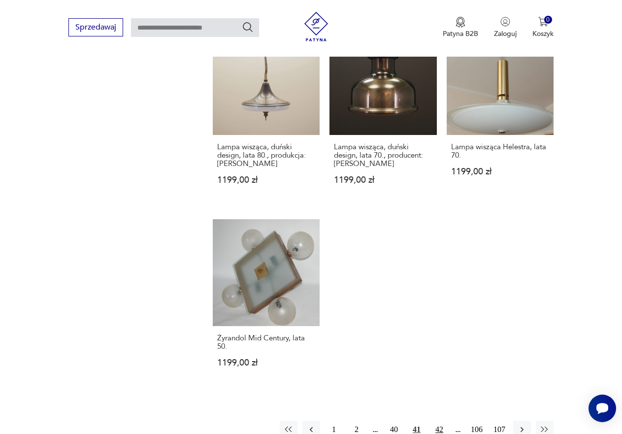
click at [439, 421] on button "42" at bounding box center [440, 430] width 18 height 18
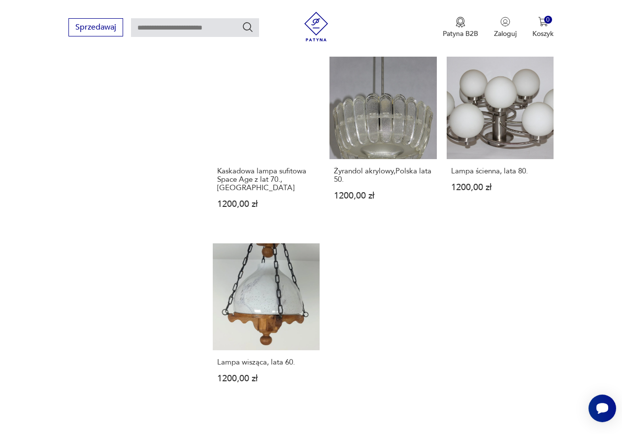
scroll to position [1296, 0]
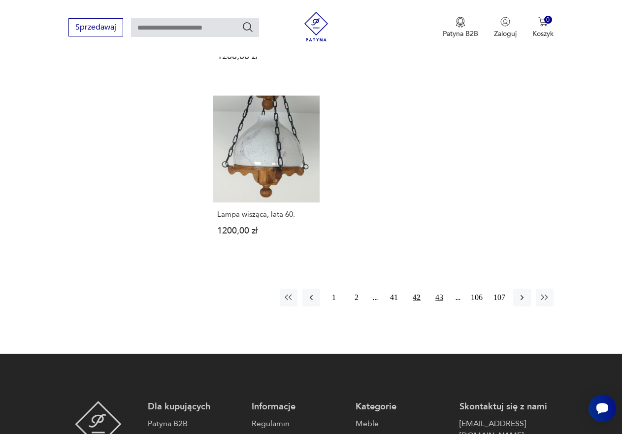
click at [441, 289] on button "43" at bounding box center [440, 298] width 18 height 18
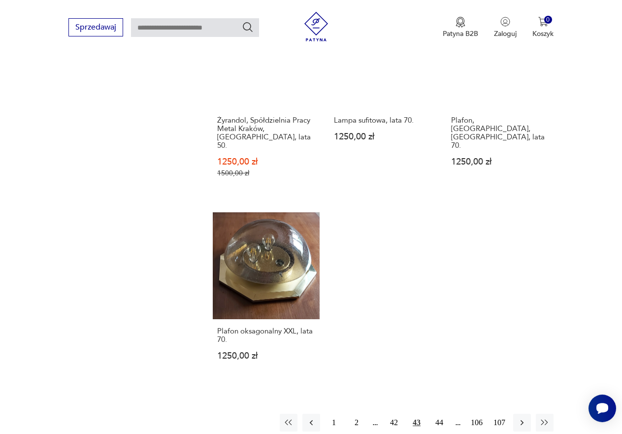
scroll to position [1247, 0]
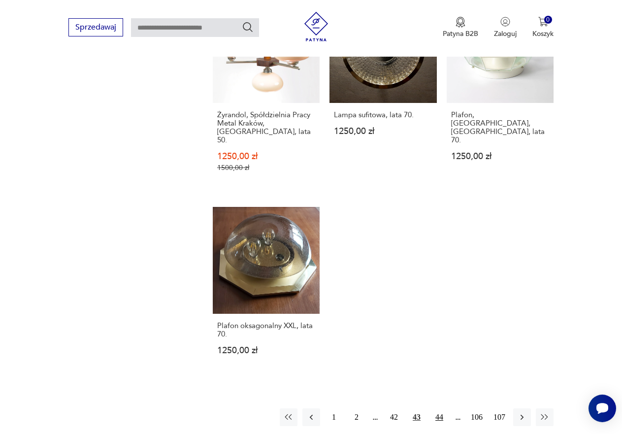
click at [440, 408] on button "44" at bounding box center [440, 417] width 18 height 18
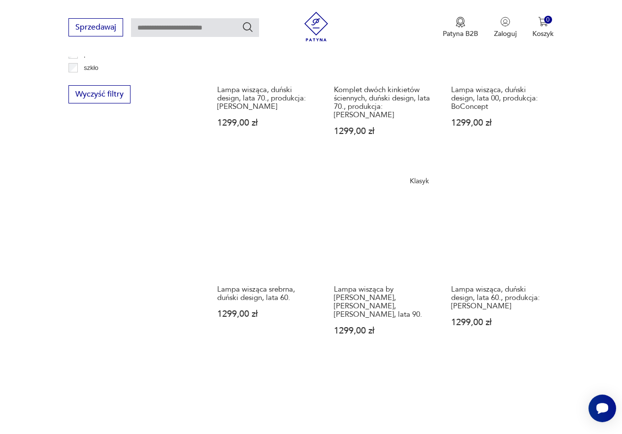
scroll to position [1247, 0]
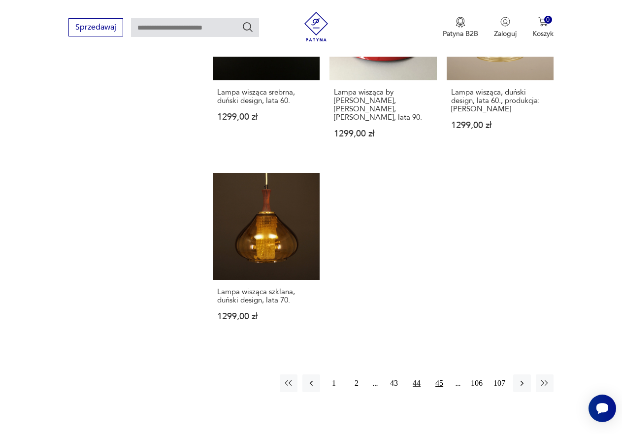
click at [441, 374] on button "45" at bounding box center [440, 383] width 18 height 18
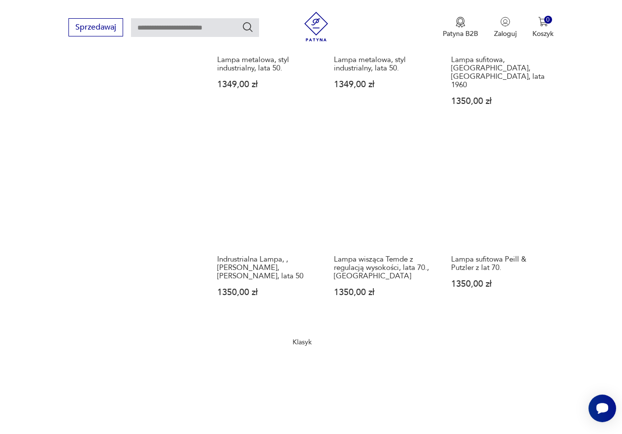
scroll to position [1247, 0]
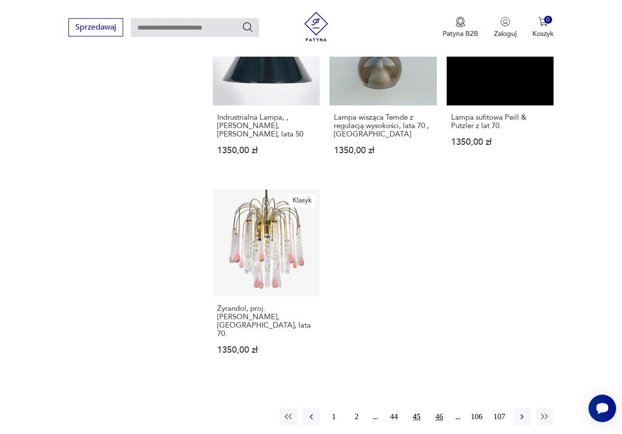
click at [435, 408] on button "46" at bounding box center [440, 417] width 18 height 18
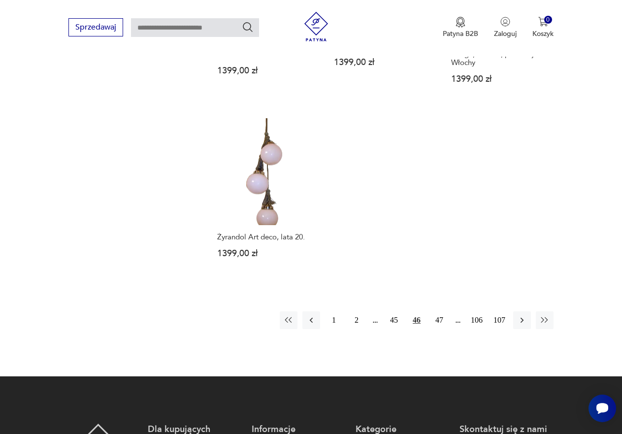
scroll to position [1345, 0]
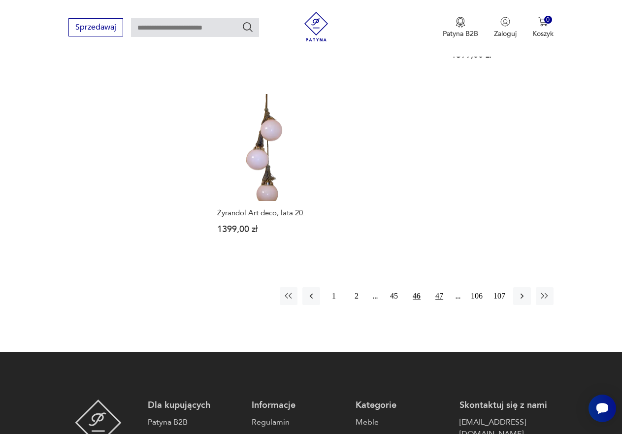
click at [436, 287] on button "47" at bounding box center [440, 296] width 18 height 18
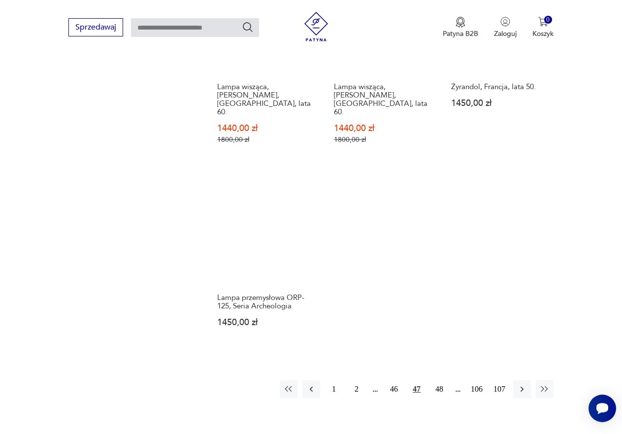
scroll to position [1296, 0]
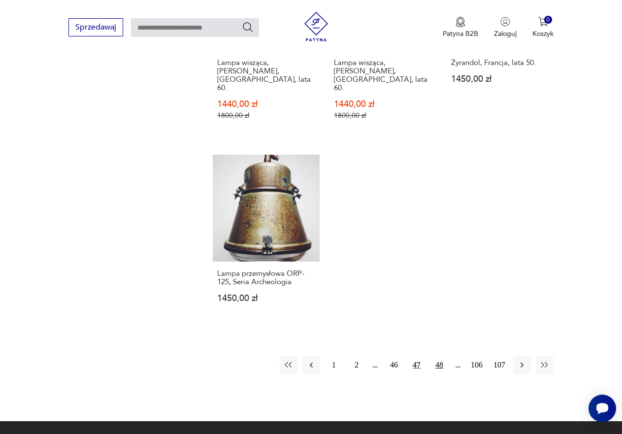
click at [442, 356] on button "48" at bounding box center [440, 365] width 18 height 18
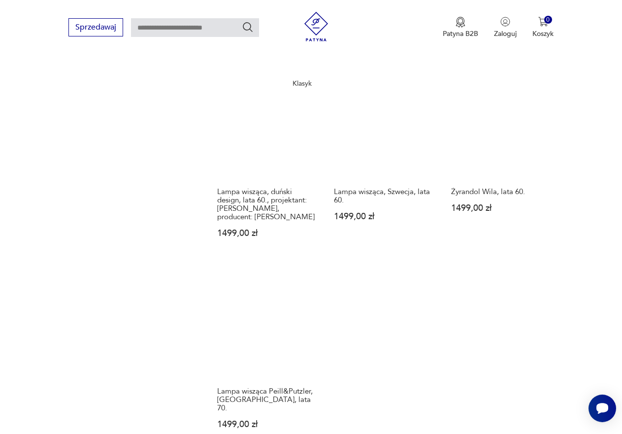
scroll to position [1296, 0]
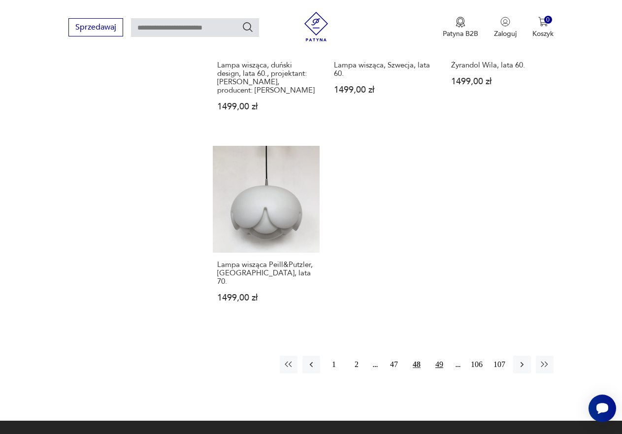
click at [439, 356] on button "49" at bounding box center [440, 365] width 18 height 18
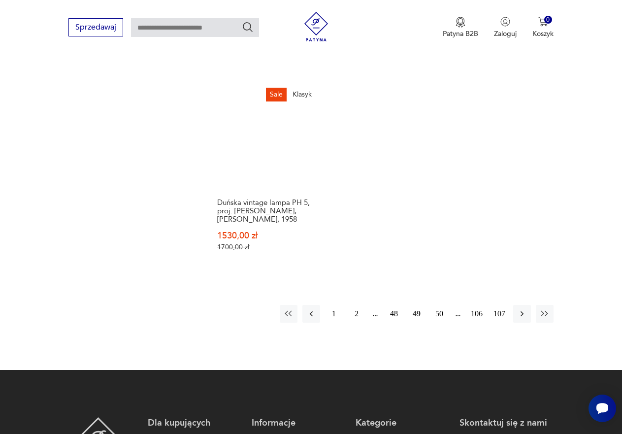
scroll to position [1345, 0]
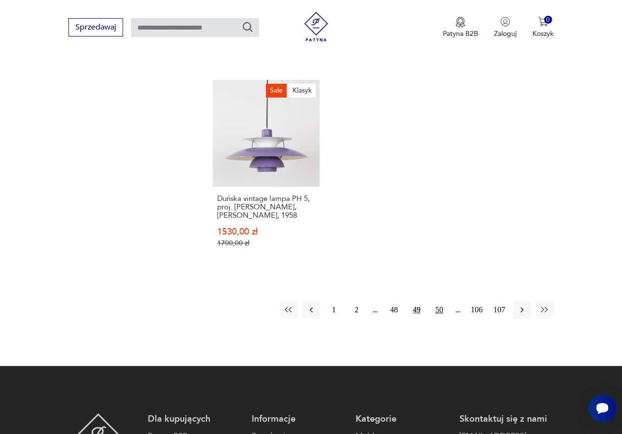
click at [439, 301] on button "50" at bounding box center [440, 310] width 18 height 18
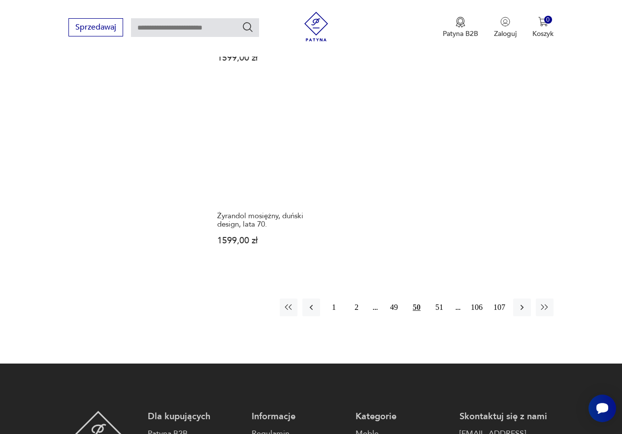
scroll to position [1345, 0]
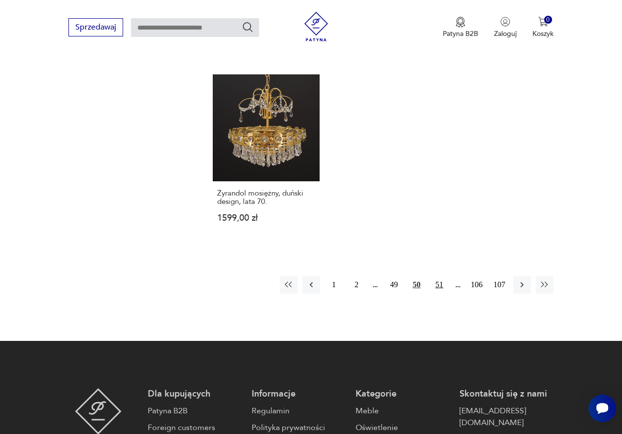
click at [436, 276] on button "51" at bounding box center [440, 285] width 18 height 18
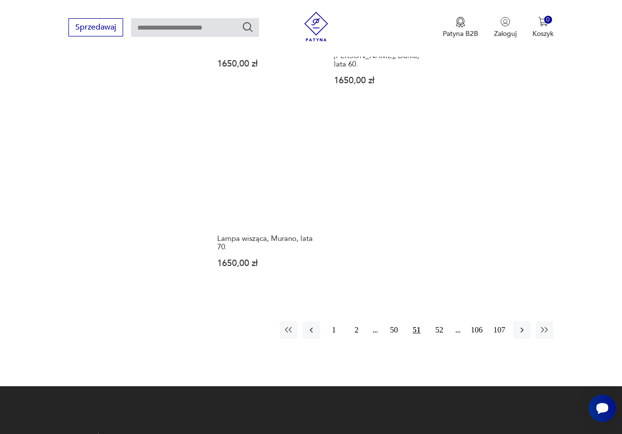
scroll to position [1345, 0]
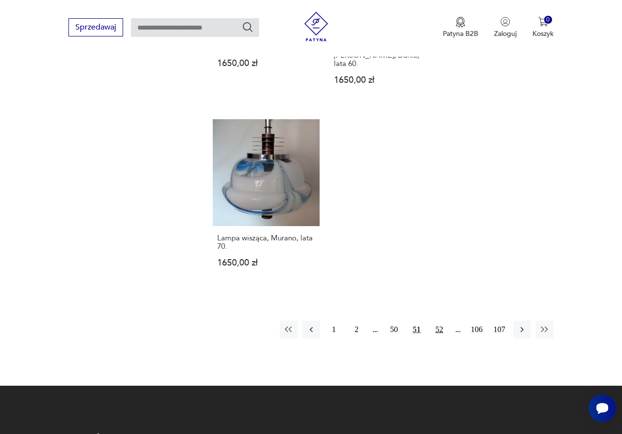
click at [441, 321] on button "52" at bounding box center [440, 330] width 18 height 18
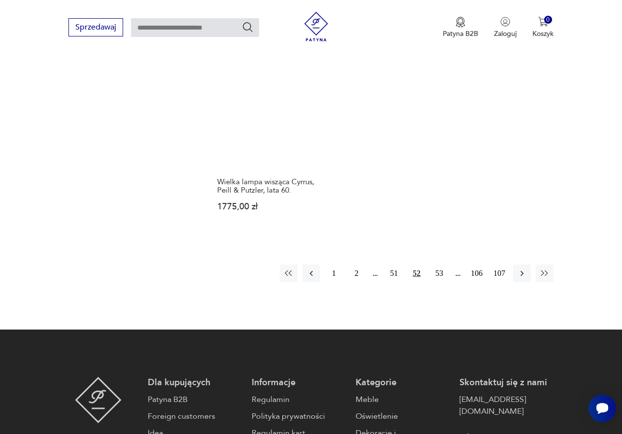
scroll to position [1394, 0]
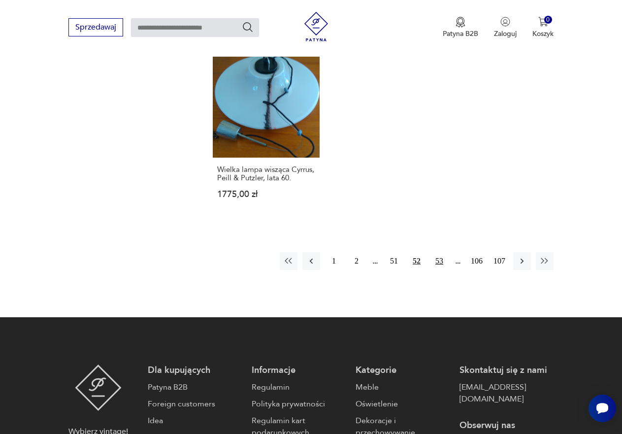
click at [438, 265] on button "53" at bounding box center [440, 261] width 18 height 18
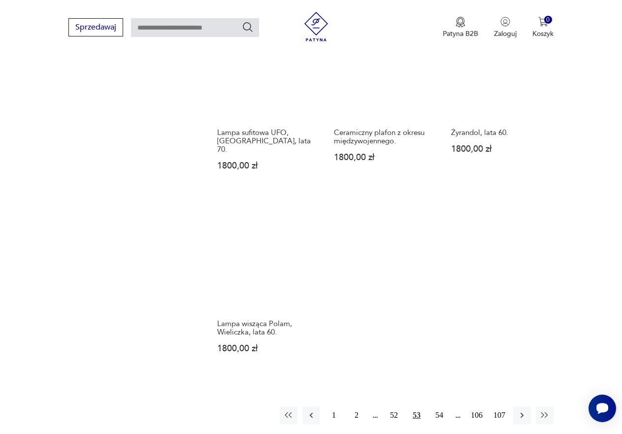
scroll to position [1345, 0]
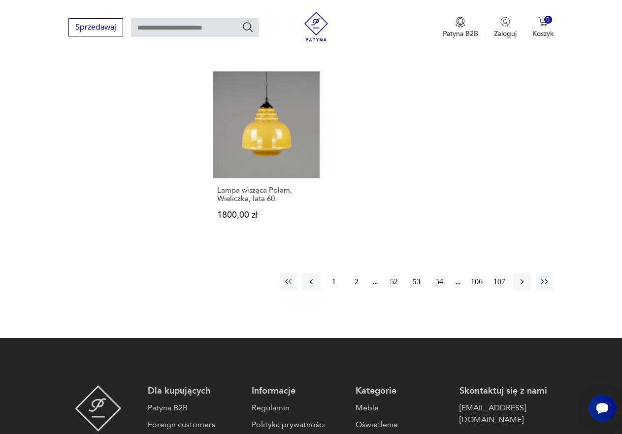
click at [440, 273] on button "54" at bounding box center [440, 282] width 18 height 18
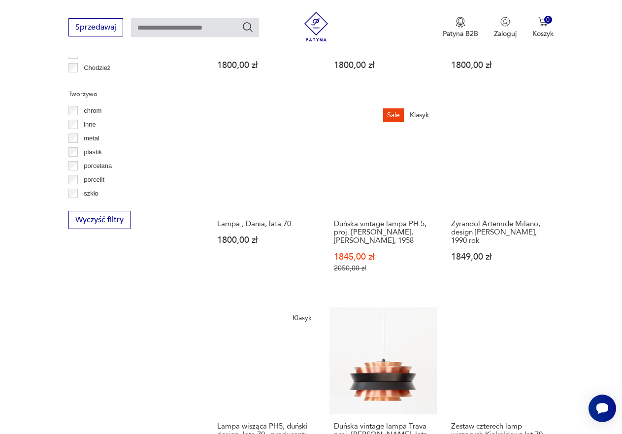
scroll to position [1050, 0]
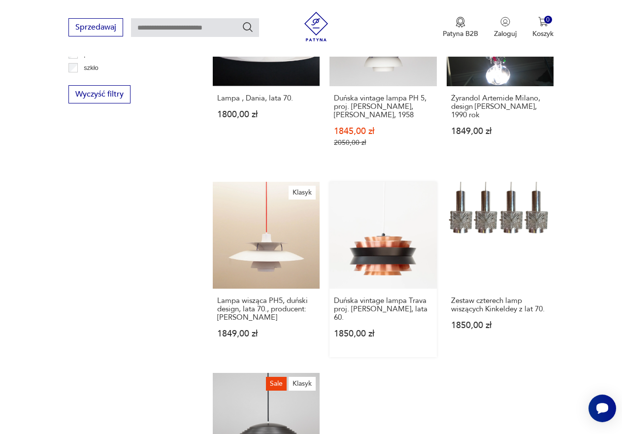
click at [389, 240] on link "Duńska vintage lampa Trava proj. [PERSON_NAME], lata 60. 1850,00 zł" at bounding box center [383, 269] width 107 height 175
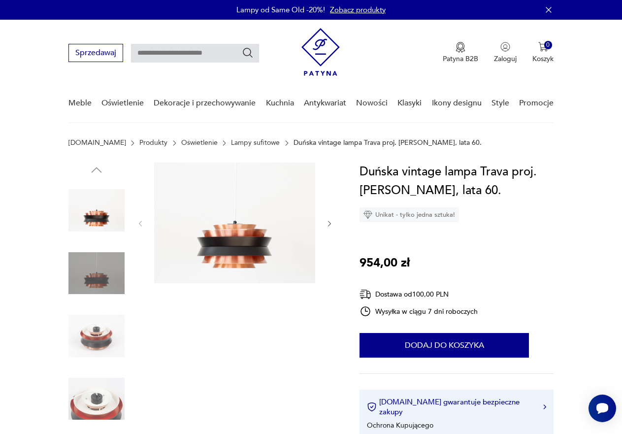
click at [89, 216] on img at bounding box center [96, 210] width 56 height 56
click at [94, 271] on img at bounding box center [96, 273] width 56 height 56
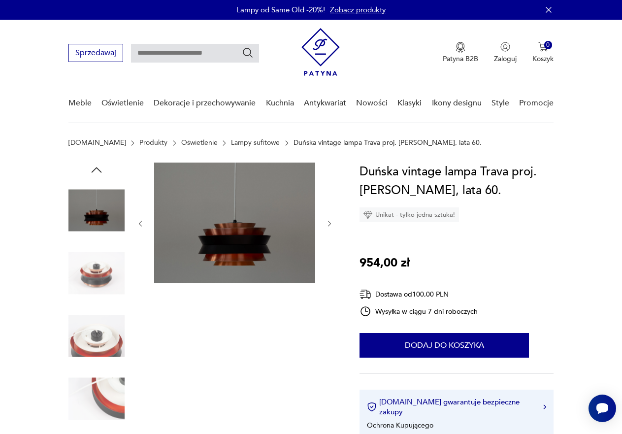
click at [91, 272] on img at bounding box center [96, 273] width 56 height 56
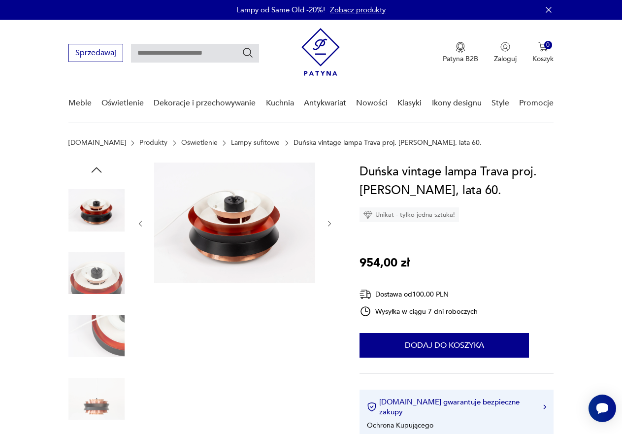
click at [242, 232] on img at bounding box center [234, 223] width 161 height 121
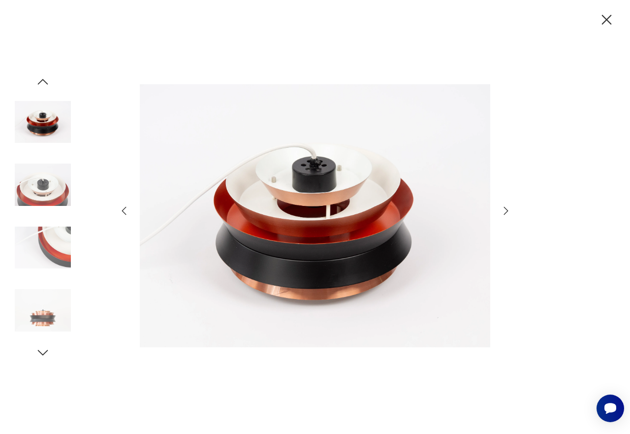
click at [510, 209] on icon "button" at bounding box center [506, 211] width 12 height 12
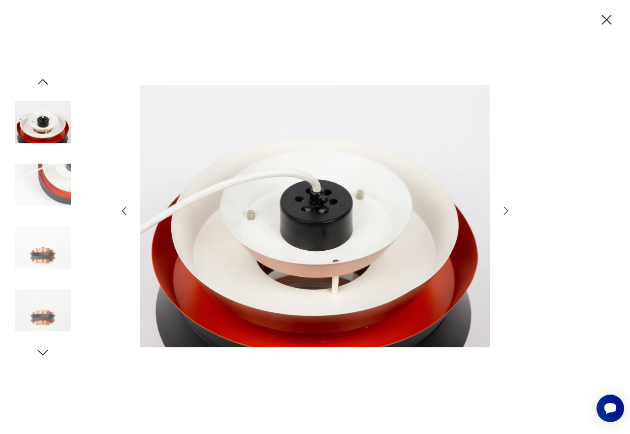
click at [510, 209] on icon "button" at bounding box center [506, 211] width 12 height 12
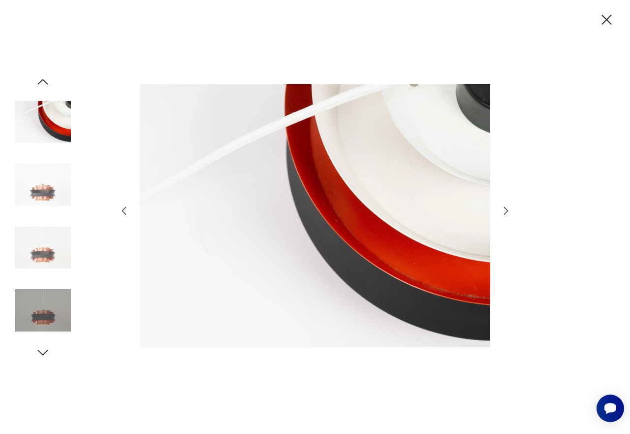
click at [510, 209] on icon "button" at bounding box center [506, 211] width 12 height 12
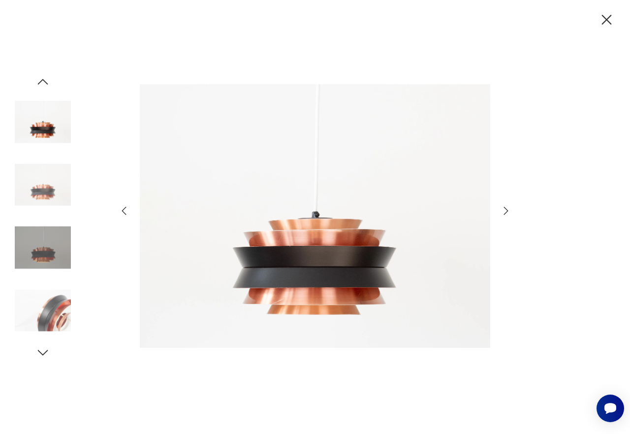
click at [506, 211] on icon "button" at bounding box center [506, 211] width 12 height 12
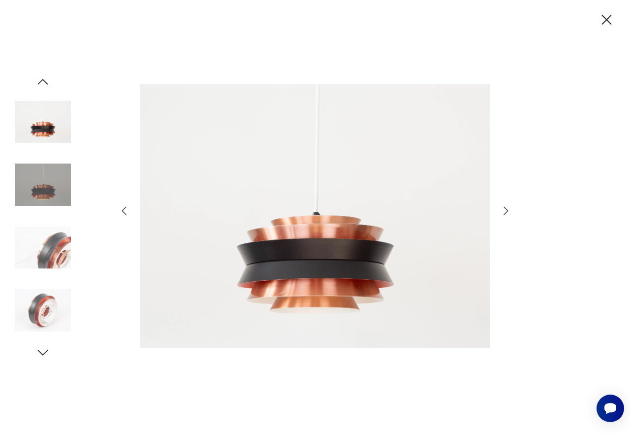
click at [506, 211] on icon "button" at bounding box center [506, 211] width 12 height 12
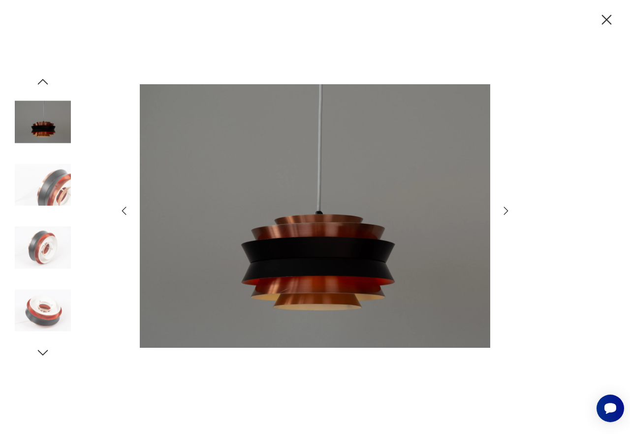
click at [506, 211] on icon "button" at bounding box center [506, 211] width 12 height 12
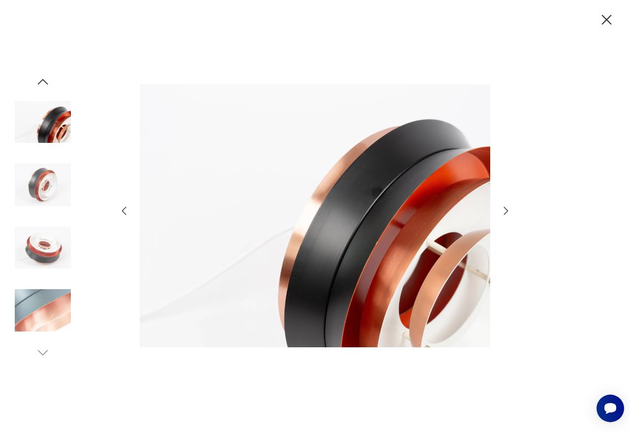
click at [502, 211] on icon "button" at bounding box center [506, 211] width 12 height 12
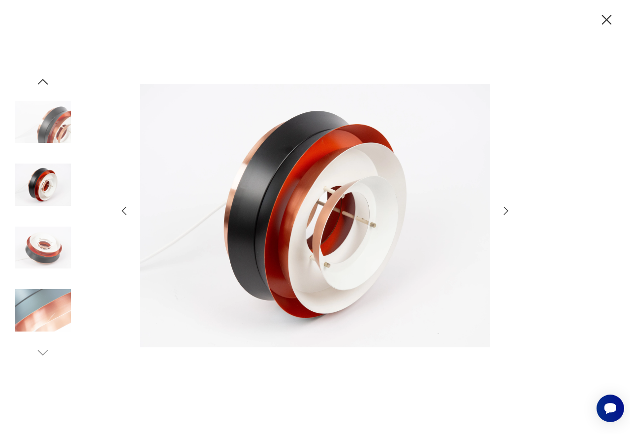
click at [605, 17] on icon "button" at bounding box center [606, 19] width 17 height 17
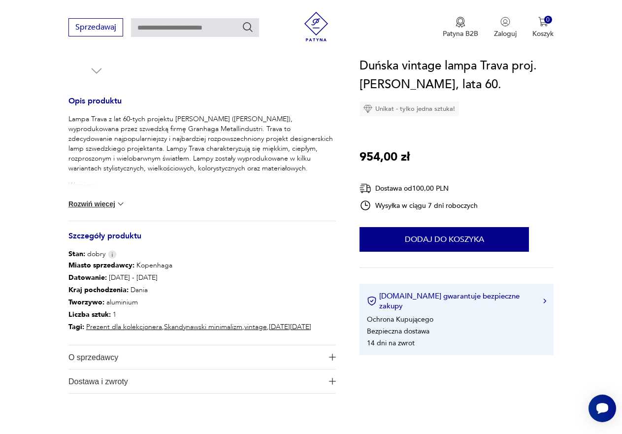
scroll to position [394, 0]
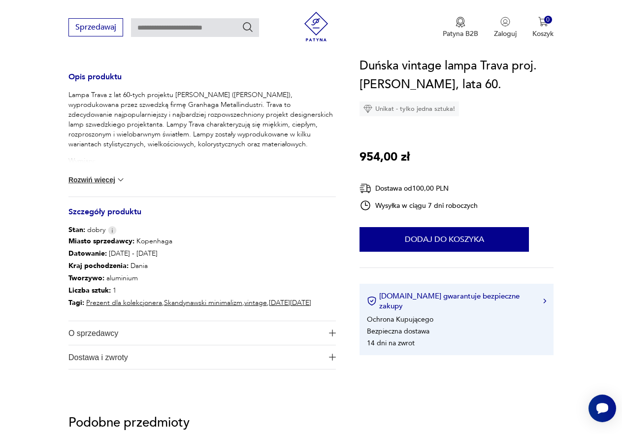
click at [119, 178] on img at bounding box center [121, 180] width 10 height 10
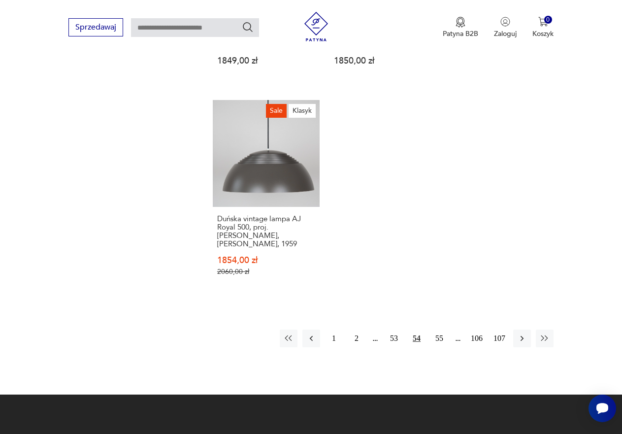
scroll to position [1447, 0]
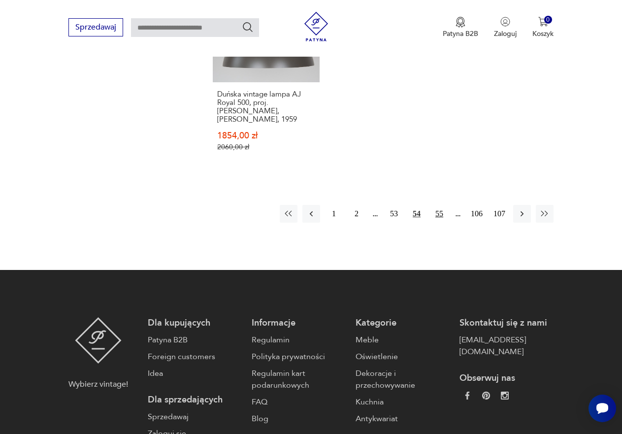
click at [438, 205] on button "55" at bounding box center [440, 214] width 18 height 18
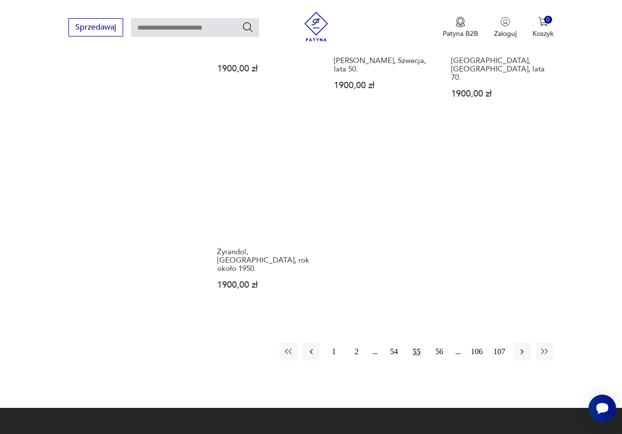
scroll to position [1296, 0]
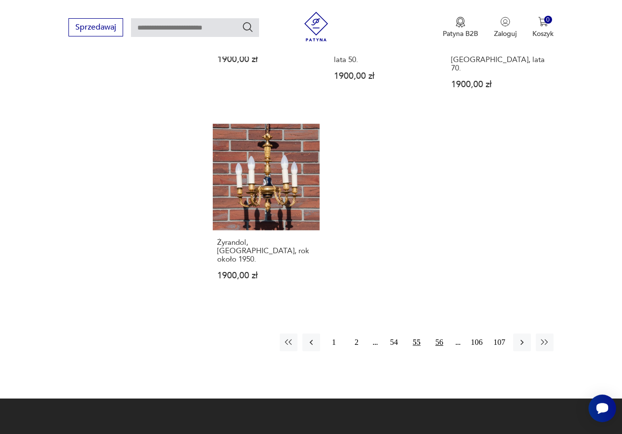
click at [443, 333] on button "56" at bounding box center [440, 342] width 18 height 18
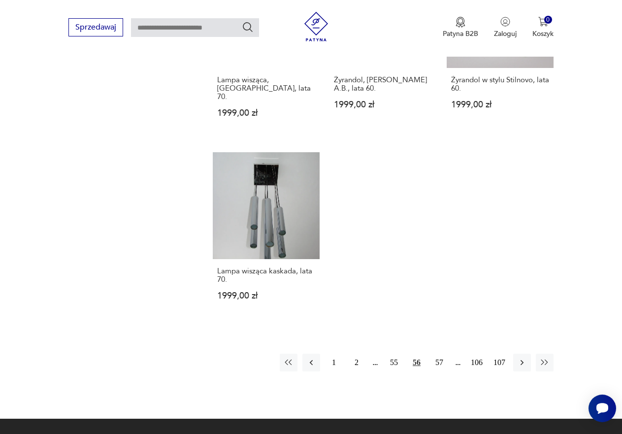
scroll to position [1247, 0]
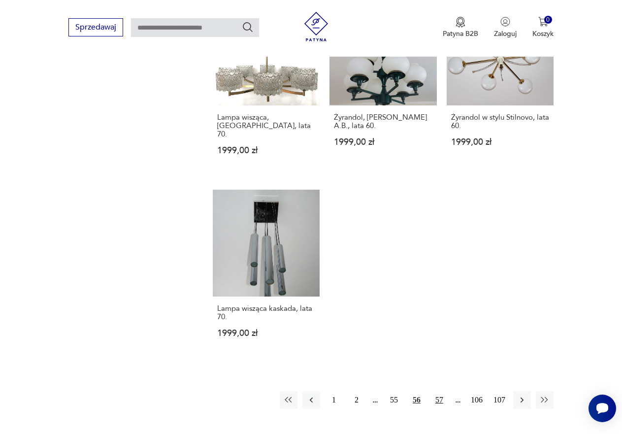
click at [441, 391] on button "57" at bounding box center [440, 400] width 18 height 18
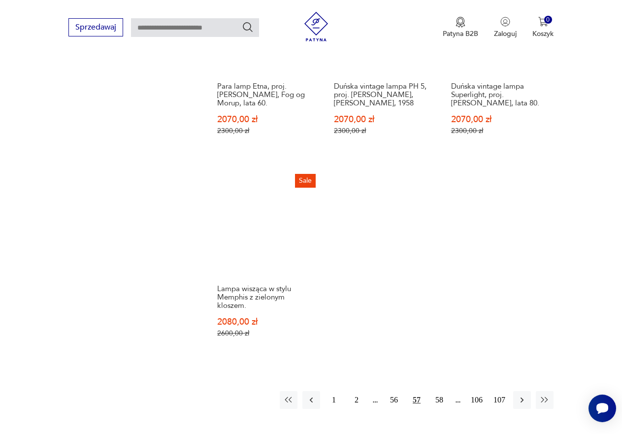
scroll to position [1296, 0]
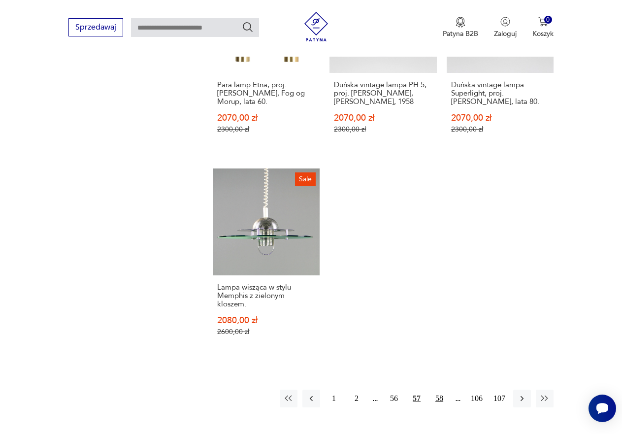
click at [439, 390] on button "58" at bounding box center [440, 399] width 18 height 18
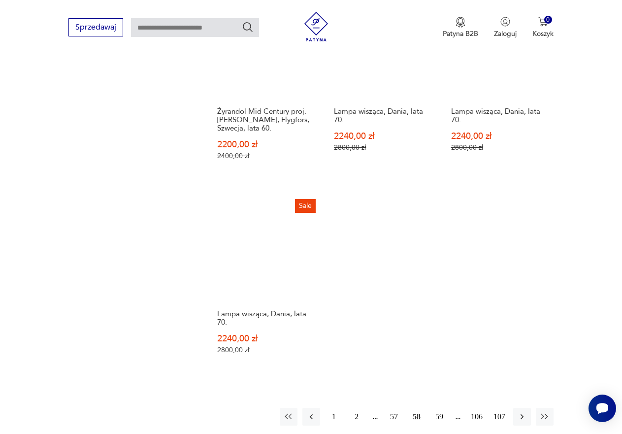
scroll to position [1247, 0]
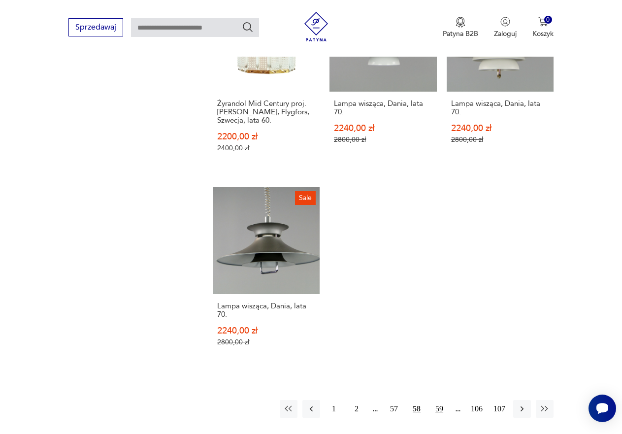
click at [441, 400] on button "59" at bounding box center [440, 409] width 18 height 18
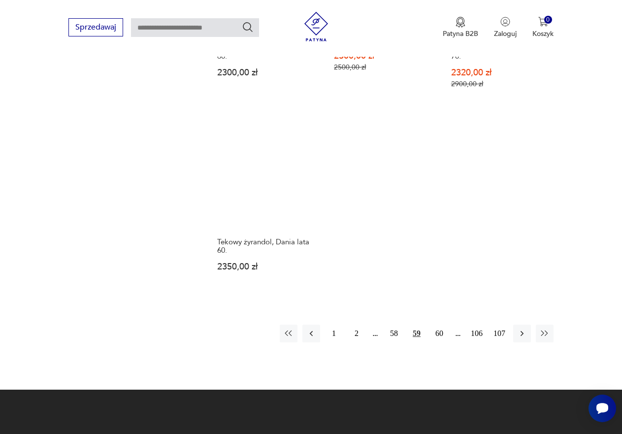
scroll to position [1345, 0]
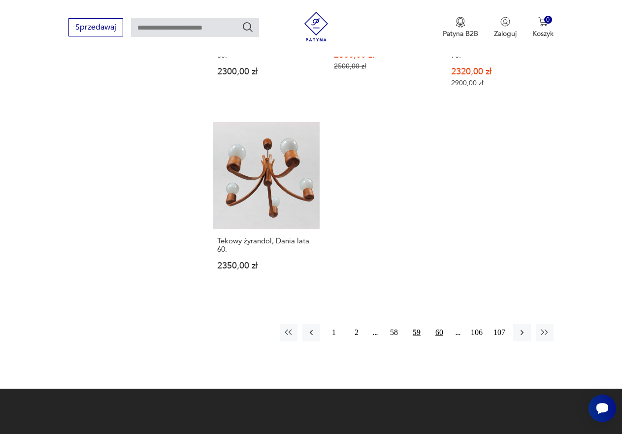
click at [437, 324] on button "60" at bounding box center [440, 333] width 18 height 18
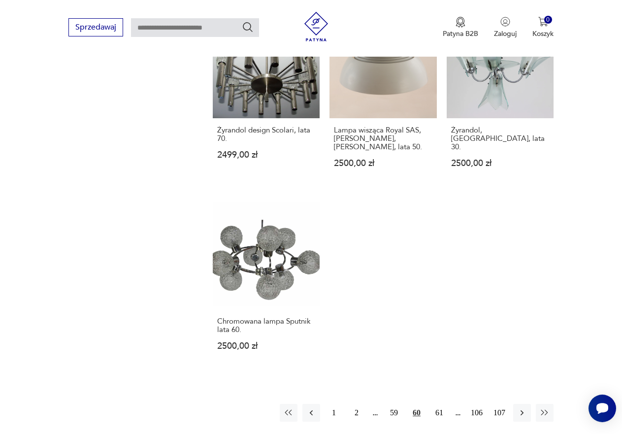
scroll to position [1247, 0]
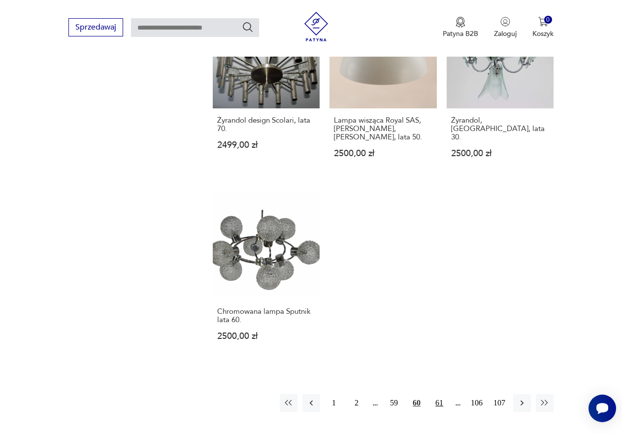
click at [437, 394] on button "61" at bounding box center [440, 403] width 18 height 18
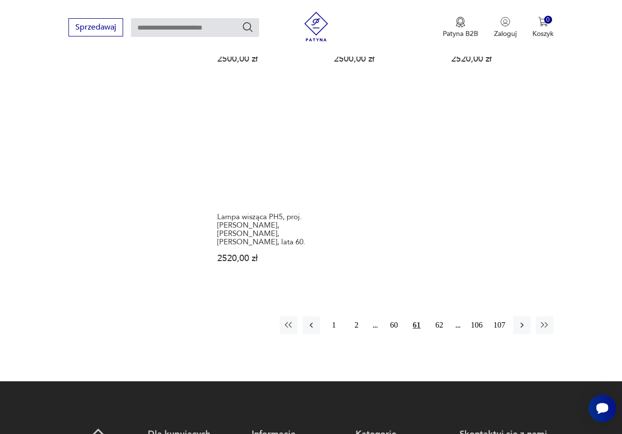
scroll to position [1296, 0]
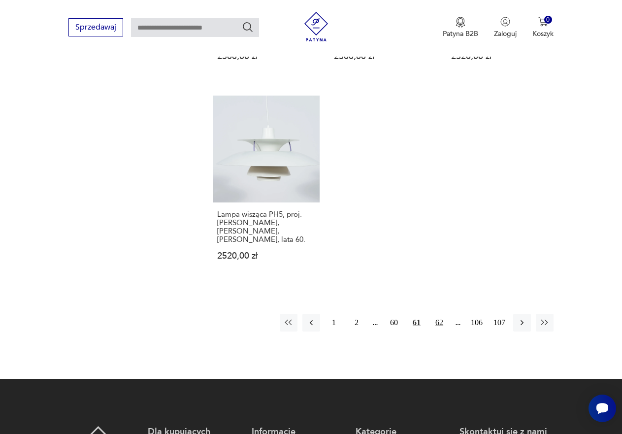
click at [439, 314] on button "62" at bounding box center [440, 323] width 18 height 18
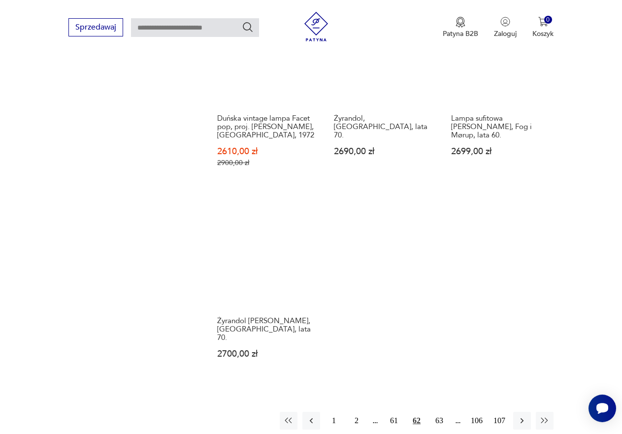
scroll to position [1247, 0]
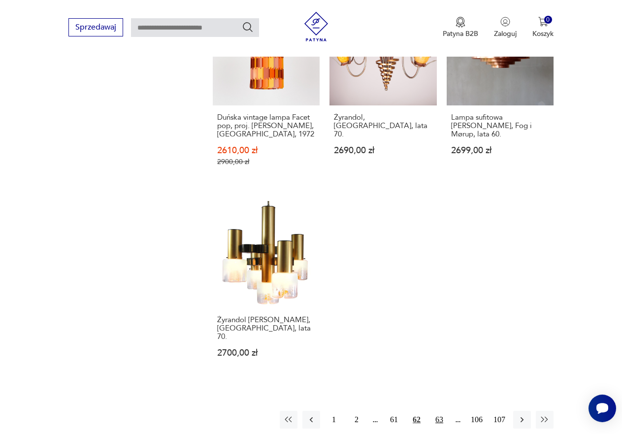
click at [441, 411] on button "63" at bounding box center [440, 420] width 18 height 18
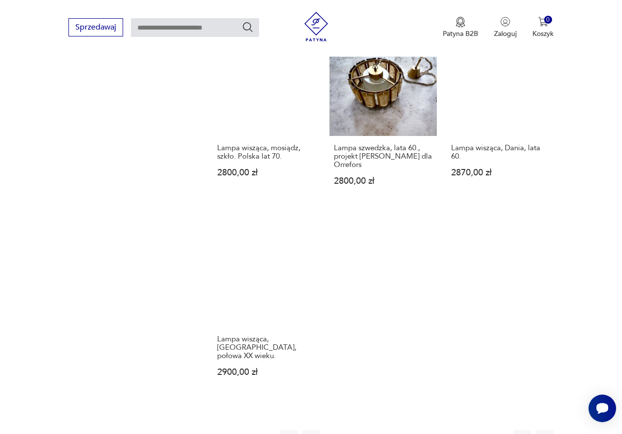
scroll to position [1247, 0]
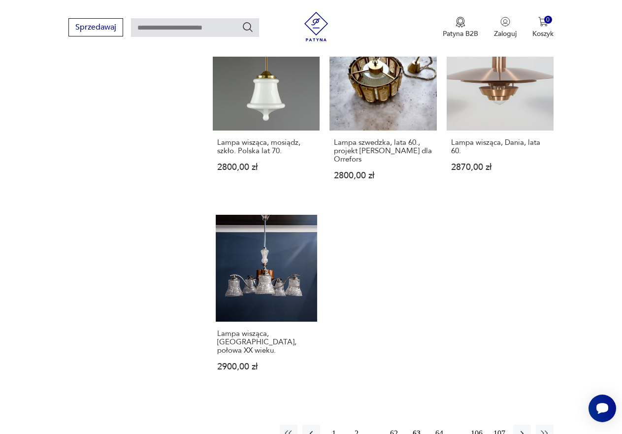
click at [435, 425] on button "64" at bounding box center [440, 434] width 18 height 18
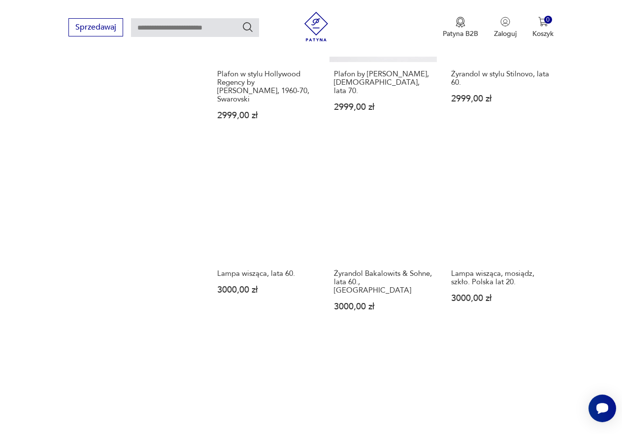
scroll to position [1296, 0]
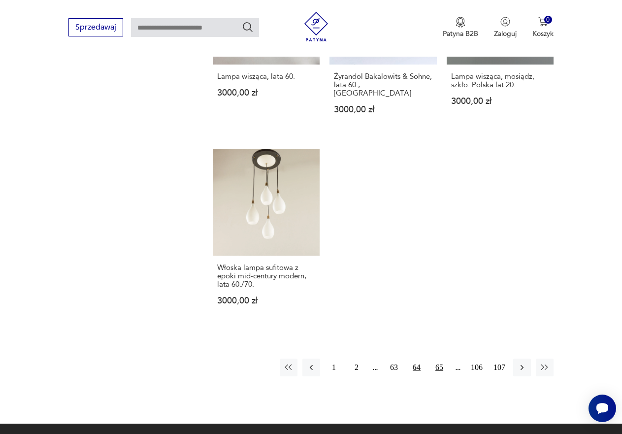
click at [439, 359] on button "65" at bounding box center [440, 368] width 18 height 18
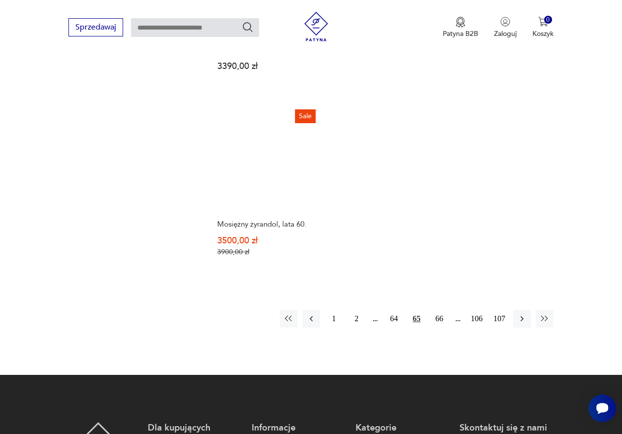
scroll to position [1394, 0]
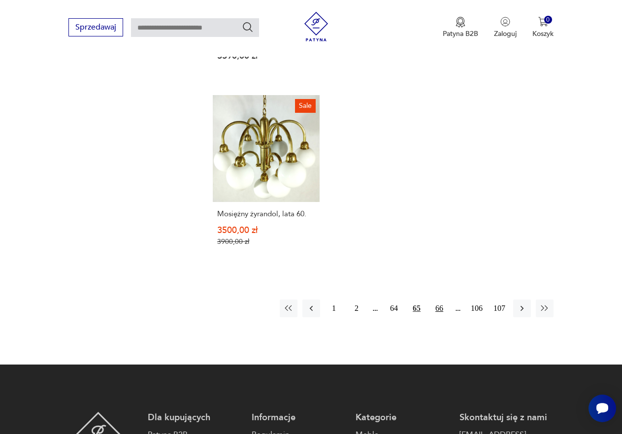
click at [441, 299] on button "66" at bounding box center [440, 308] width 18 height 18
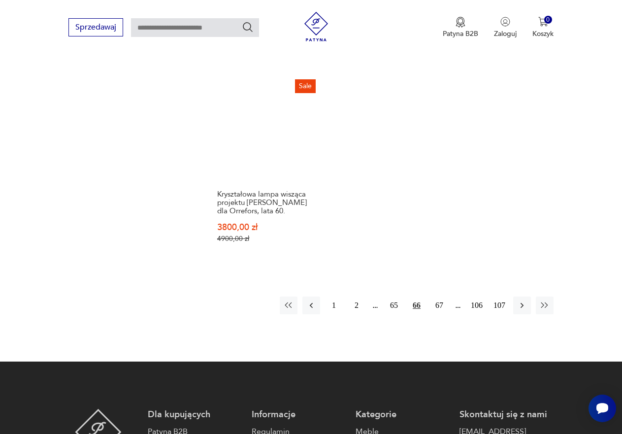
scroll to position [1394, 0]
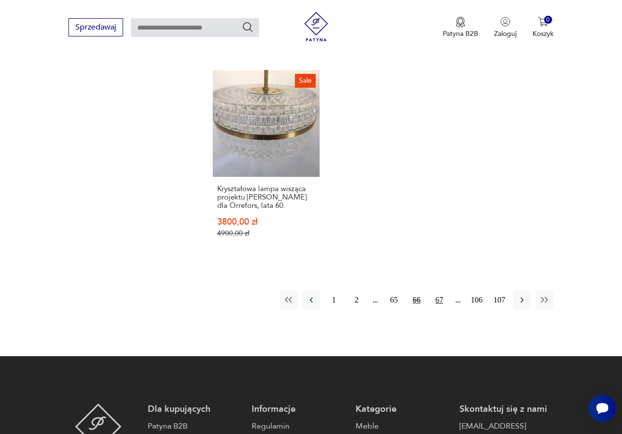
click at [437, 291] on button "67" at bounding box center [440, 300] width 18 height 18
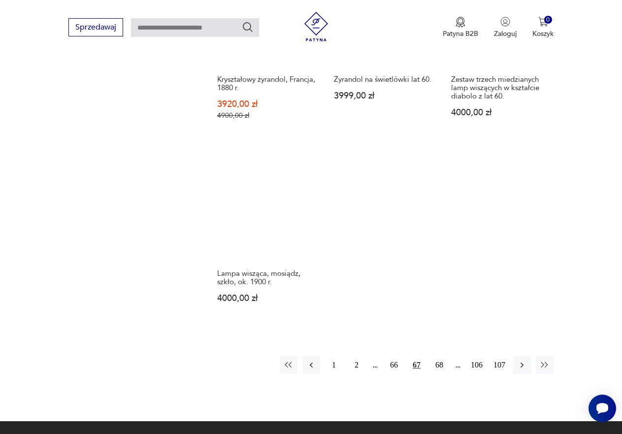
scroll to position [1296, 0]
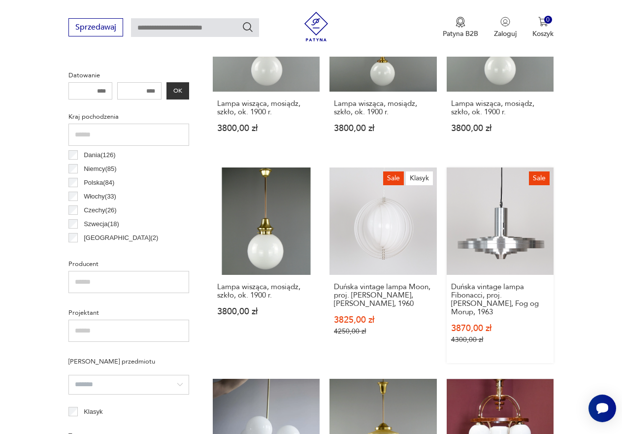
click at [507, 235] on link "Sale Duńska vintage lampa Fibonacci, proj. [PERSON_NAME], Fog og Morup, 1963 38…" at bounding box center [500, 264] width 107 height 195
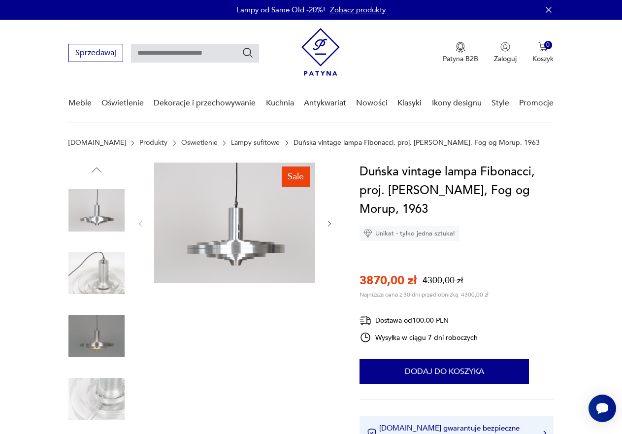
click at [93, 219] on img at bounding box center [96, 210] width 56 height 56
click at [243, 241] on img at bounding box center [234, 223] width 161 height 121
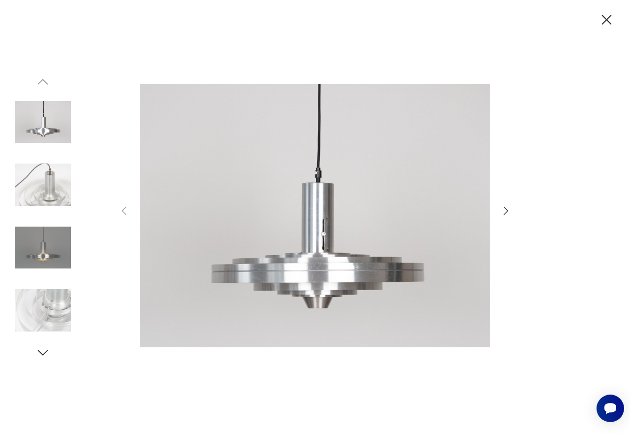
click at [510, 211] on icon "button" at bounding box center [506, 211] width 12 height 12
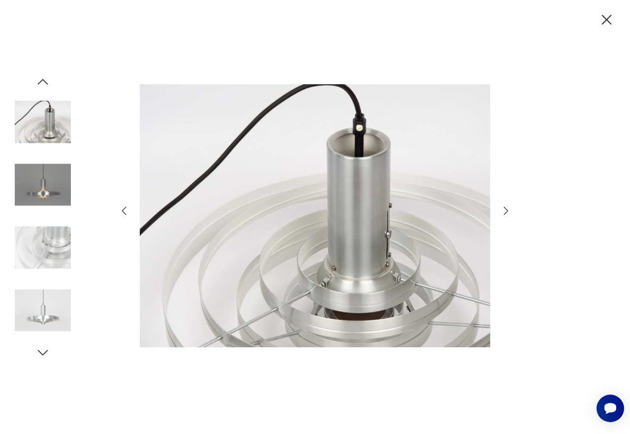
click at [510, 211] on icon "button" at bounding box center [506, 211] width 12 height 12
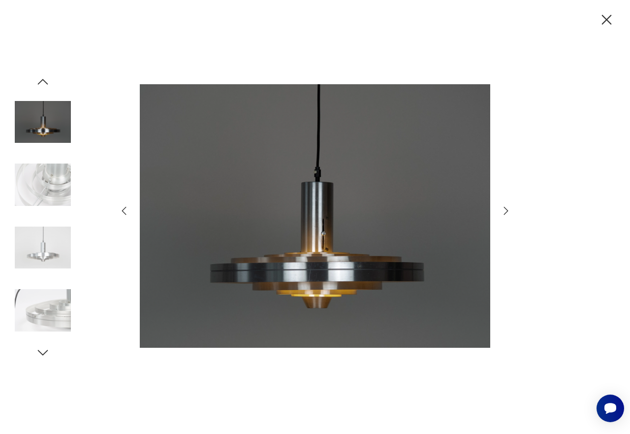
click at [510, 211] on icon "button" at bounding box center [506, 211] width 12 height 12
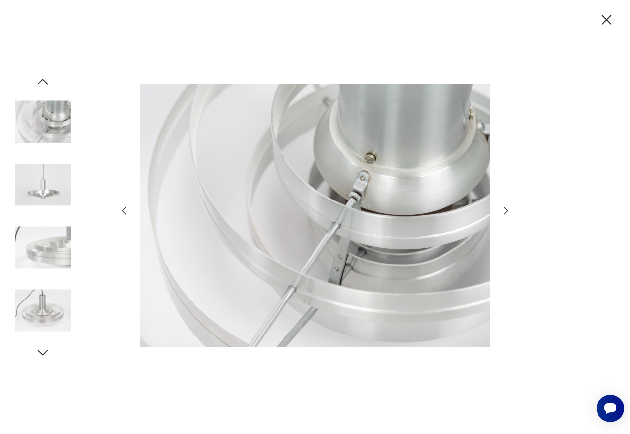
click at [510, 211] on icon "button" at bounding box center [506, 211] width 12 height 12
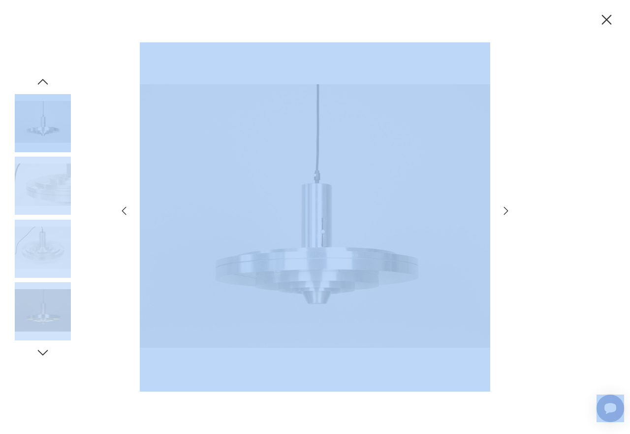
click at [610, 20] on icon "button" at bounding box center [606, 19] width 17 height 17
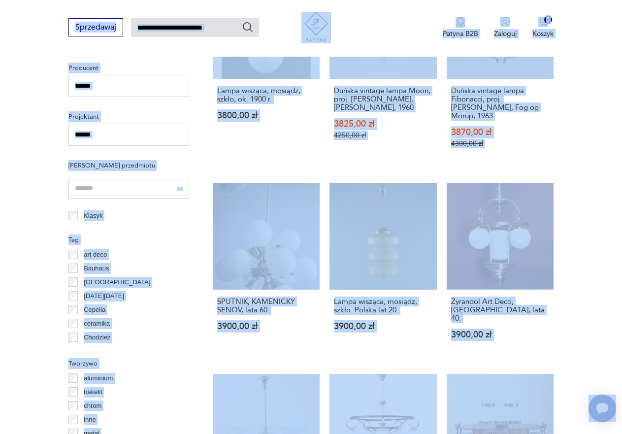
click at [602, 256] on section "Filtruj produkty Cena MIN MAX OK Promocja Datowanie OK Kraj pochodzenia Dania (…" at bounding box center [311, 407] width 622 height 1304
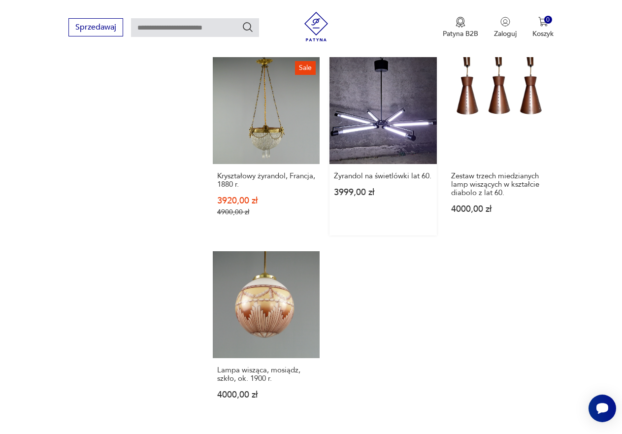
click at [380, 101] on link "Żyrandol na świetlówki lat 60. 3999,00 zł" at bounding box center [383, 146] width 107 height 178
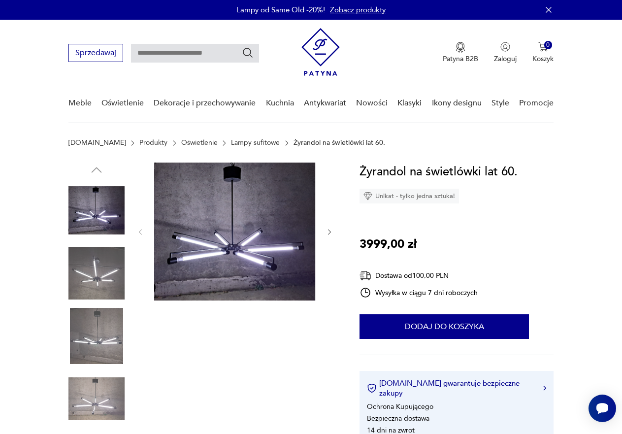
click at [92, 335] on img at bounding box center [96, 336] width 56 height 56
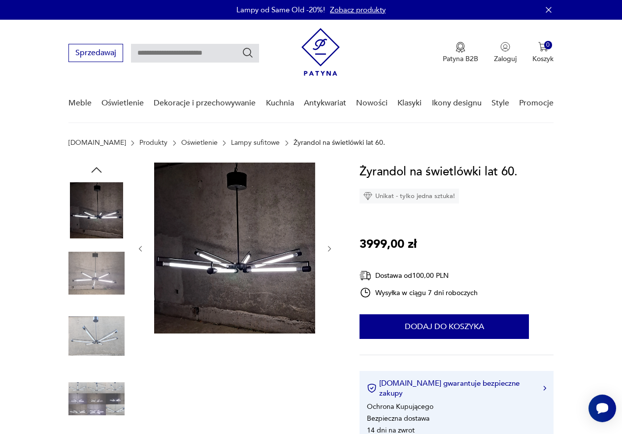
click at [106, 204] on img at bounding box center [96, 210] width 56 height 56
click at [263, 257] on img at bounding box center [234, 248] width 161 height 171
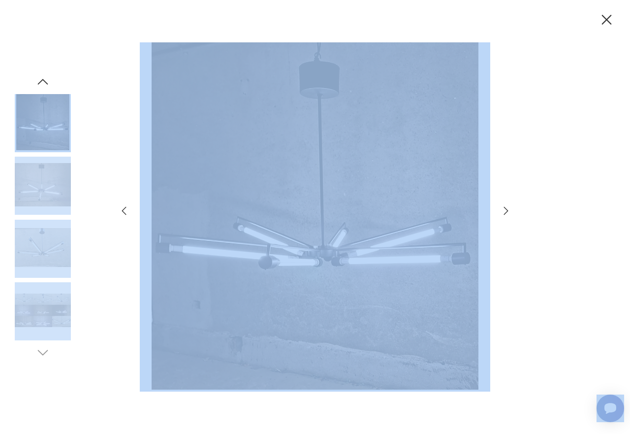
click at [604, 20] on icon "button" at bounding box center [606, 19] width 17 height 17
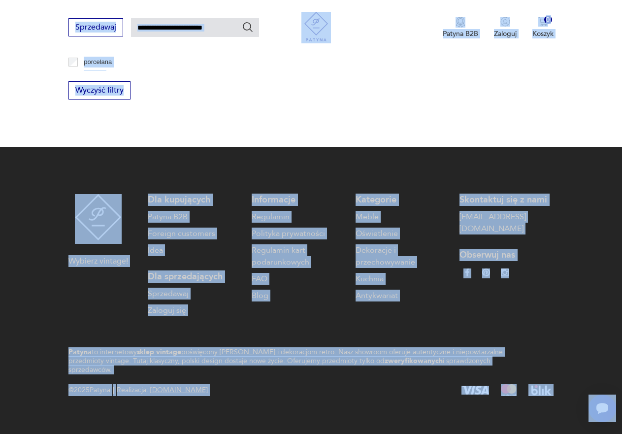
scroll to position [1053, 0]
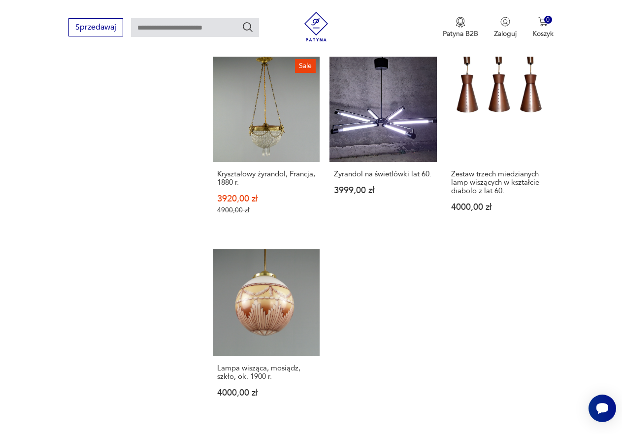
scroll to position [1398, 0]
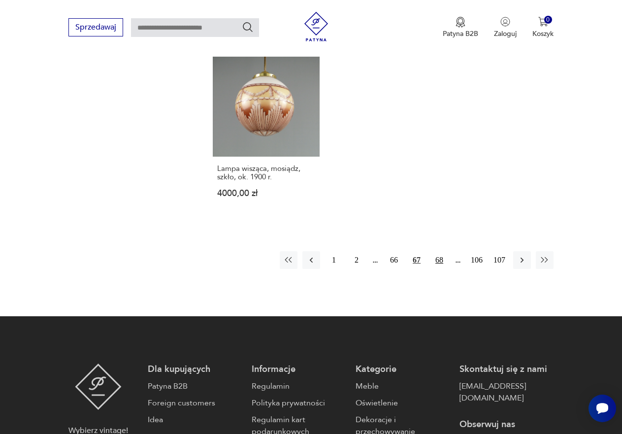
click at [442, 251] on button "68" at bounding box center [440, 260] width 18 height 18
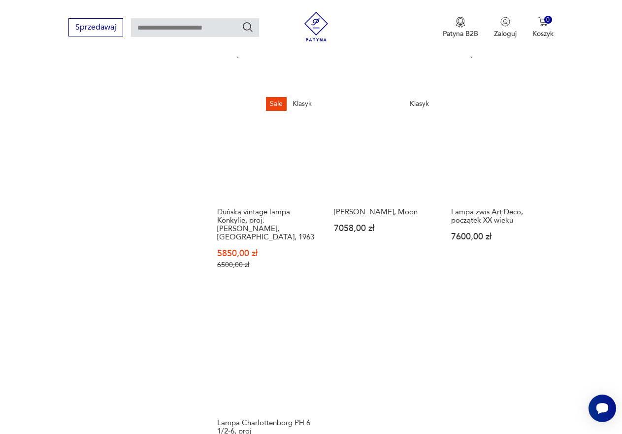
scroll to position [1296, 0]
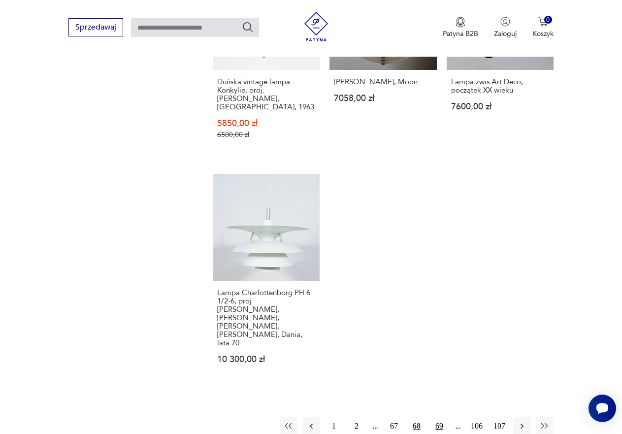
click at [439, 417] on button "69" at bounding box center [440, 426] width 18 height 18
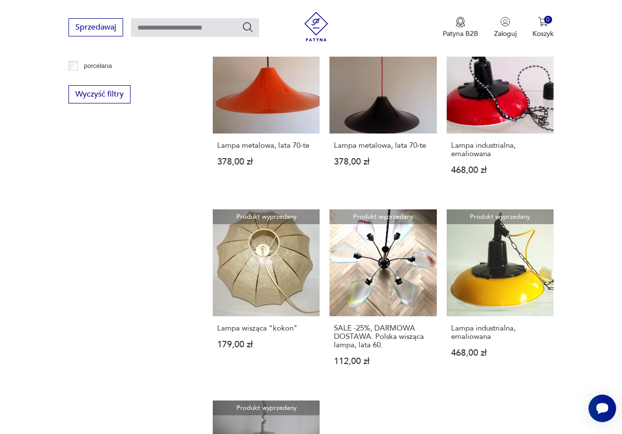
scroll to position [1247, 0]
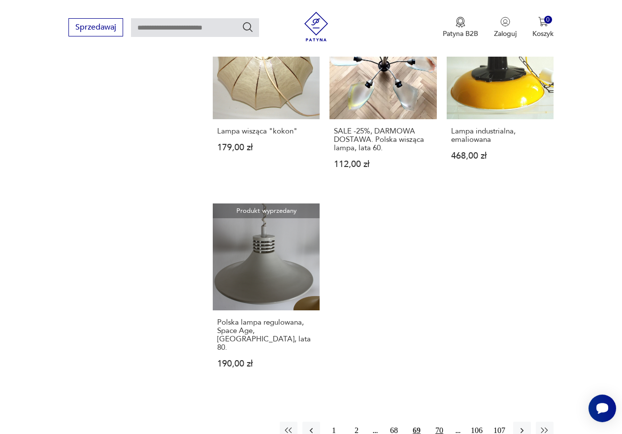
click at [439, 422] on button "70" at bounding box center [440, 431] width 18 height 18
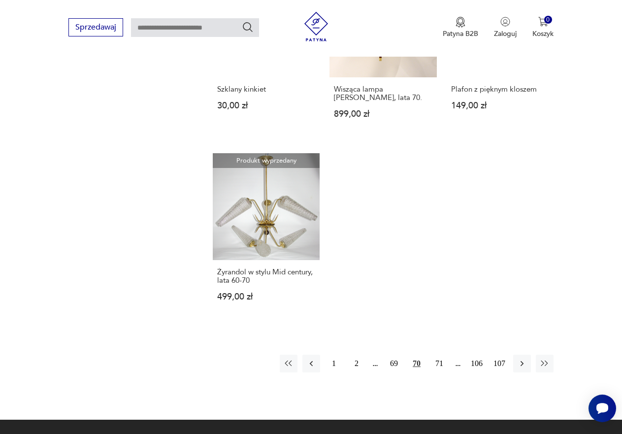
scroll to position [1247, 0]
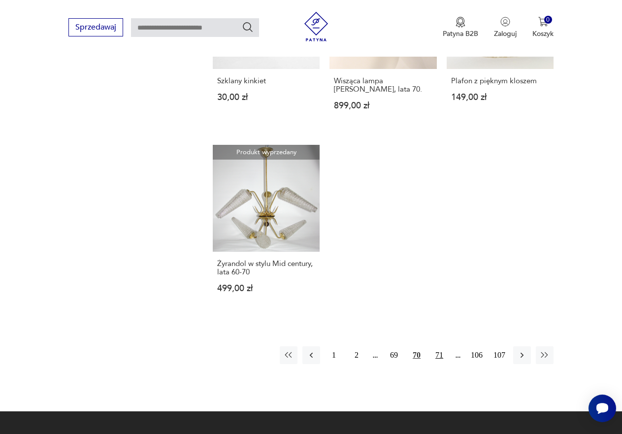
click at [440, 351] on button "71" at bounding box center [440, 355] width 18 height 18
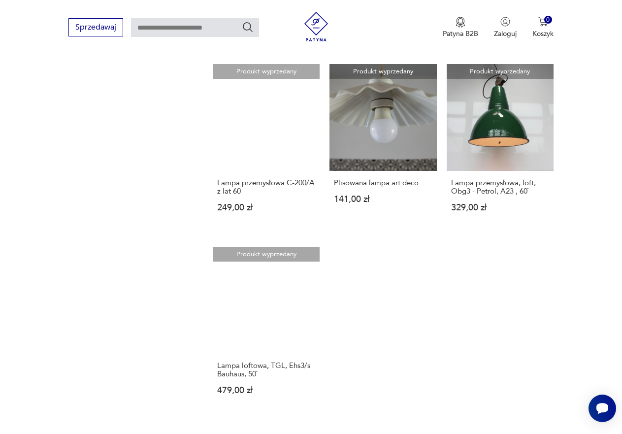
scroll to position [1247, 0]
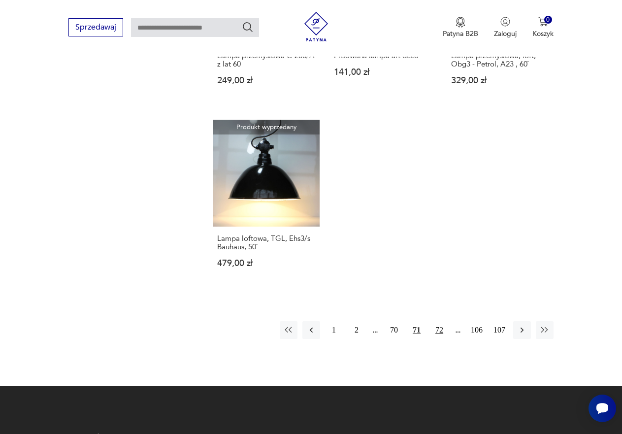
click at [439, 331] on button "72" at bounding box center [440, 330] width 18 height 18
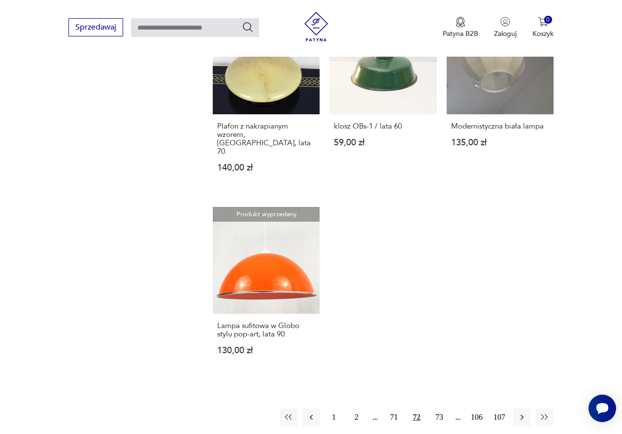
scroll to position [1197, 0]
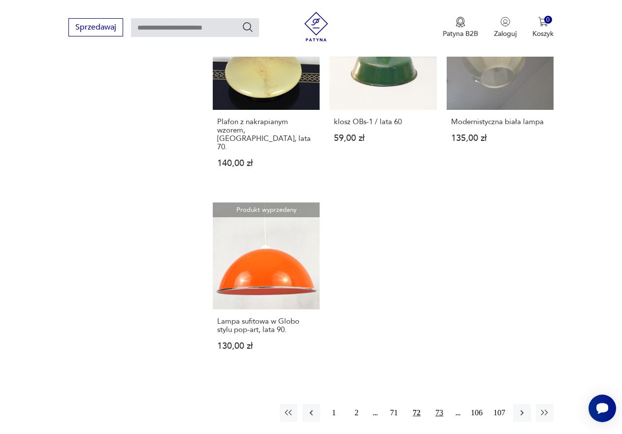
click at [439, 404] on button "73" at bounding box center [440, 413] width 18 height 18
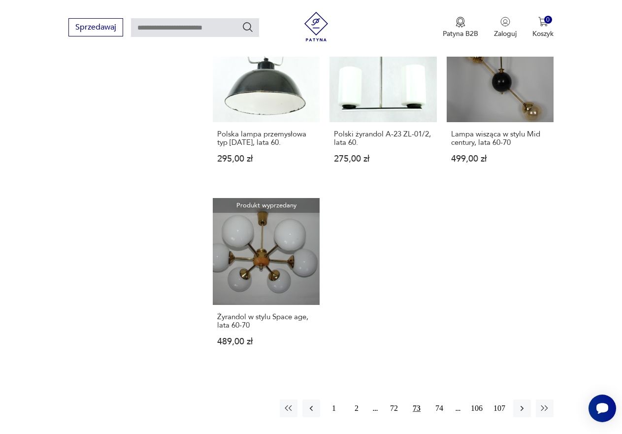
scroll to position [1197, 0]
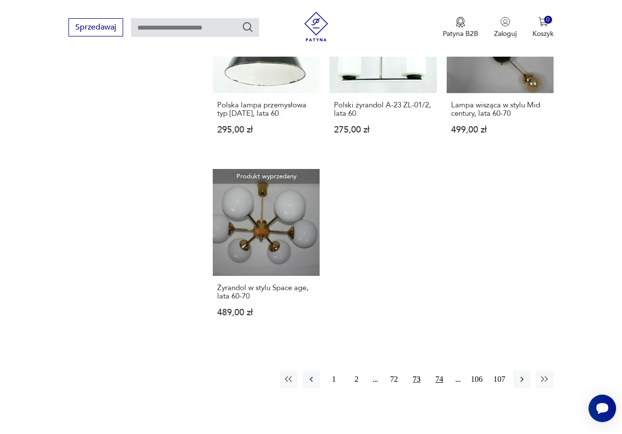
click at [439, 378] on button "74" at bounding box center [440, 379] width 18 height 18
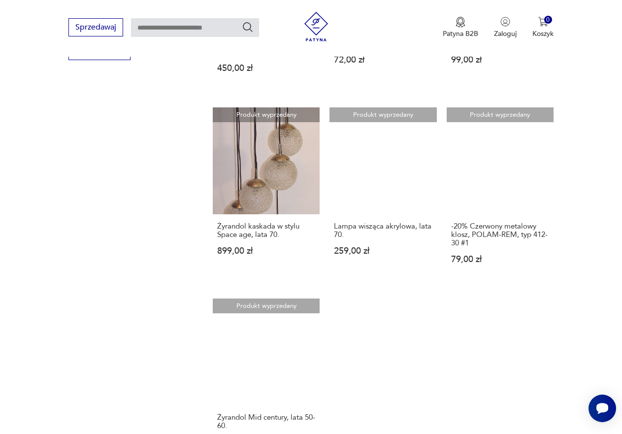
scroll to position [1247, 0]
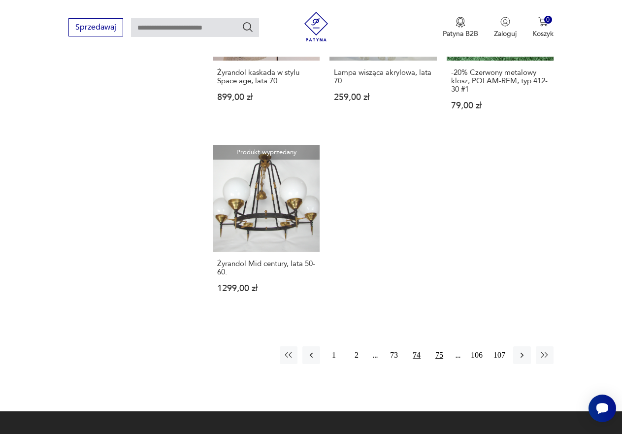
click at [435, 353] on button "75" at bounding box center [440, 355] width 18 height 18
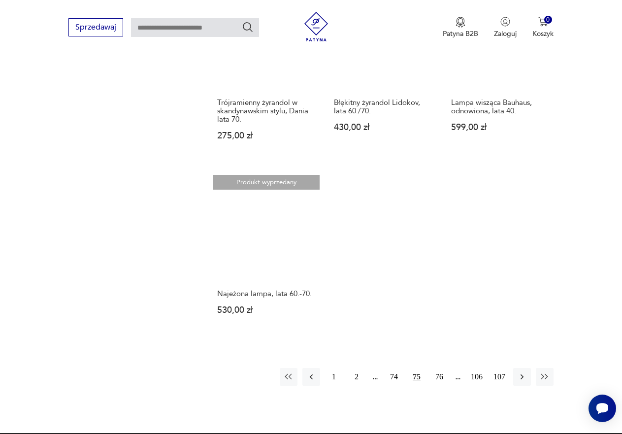
scroll to position [1247, 0]
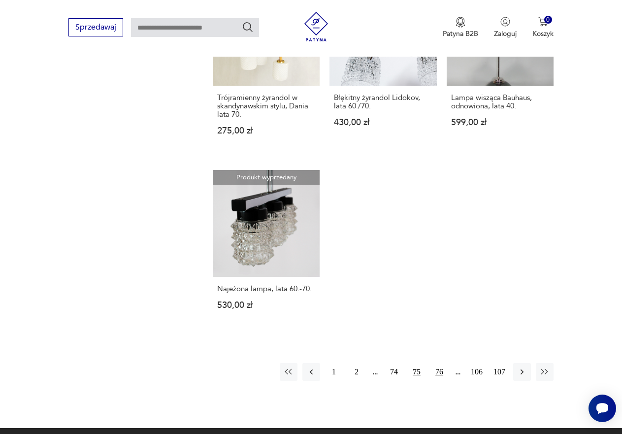
click at [436, 363] on button "76" at bounding box center [440, 372] width 18 height 18
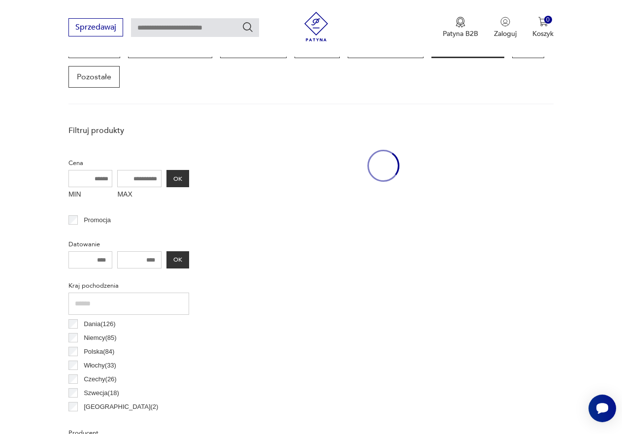
scroll to position [262, 0]
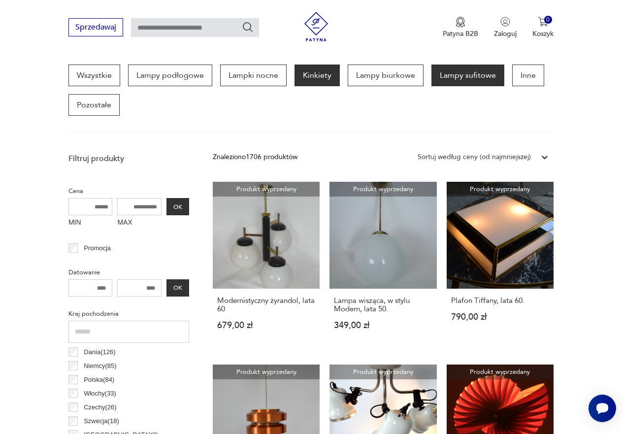
click at [308, 80] on p "Kinkiety" at bounding box center [317, 76] width 45 height 22
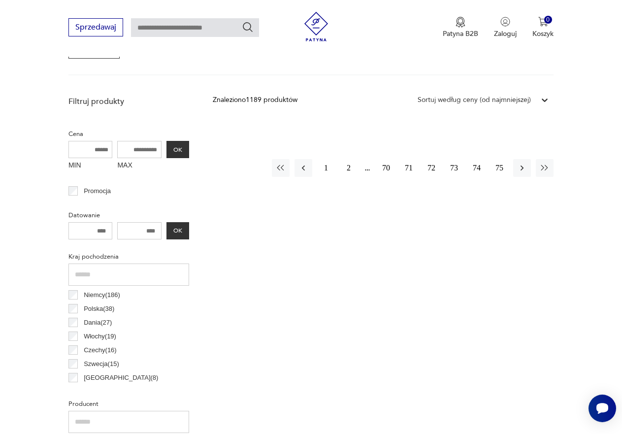
scroll to position [262, 0]
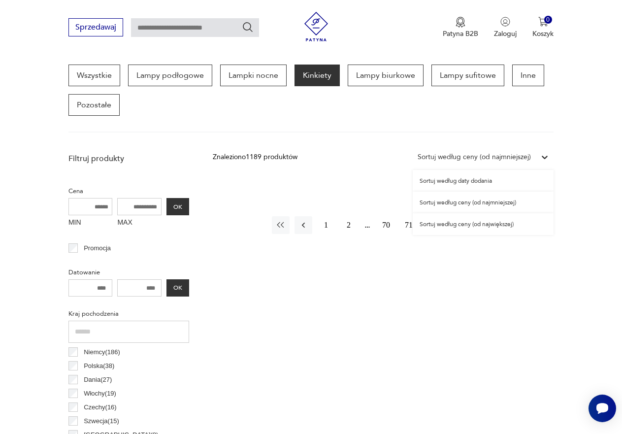
click at [540, 157] on icon at bounding box center [545, 157] width 10 height 10
click at [500, 202] on div "Sortuj według ceny (od najmniejszej)" at bounding box center [483, 203] width 141 height 22
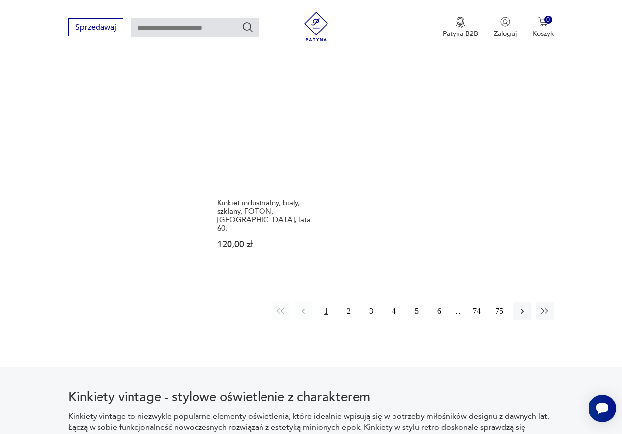
scroll to position [1394, 0]
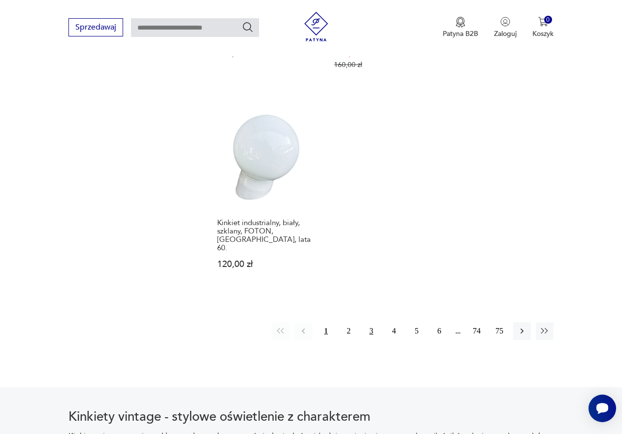
click at [371, 322] on button "3" at bounding box center [372, 331] width 18 height 18
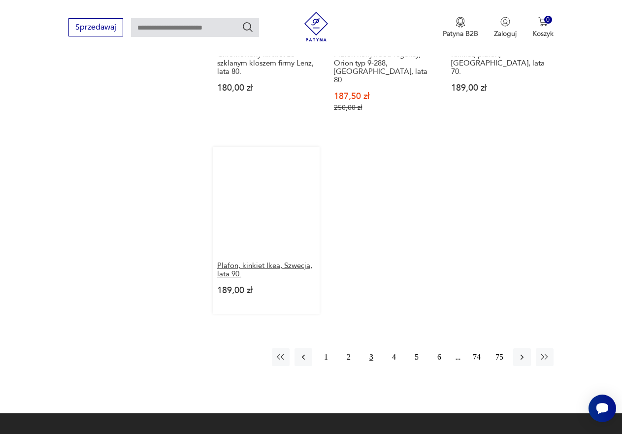
scroll to position [1345, 0]
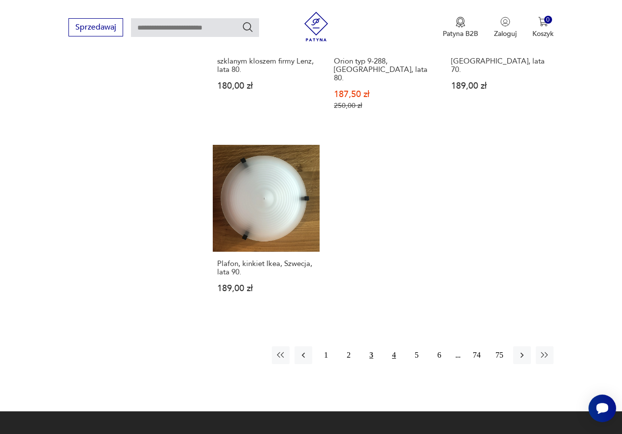
click at [395, 346] on button "4" at bounding box center [394, 355] width 18 height 18
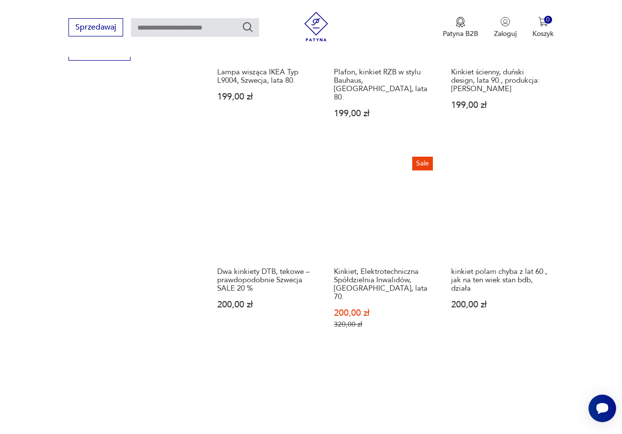
scroll to position [1247, 0]
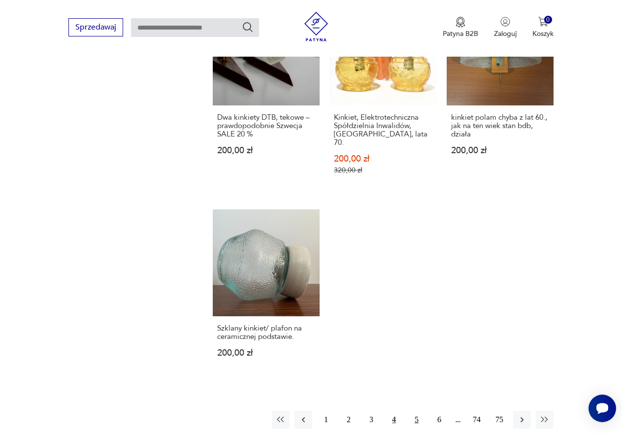
click at [418, 411] on button "5" at bounding box center [417, 420] width 18 height 18
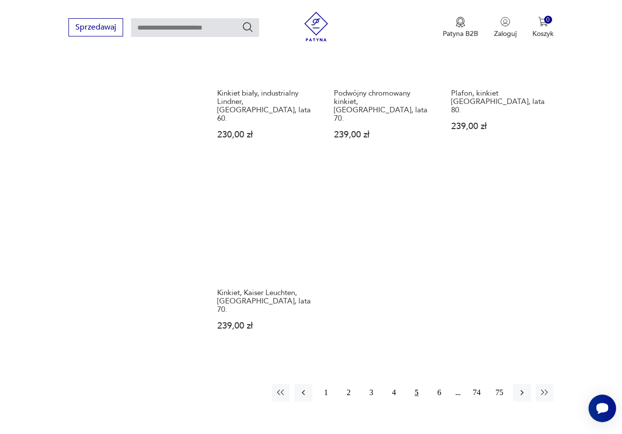
scroll to position [1296, 0]
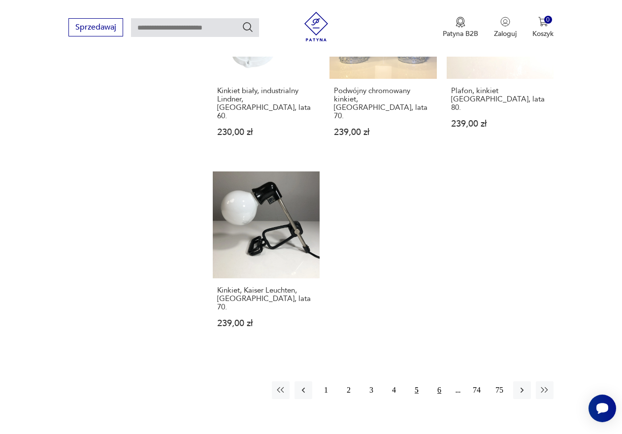
click at [439, 381] on button "6" at bounding box center [440, 390] width 18 height 18
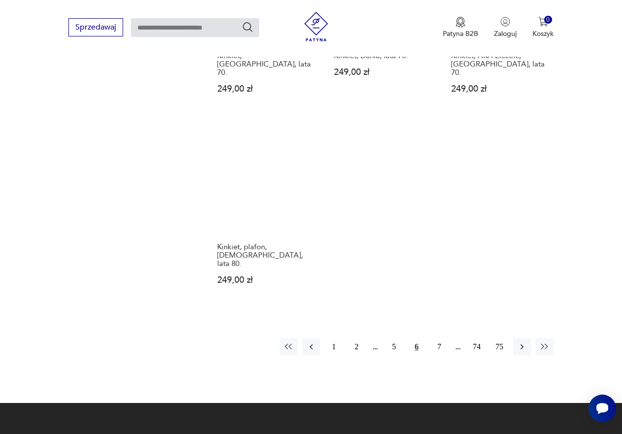
scroll to position [1345, 0]
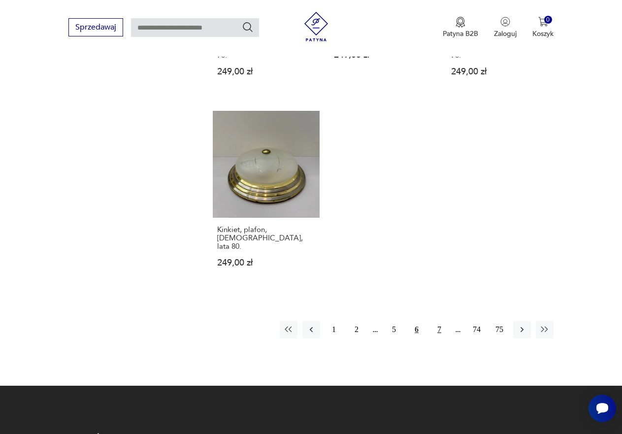
click at [438, 321] on button "7" at bounding box center [440, 330] width 18 height 18
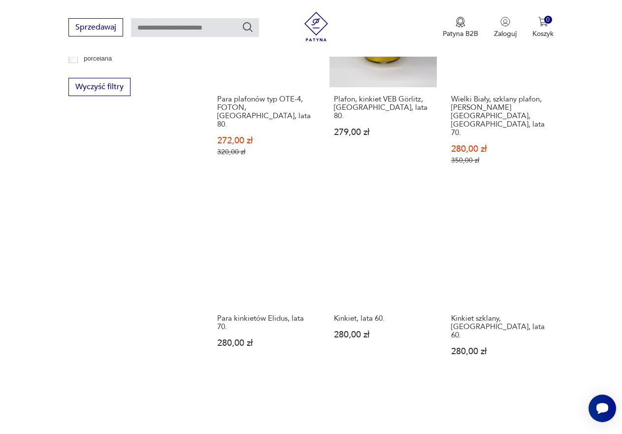
scroll to position [1197, 0]
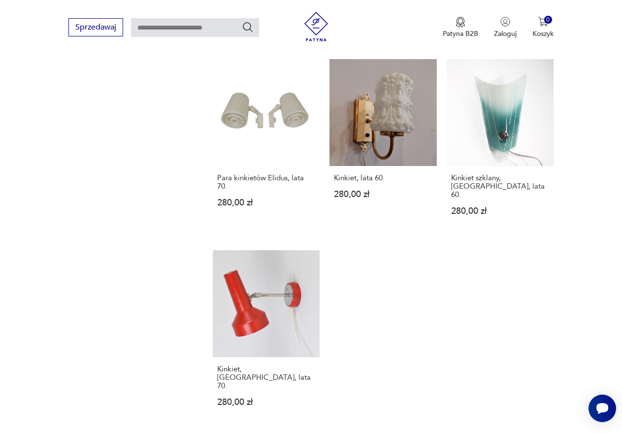
drag, startPoint x: 435, startPoint y: 394, endPoint x: 444, endPoint y: 389, distance: 9.5
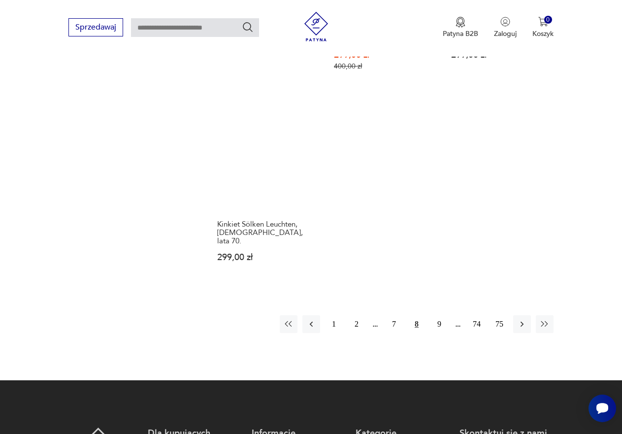
scroll to position [1296, 0]
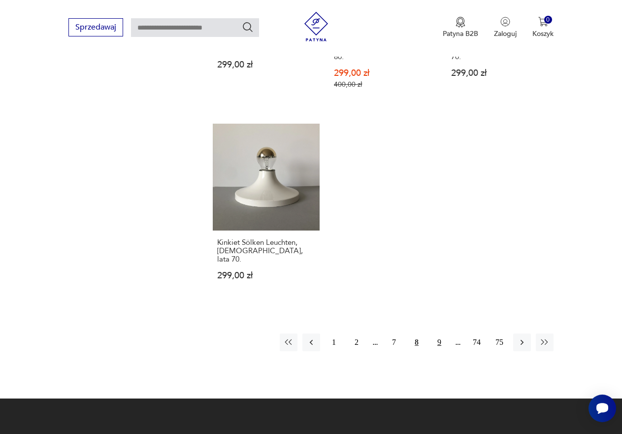
click at [437, 333] on button "9" at bounding box center [440, 342] width 18 height 18
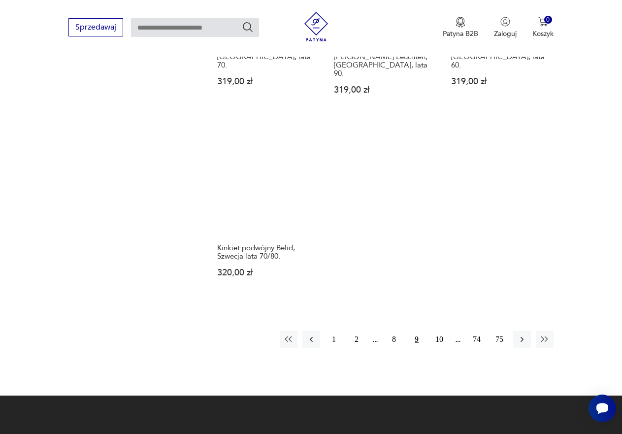
scroll to position [1296, 0]
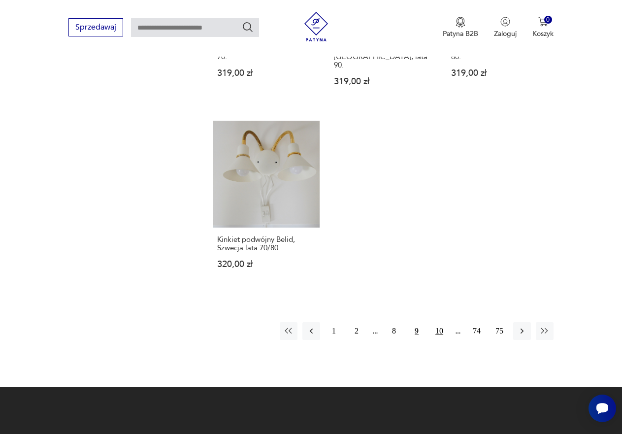
click at [438, 322] on button "10" at bounding box center [440, 331] width 18 height 18
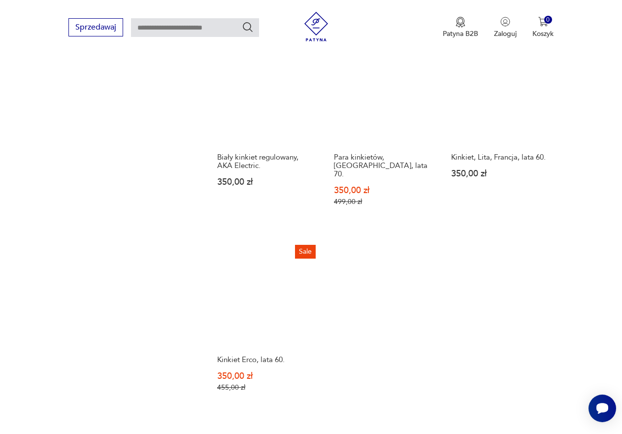
scroll to position [1197, 0]
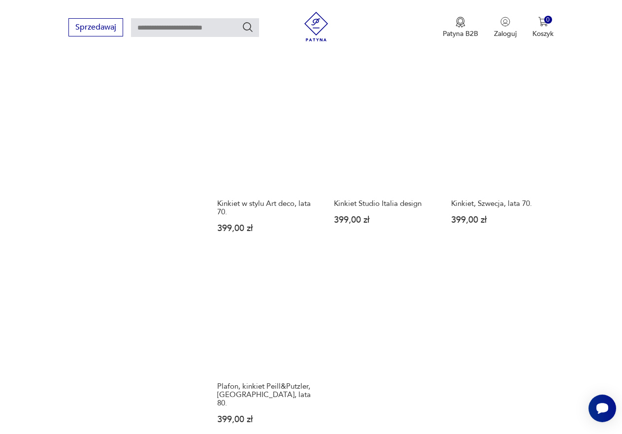
scroll to position [1296, 0]
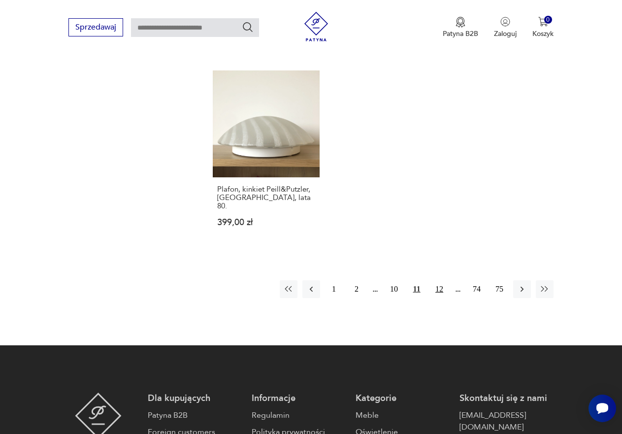
click at [437, 280] on button "12" at bounding box center [440, 289] width 18 height 18
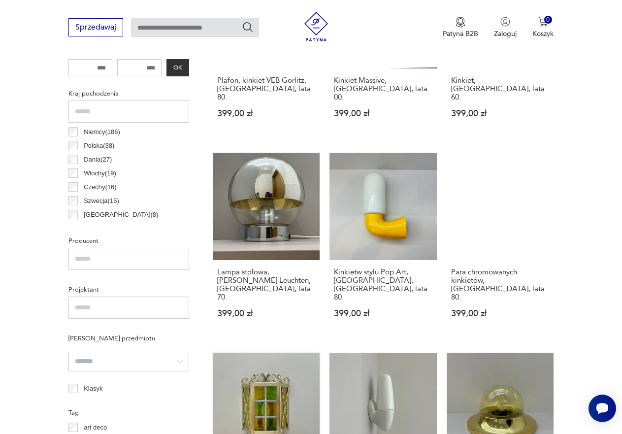
scroll to position [459, 0]
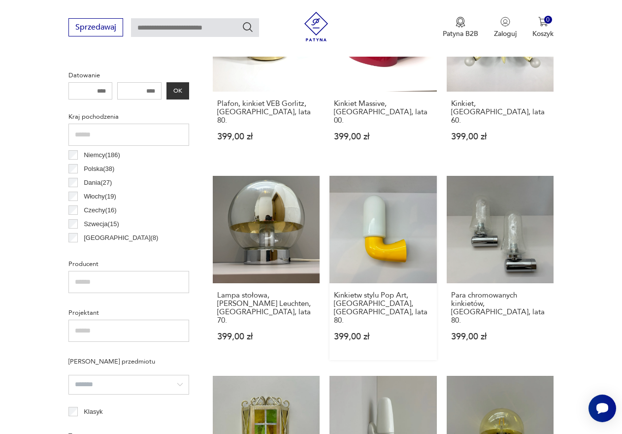
click at [391, 242] on link "Kinkietw stylu Pop Art, Dietsche, [GEOGRAPHIC_DATA], lata 80. 399,00 zł" at bounding box center [383, 268] width 107 height 184
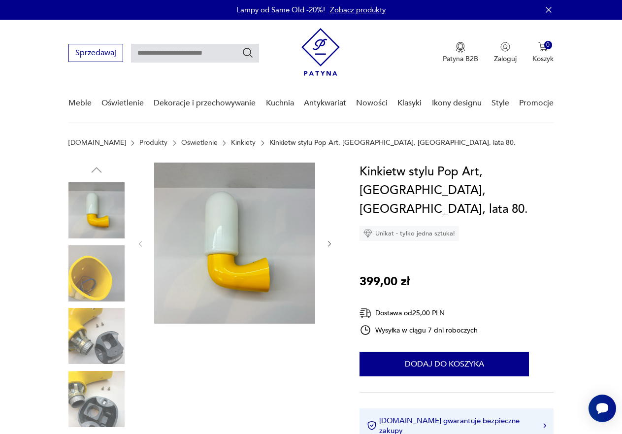
click at [90, 277] on img at bounding box center [96, 273] width 56 height 56
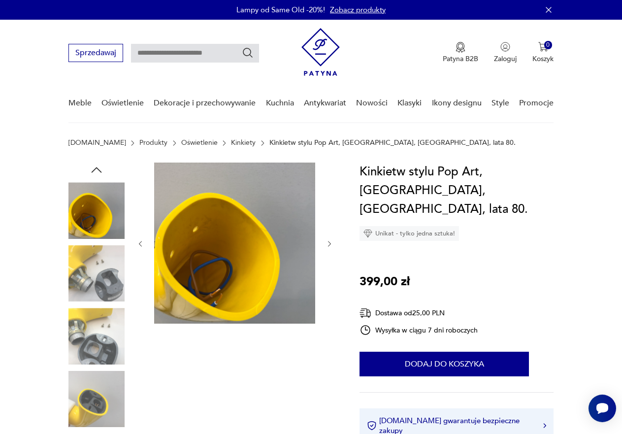
click at [85, 324] on img at bounding box center [96, 336] width 56 height 56
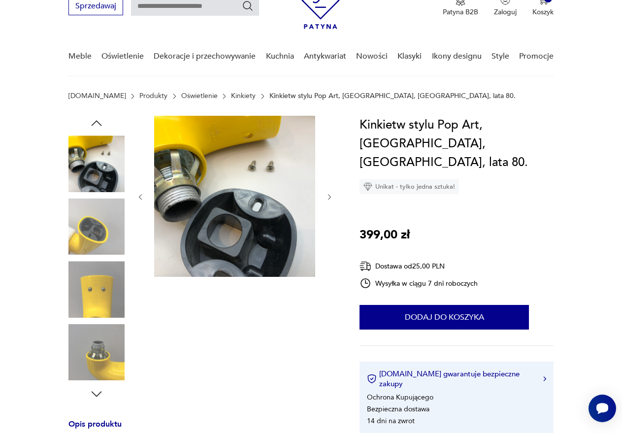
scroll to position [49, 0]
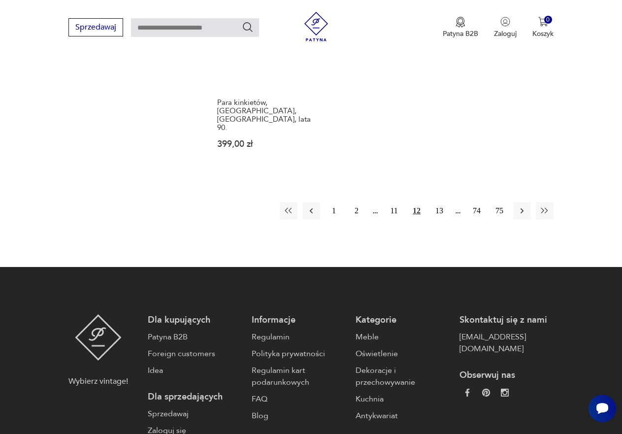
scroll to position [1394, 0]
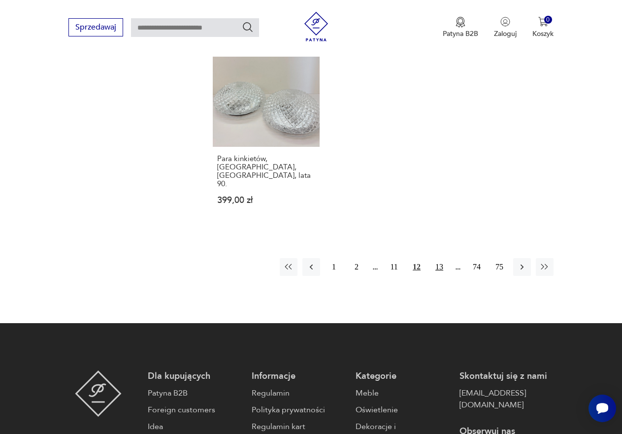
click at [439, 258] on button "13" at bounding box center [440, 267] width 18 height 18
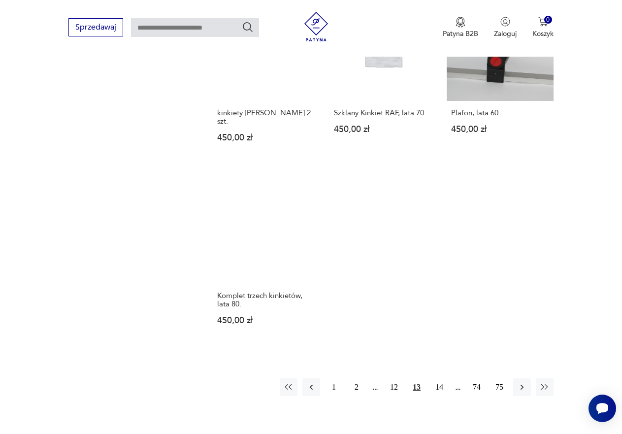
scroll to position [1296, 0]
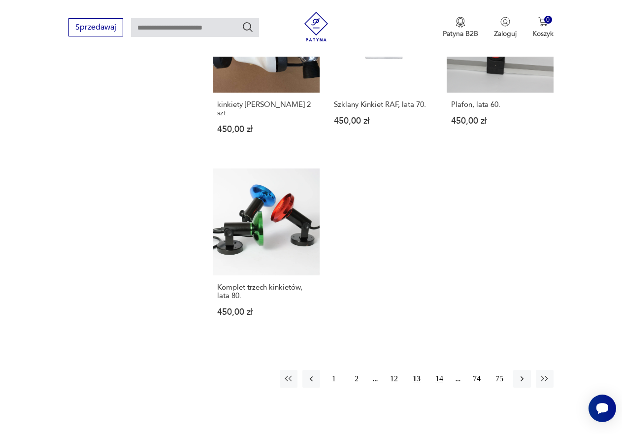
click at [435, 370] on button "14" at bounding box center [440, 379] width 18 height 18
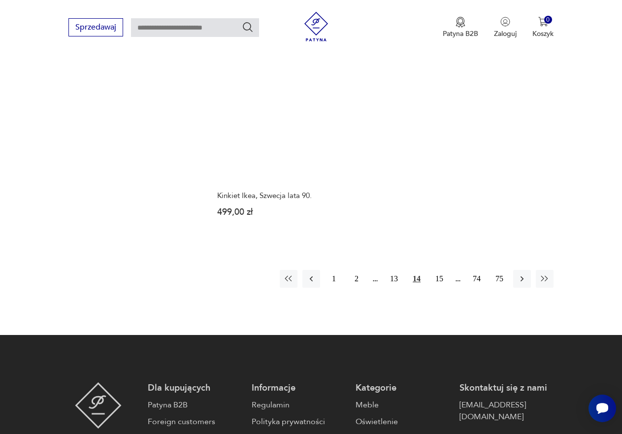
scroll to position [1345, 0]
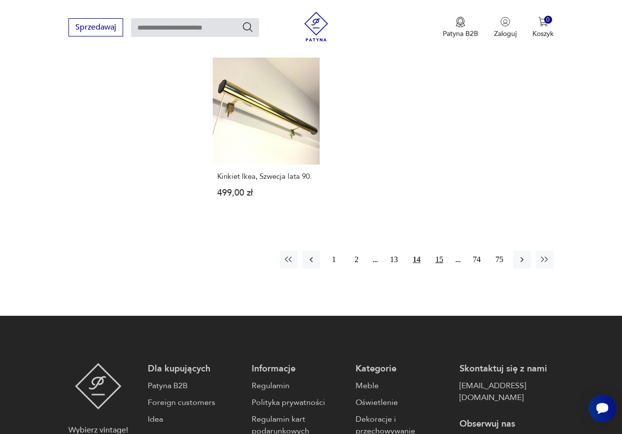
click at [438, 251] on button "15" at bounding box center [440, 260] width 18 height 18
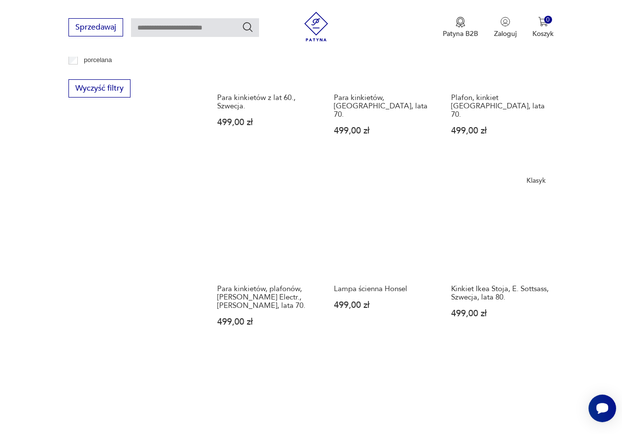
scroll to position [1197, 0]
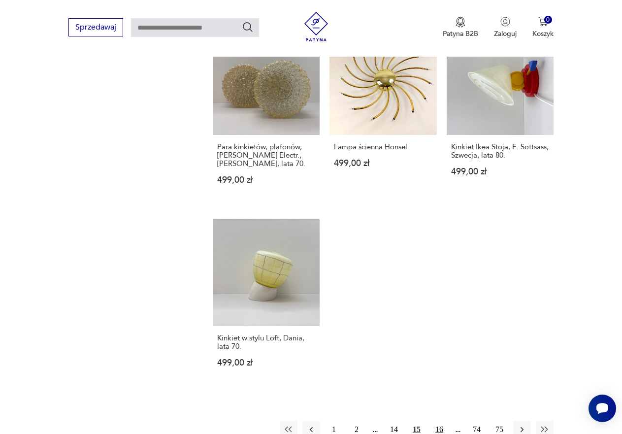
click at [436, 421] on button "16" at bounding box center [440, 430] width 18 height 18
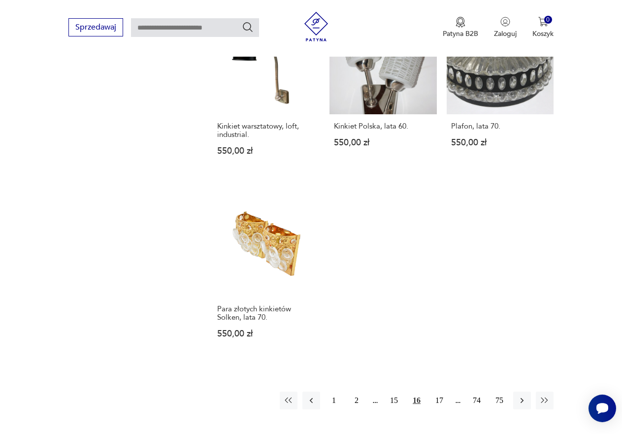
scroll to position [1197, 0]
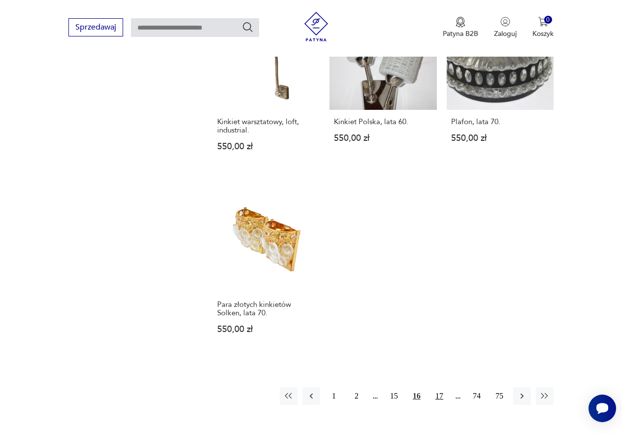
click at [442, 387] on button "17" at bounding box center [440, 396] width 18 height 18
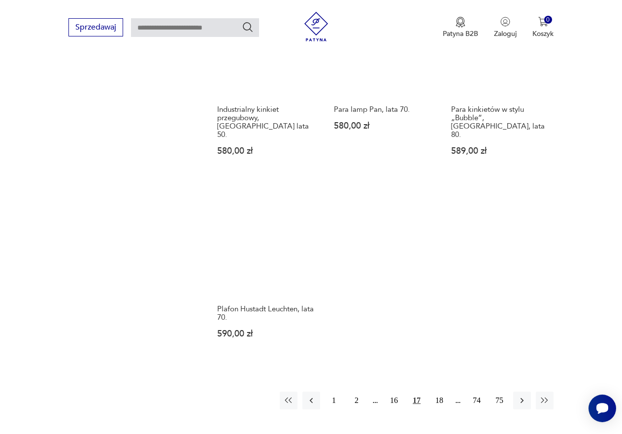
scroll to position [1247, 0]
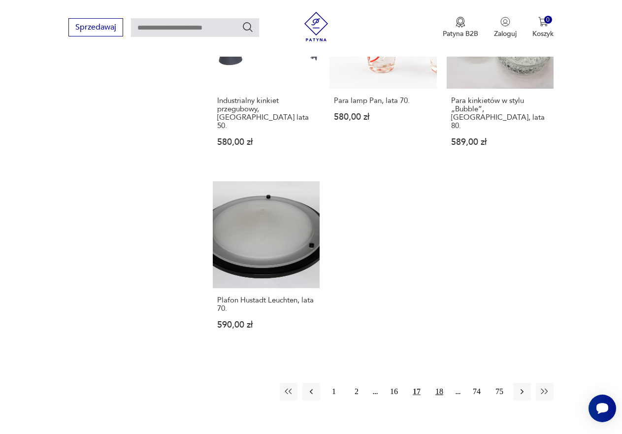
click at [436, 383] on button "18" at bounding box center [440, 392] width 18 height 18
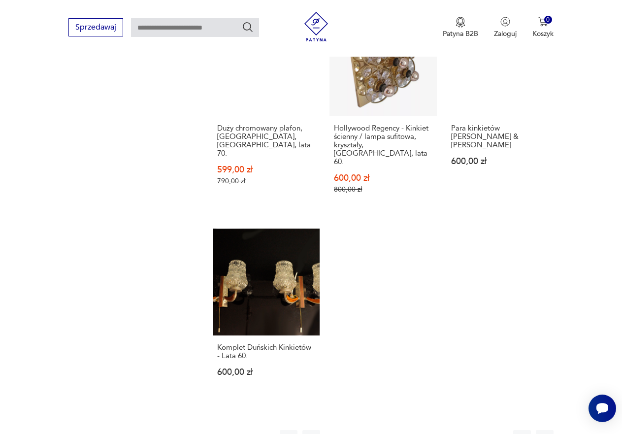
scroll to position [1247, 0]
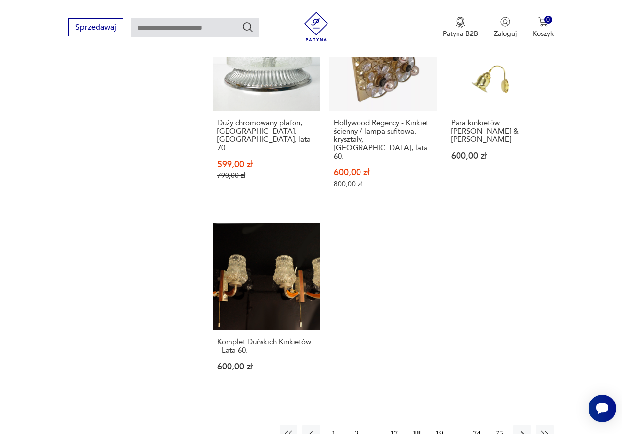
click at [436, 425] on button "19" at bounding box center [440, 434] width 18 height 18
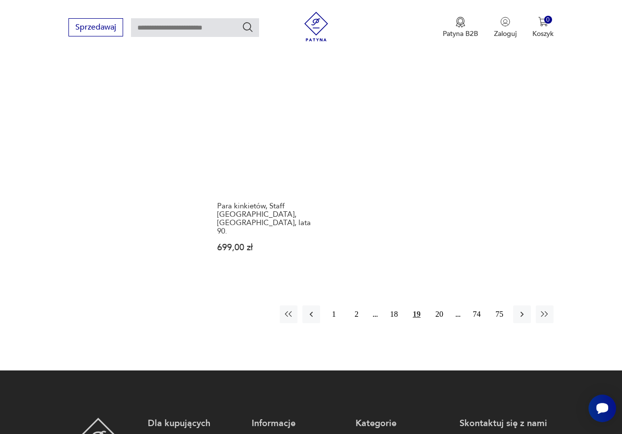
scroll to position [1394, 0]
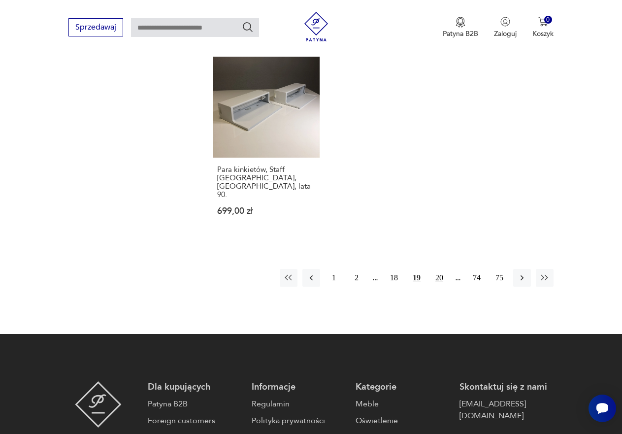
click at [439, 269] on button "20" at bounding box center [440, 278] width 18 height 18
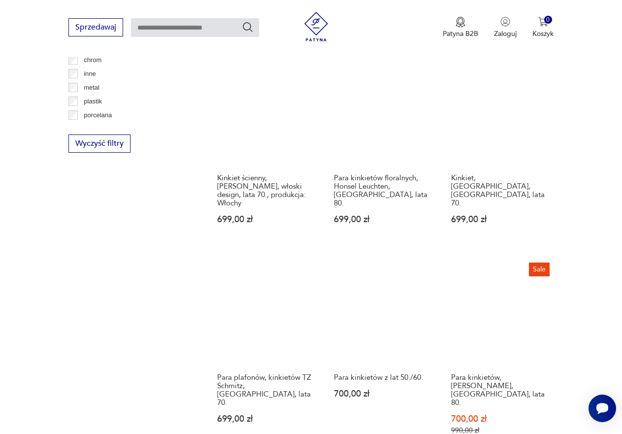
scroll to position [1247, 0]
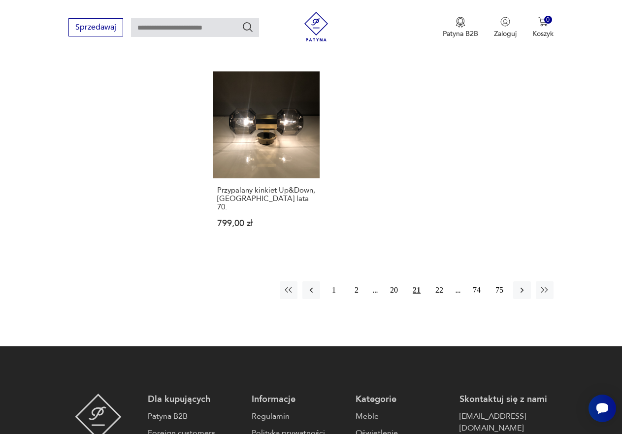
scroll to position [1345, 0]
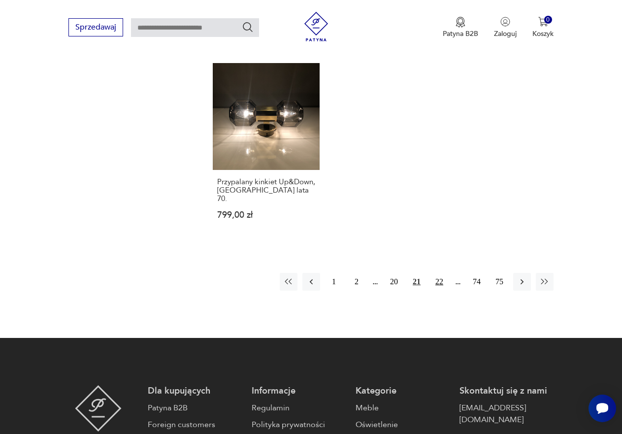
click at [438, 273] on button "22" at bounding box center [440, 282] width 18 height 18
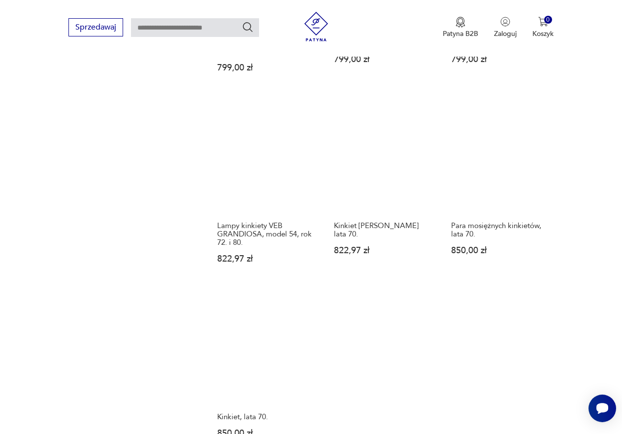
scroll to position [1197, 0]
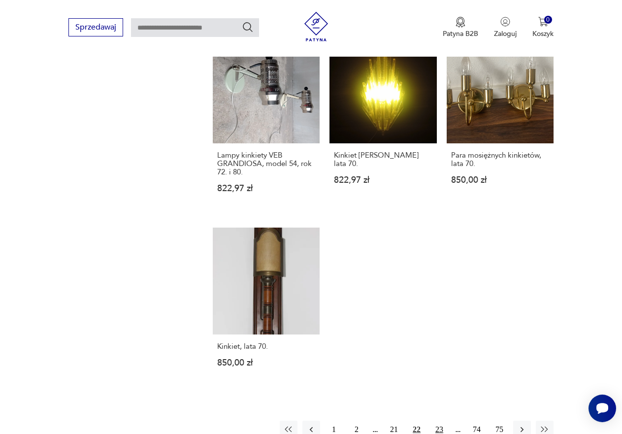
click at [438, 421] on button "23" at bounding box center [440, 430] width 18 height 18
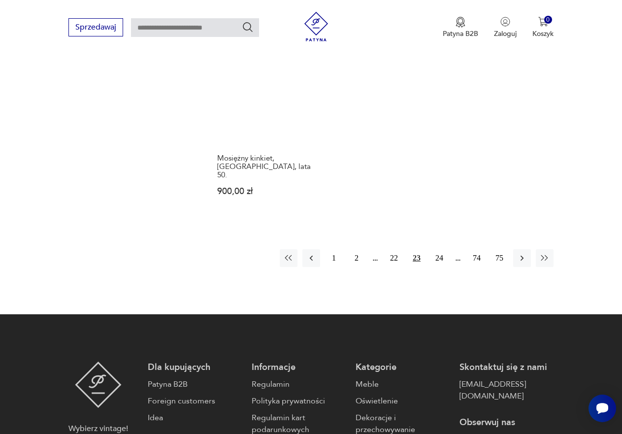
scroll to position [1394, 0]
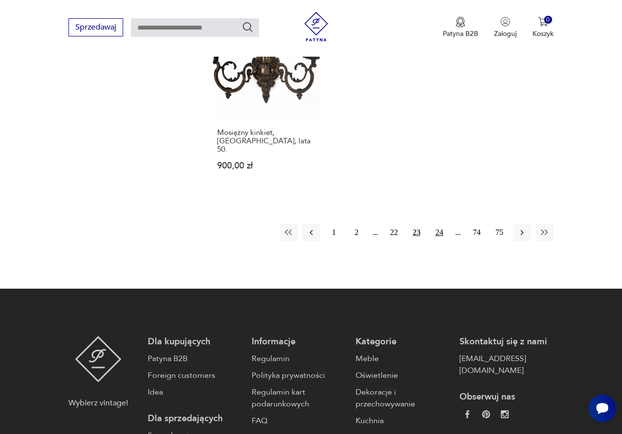
click at [441, 224] on button "24" at bounding box center [440, 233] width 18 height 18
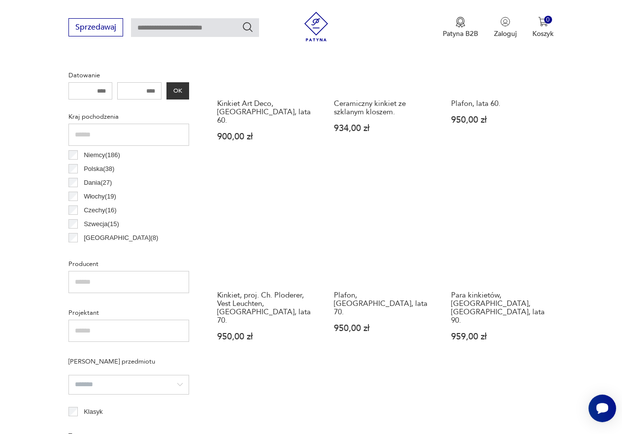
scroll to position [606, 0]
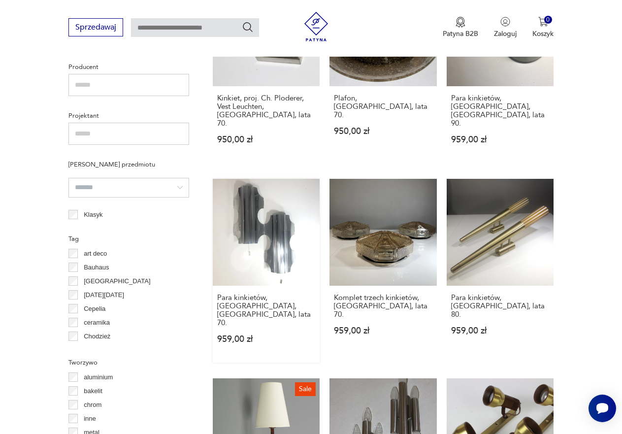
click at [261, 235] on link "Para kinkietów, [GEOGRAPHIC_DATA], [GEOGRAPHIC_DATA], lata 70. 959,00 zł" at bounding box center [266, 271] width 107 height 184
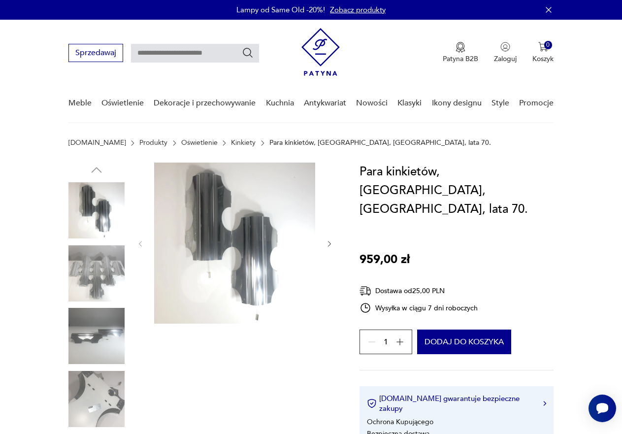
click at [231, 236] on img at bounding box center [234, 243] width 161 height 161
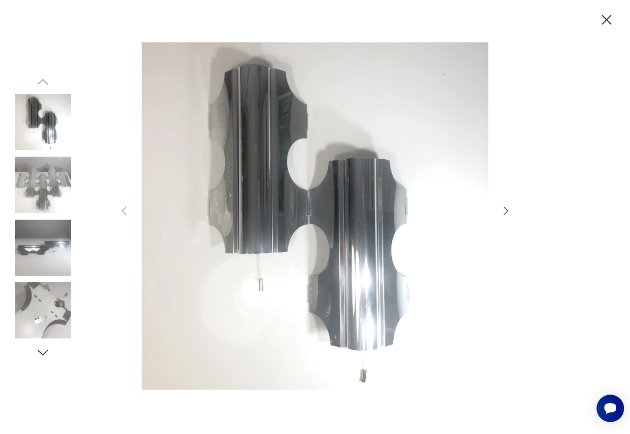
click at [33, 181] on img at bounding box center [43, 185] width 56 height 56
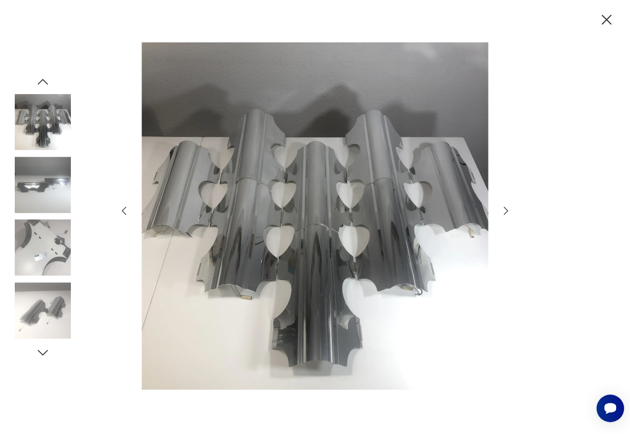
click at [39, 248] on img at bounding box center [43, 248] width 56 height 56
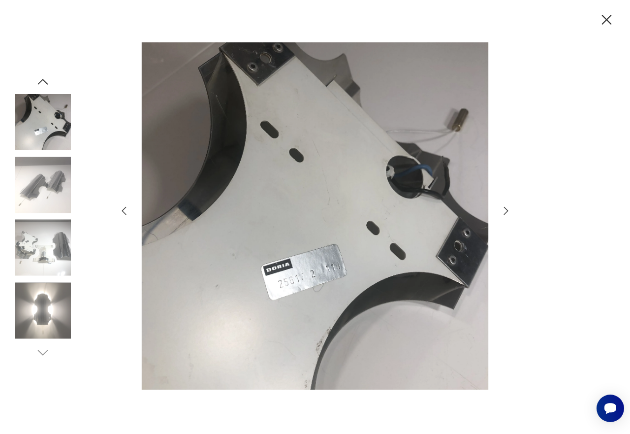
click at [45, 303] on img at bounding box center [43, 310] width 56 height 56
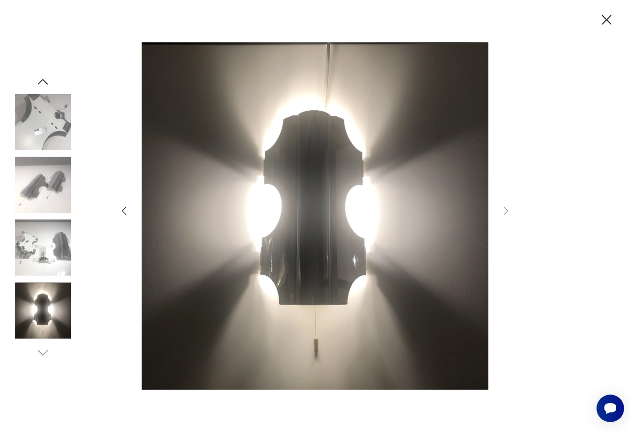
click at [43, 349] on icon "button" at bounding box center [42, 352] width 15 height 15
click at [40, 354] on icon "button" at bounding box center [42, 352] width 15 height 15
click at [31, 123] on img at bounding box center [43, 122] width 56 height 56
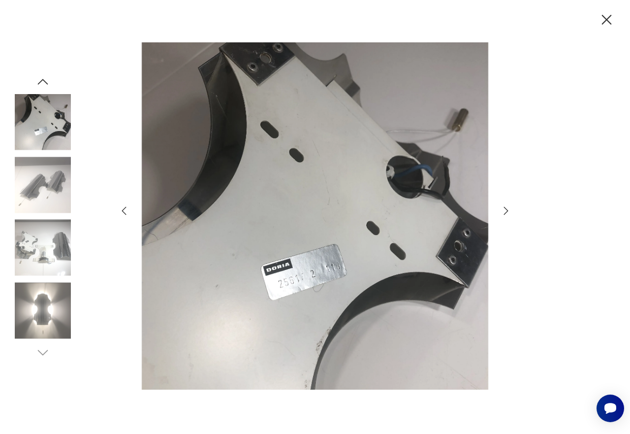
click at [44, 186] on img at bounding box center [43, 185] width 56 height 56
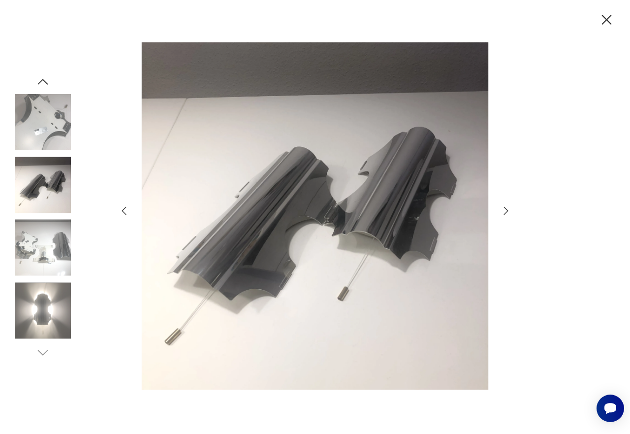
click at [41, 81] on icon "button" at bounding box center [43, 81] width 10 height 5
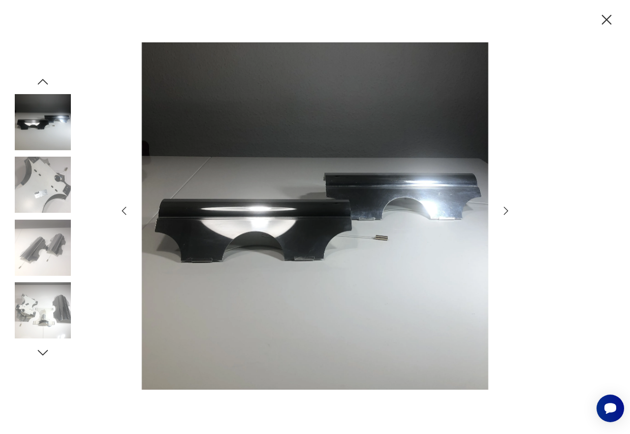
click at [41, 81] on icon "button" at bounding box center [43, 81] width 10 height 5
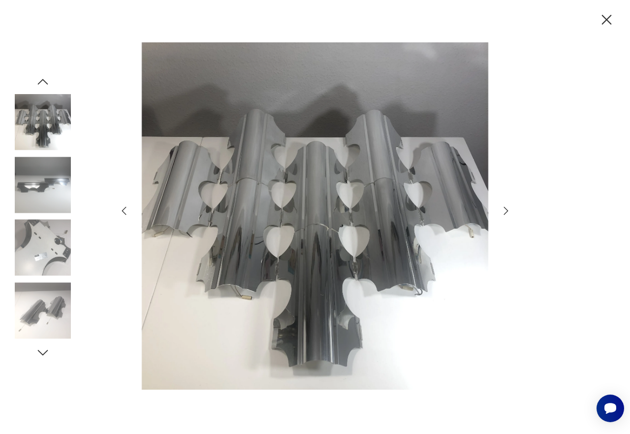
click at [41, 81] on icon "button" at bounding box center [43, 81] width 10 height 5
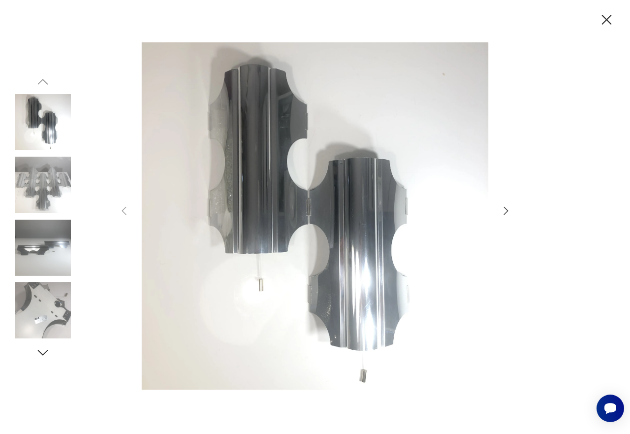
click at [41, 81] on icon "button" at bounding box center [43, 81] width 10 height 5
click at [603, 20] on icon "button" at bounding box center [606, 19] width 17 height 17
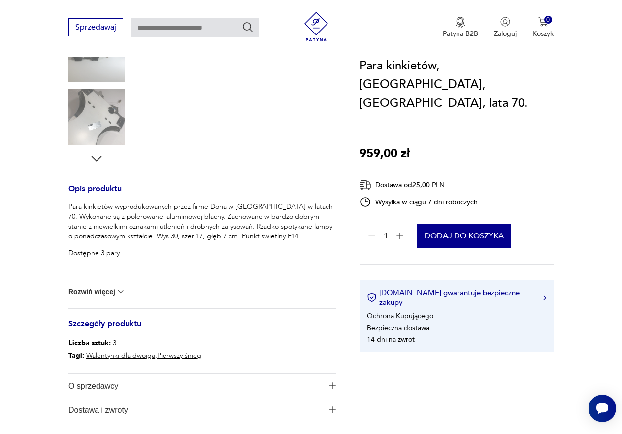
scroll to position [296, 0]
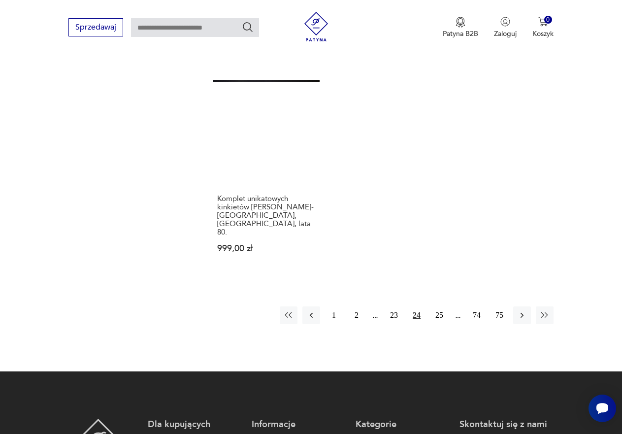
scroll to position [1387, 0]
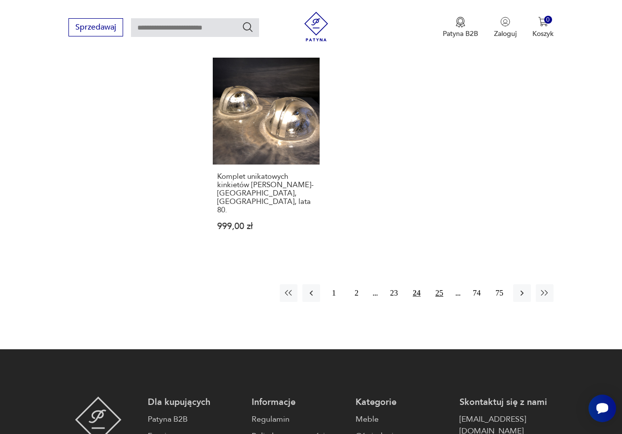
click at [439, 284] on button "25" at bounding box center [440, 293] width 18 height 18
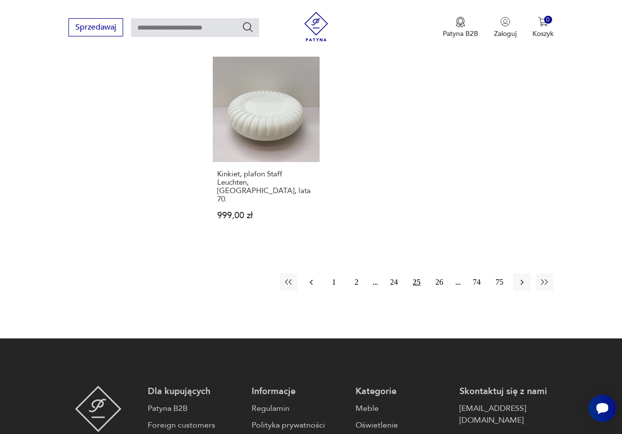
scroll to position [1394, 0]
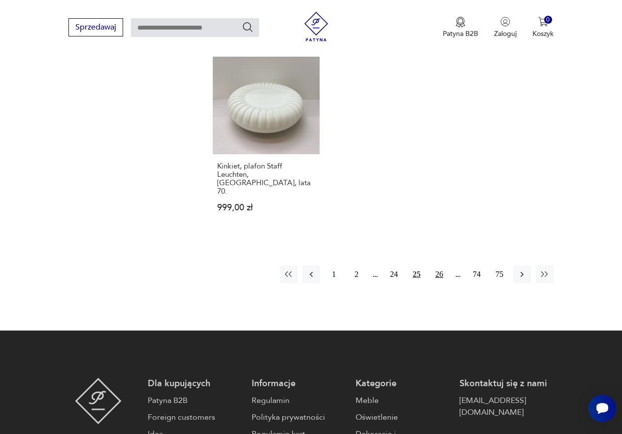
click at [436, 265] on button "26" at bounding box center [440, 274] width 18 height 18
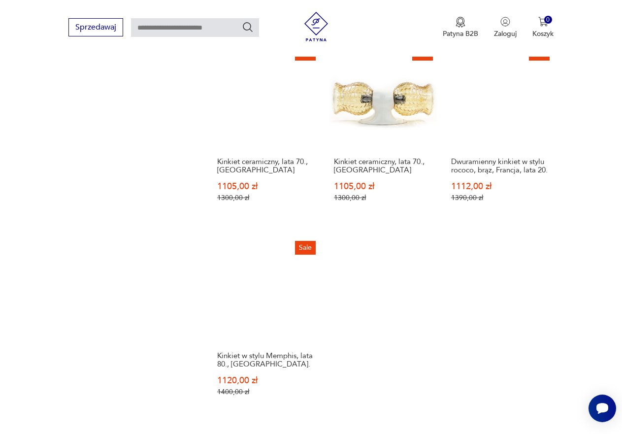
scroll to position [1394, 0]
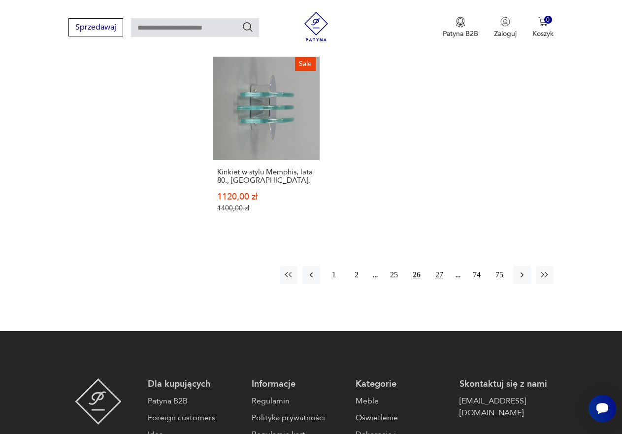
click at [438, 266] on button "27" at bounding box center [440, 275] width 18 height 18
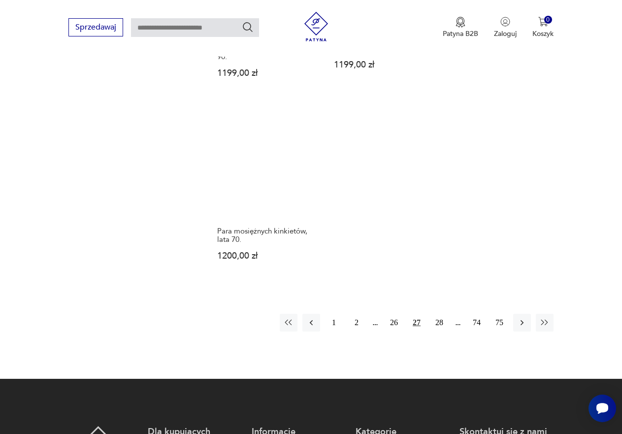
scroll to position [1394, 0]
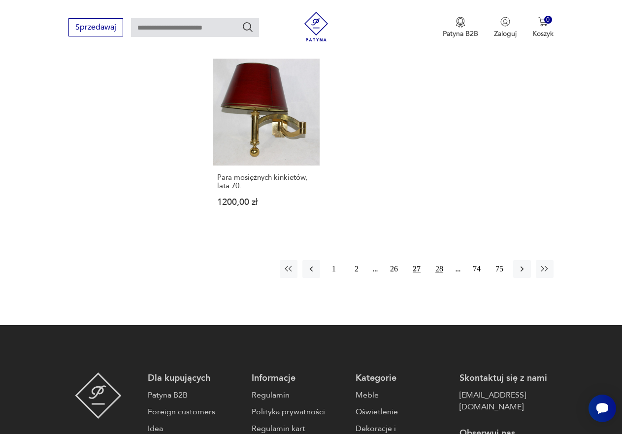
click at [436, 260] on button "28" at bounding box center [440, 269] width 18 height 18
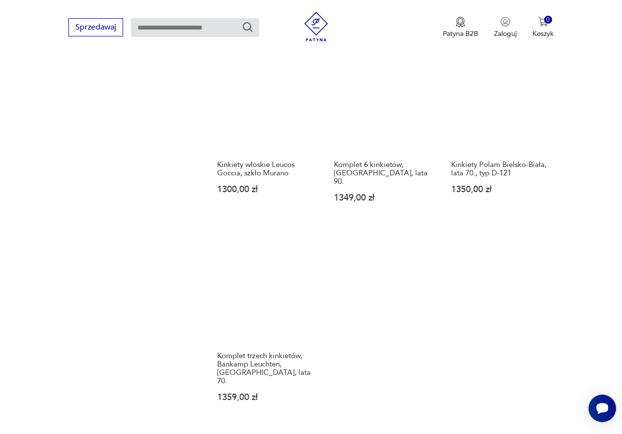
scroll to position [1296, 0]
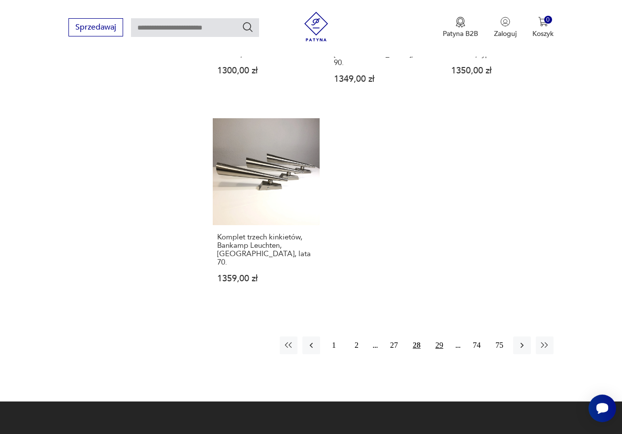
click at [438, 336] on button "29" at bounding box center [440, 345] width 18 height 18
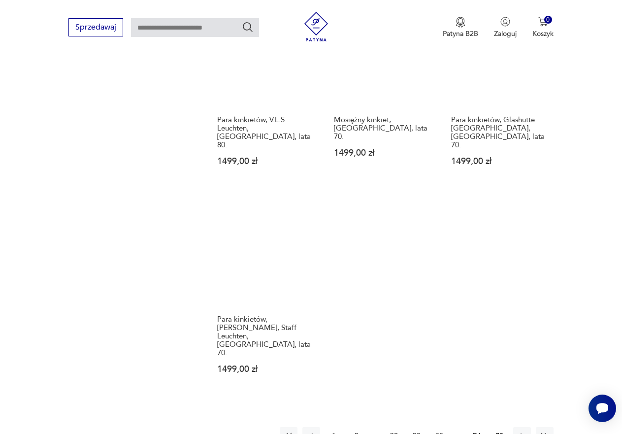
scroll to position [1247, 0]
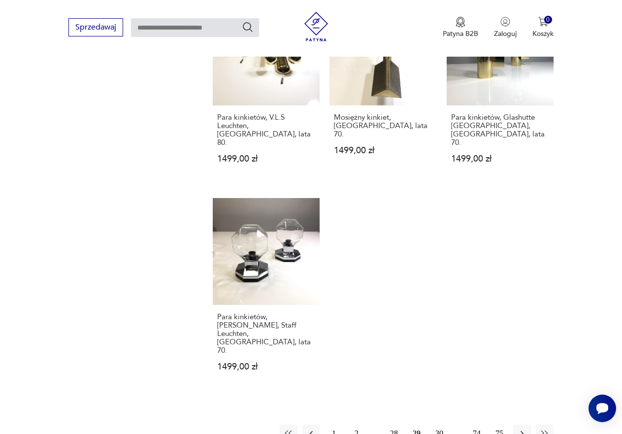
click at [438, 425] on button "30" at bounding box center [440, 434] width 18 height 18
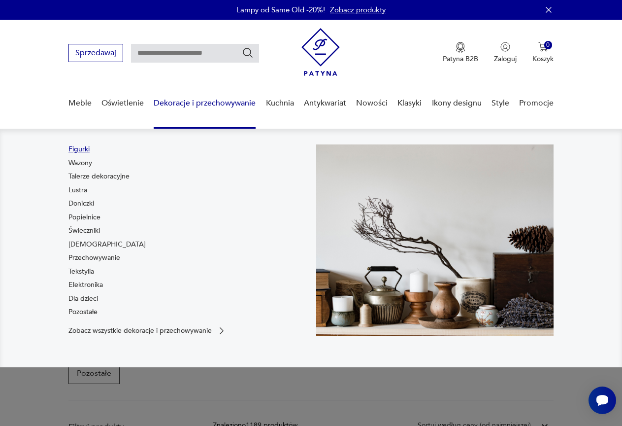
click at [85, 148] on link "Figurki" at bounding box center [78, 149] width 21 height 10
click at [78, 147] on link "Figurki" at bounding box center [78, 149] width 21 height 10
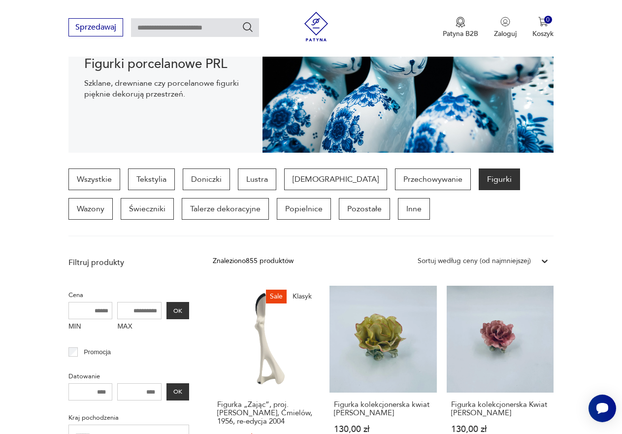
scroll to position [197, 0]
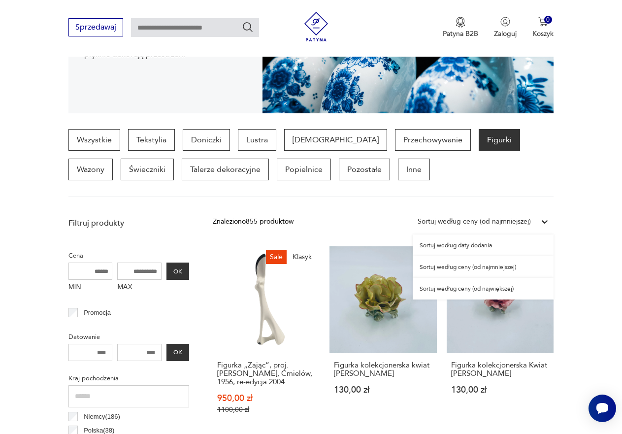
click at [537, 224] on div at bounding box center [545, 222] width 18 height 18
click at [471, 266] on div "Sortuj według ceny (od najmniejszej)" at bounding box center [483, 267] width 141 height 22
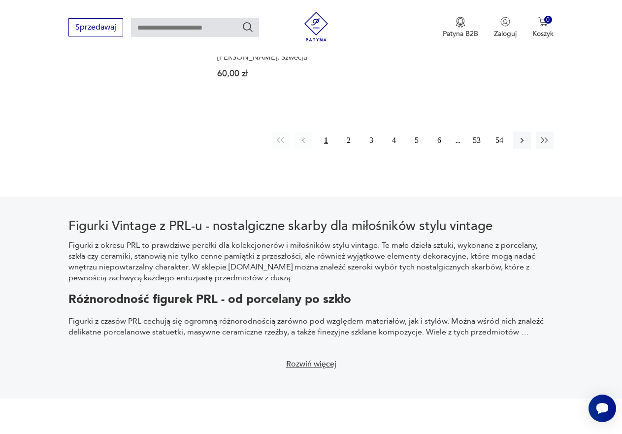
scroll to position [1444, 0]
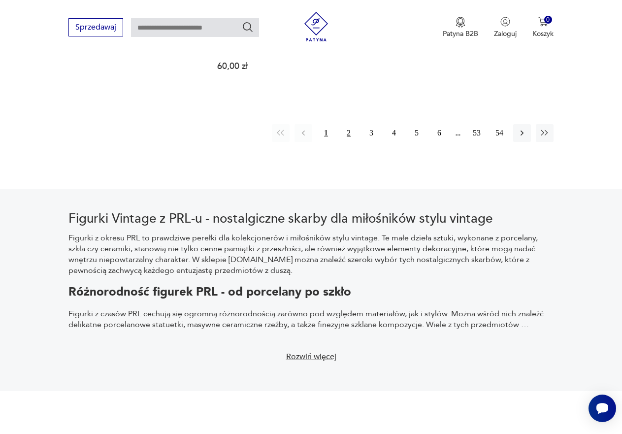
click at [348, 133] on button "2" at bounding box center [349, 133] width 18 height 18
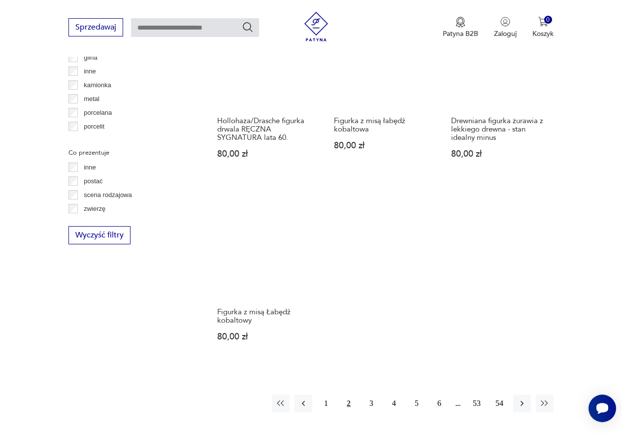
scroll to position [1247, 0]
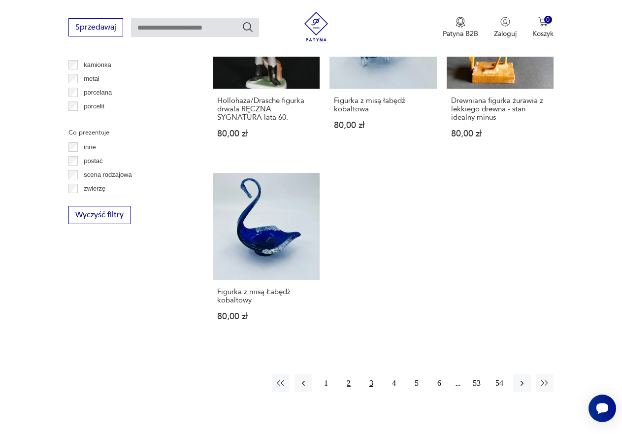
click at [369, 374] on button "3" at bounding box center [372, 383] width 18 height 18
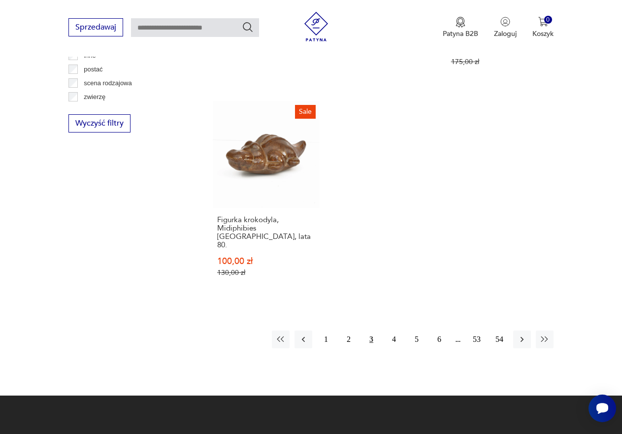
scroll to position [1345, 0]
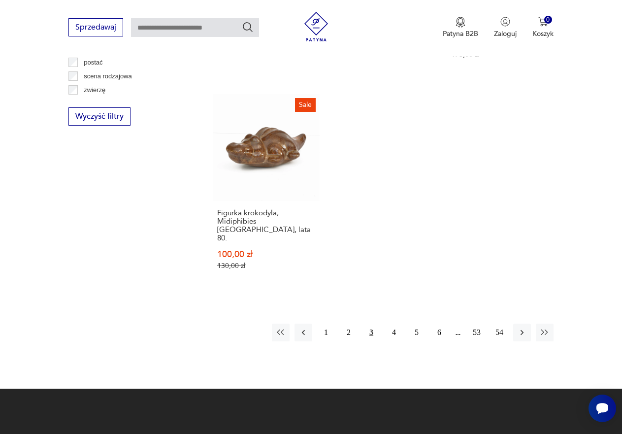
click at [368, 324] on button "3" at bounding box center [372, 333] width 18 height 18
click at [394, 324] on button "4" at bounding box center [394, 333] width 18 height 18
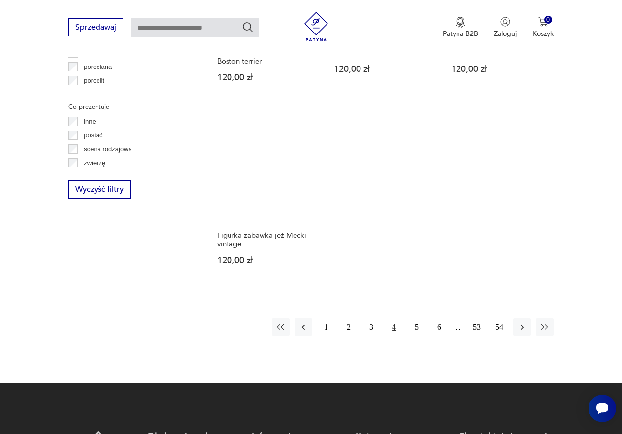
scroll to position [1394, 0]
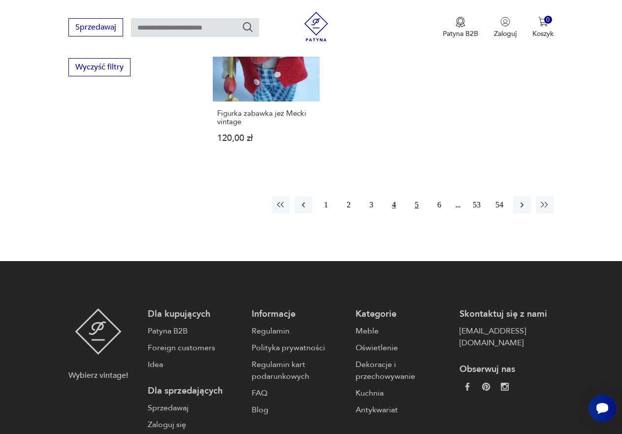
click at [416, 204] on button "5" at bounding box center [417, 205] width 18 height 18
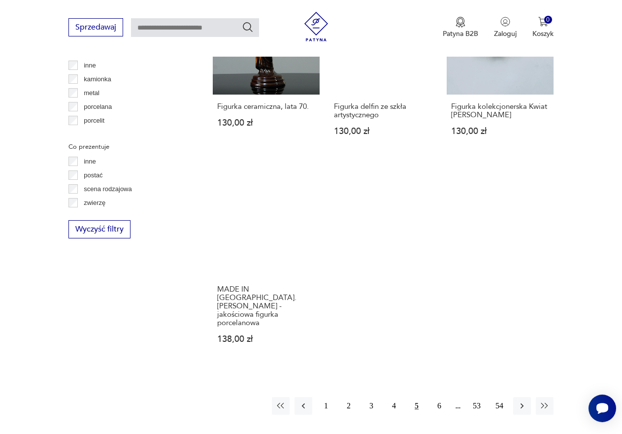
scroll to position [1247, 0]
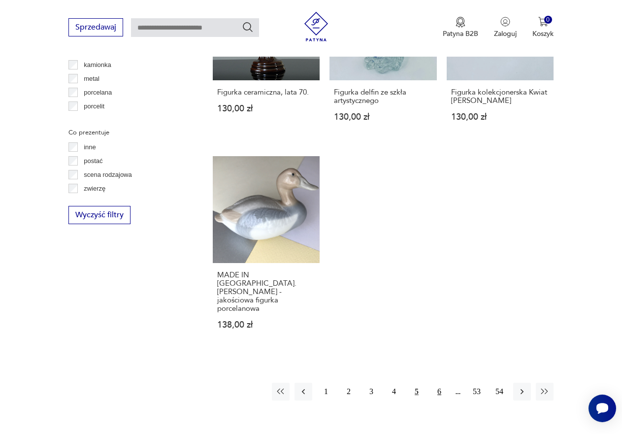
click at [440, 383] on button "6" at bounding box center [440, 392] width 18 height 18
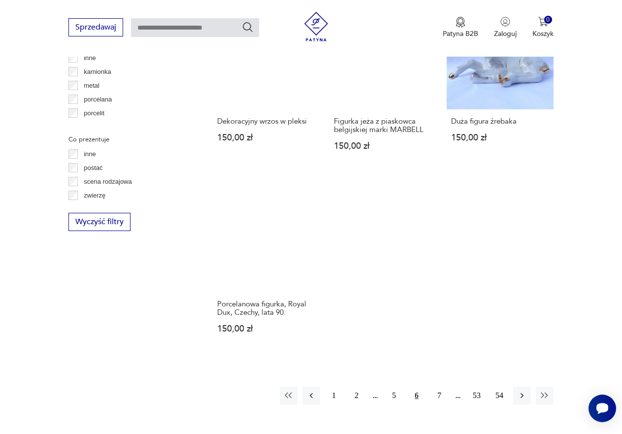
scroll to position [1296, 0]
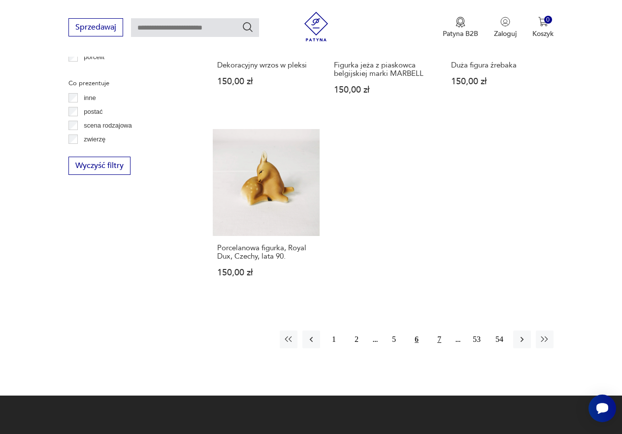
click at [435, 331] on button "7" at bounding box center [440, 340] width 18 height 18
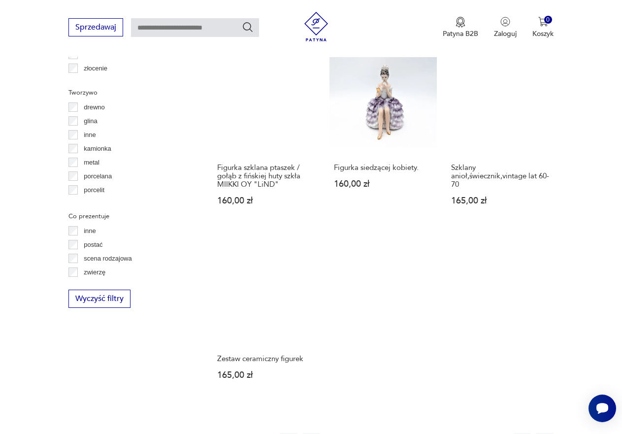
scroll to position [1345, 0]
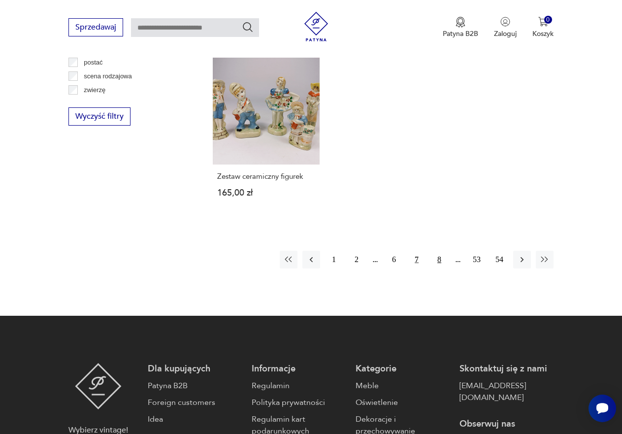
click at [439, 251] on button "8" at bounding box center [440, 260] width 18 height 18
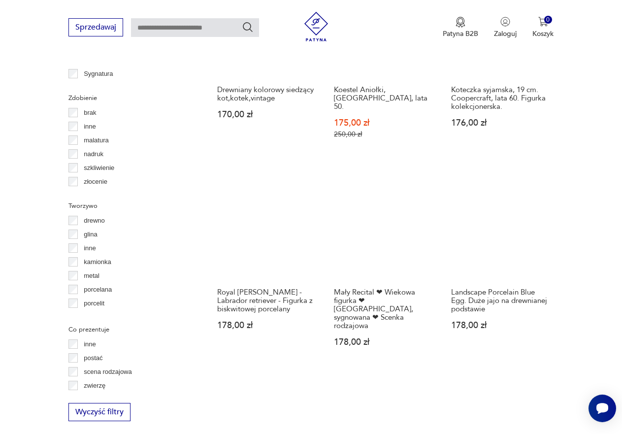
scroll to position [1296, 0]
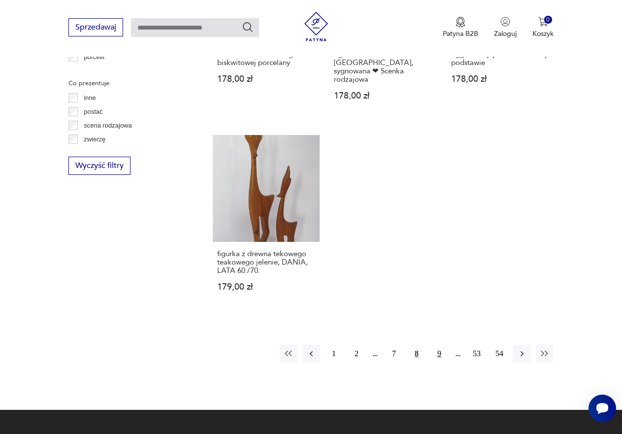
click at [441, 345] on button "9" at bounding box center [440, 354] width 18 height 18
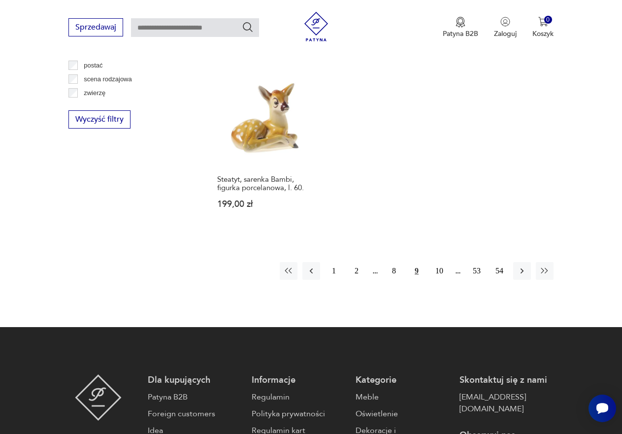
scroll to position [1345, 0]
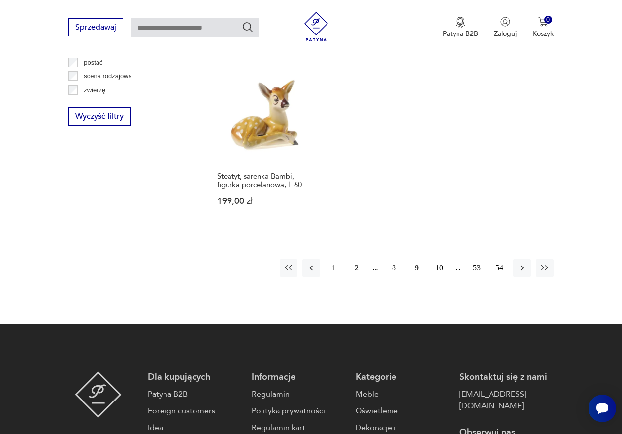
click at [437, 259] on button "10" at bounding box center [440, 268] width 18 height 18
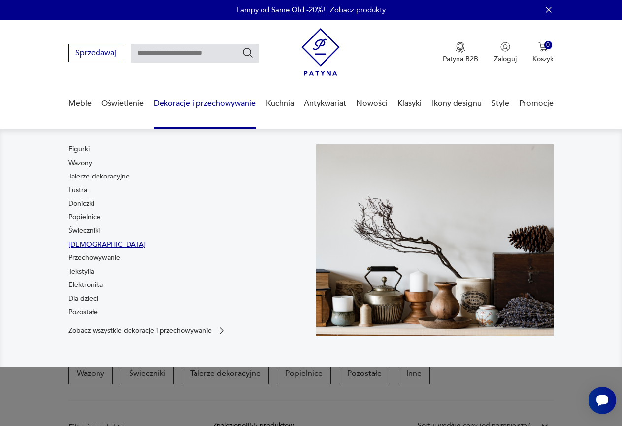
click at [81, 242] on link "[DEMOGRAPHIC_DATA]" at bounding box center [106, 244] width 77 height 10
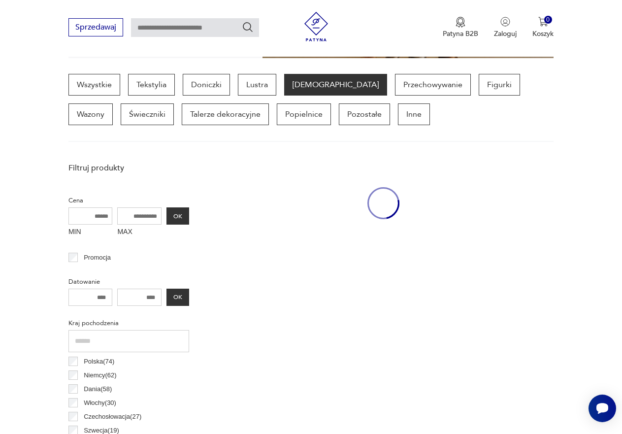
scroll to position [262, 0]
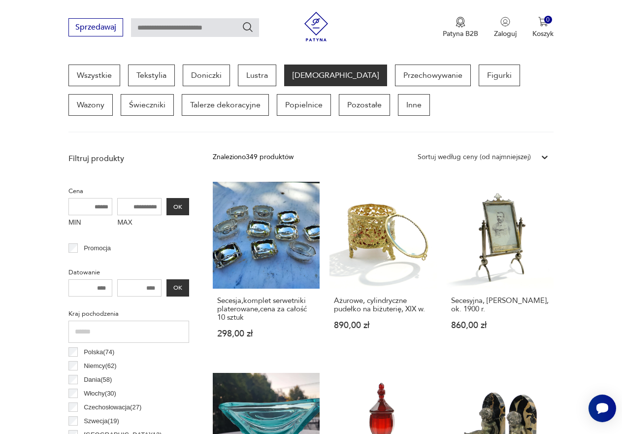
click at [523, 156] on div "Sortuj według ceny (od najmniejszej)" at bounding box center [474, 157] width 113 height 11
click at [444, 205] on div "Sortuj według ceny (od najmniejszej)" at bounding box center [483, 203] width 141 height 22
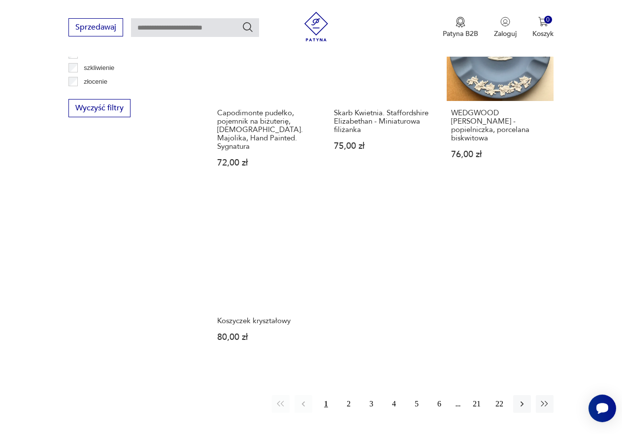
scroll to position [1444, 0]
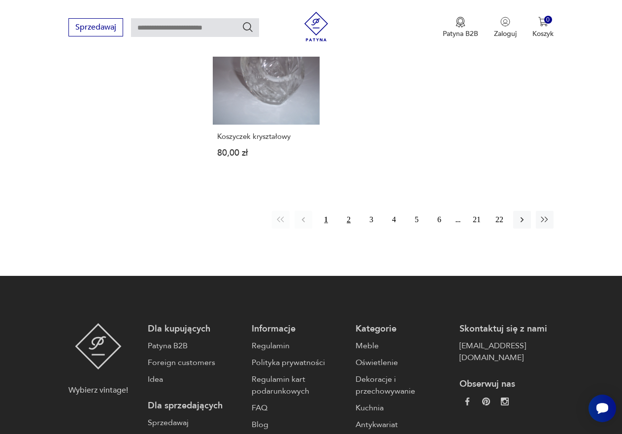
click at [349, 211] on button "2" at bounding box center [349, 220] width 18 height 18
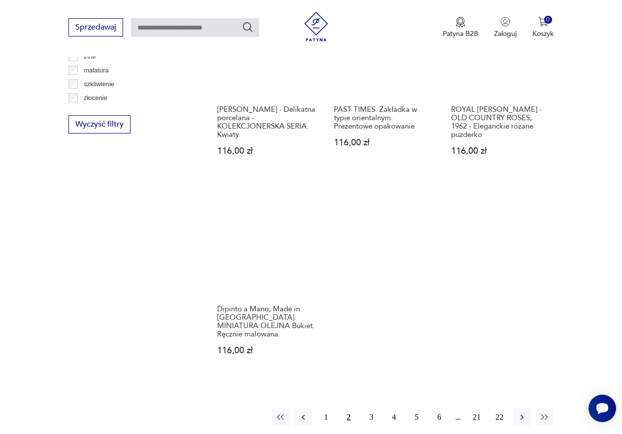
scroll to position [1247, 0]
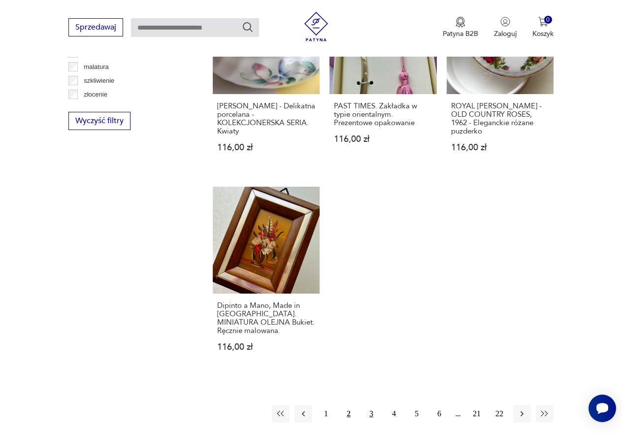
click at [371, 406] on button "3" at bounding box center [372, 414] width 18 height 18
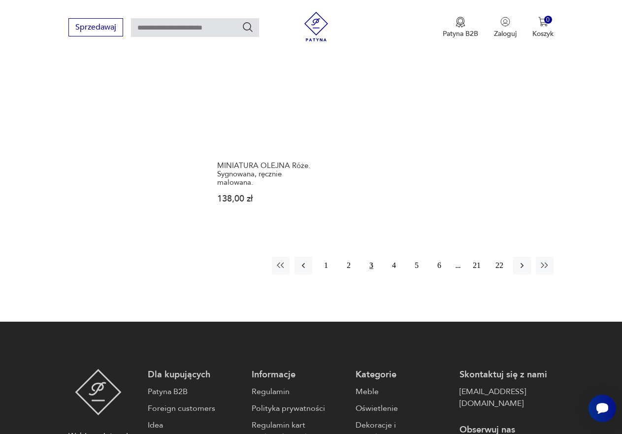
scroll to position [1394, 0]
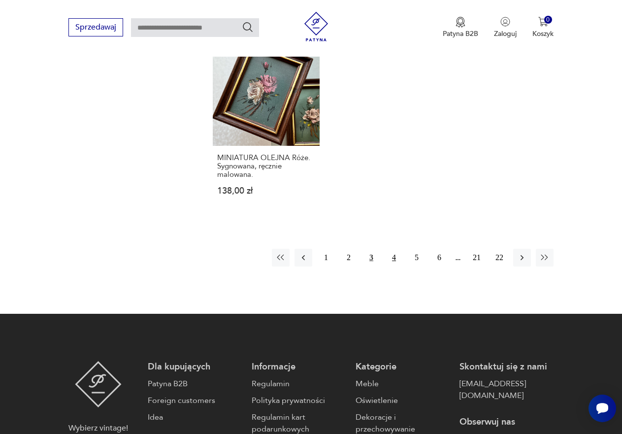
click at [393, 259] on button "4" at bounding box center [394, 258] width 18 height 18
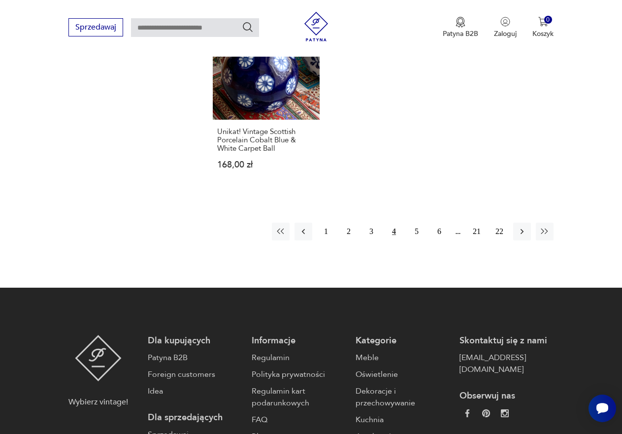
scroll to position [1444, 0]
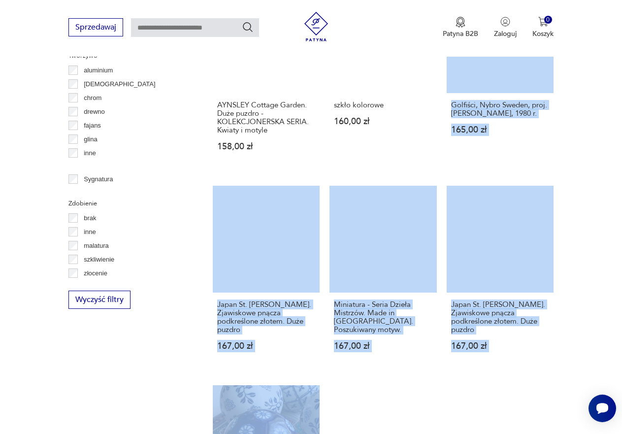
drag, startPoint x: 621, startPoint y: 353, endPoint x: 630, endPoint y: -33, distance: 386.3
